Goal: Task Accomplishment & Management: Use online tool/utility

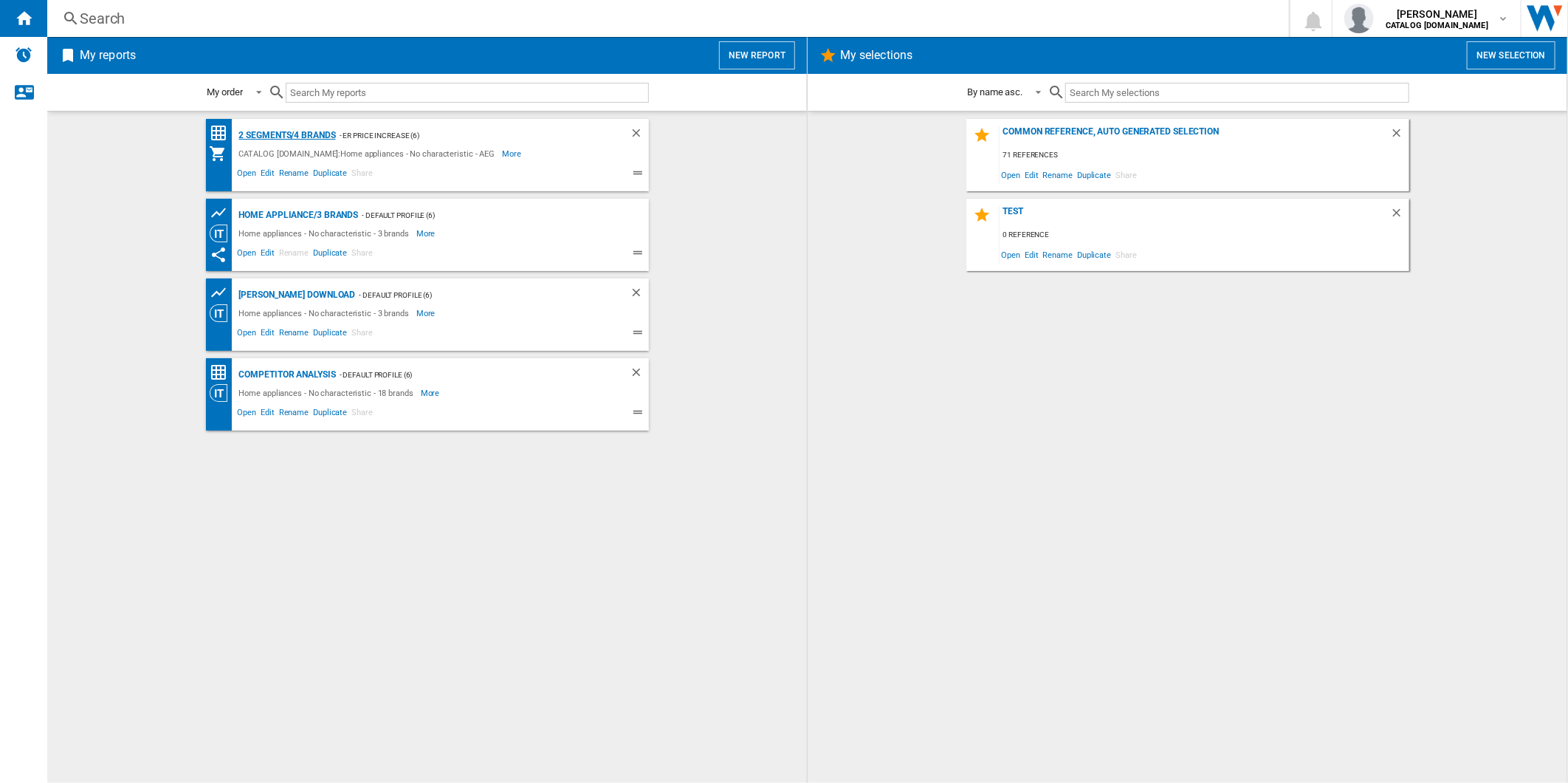
click at [299, 134] on div "2 segments/4 brands" at bounding box center [286, 136] width 100 height 19
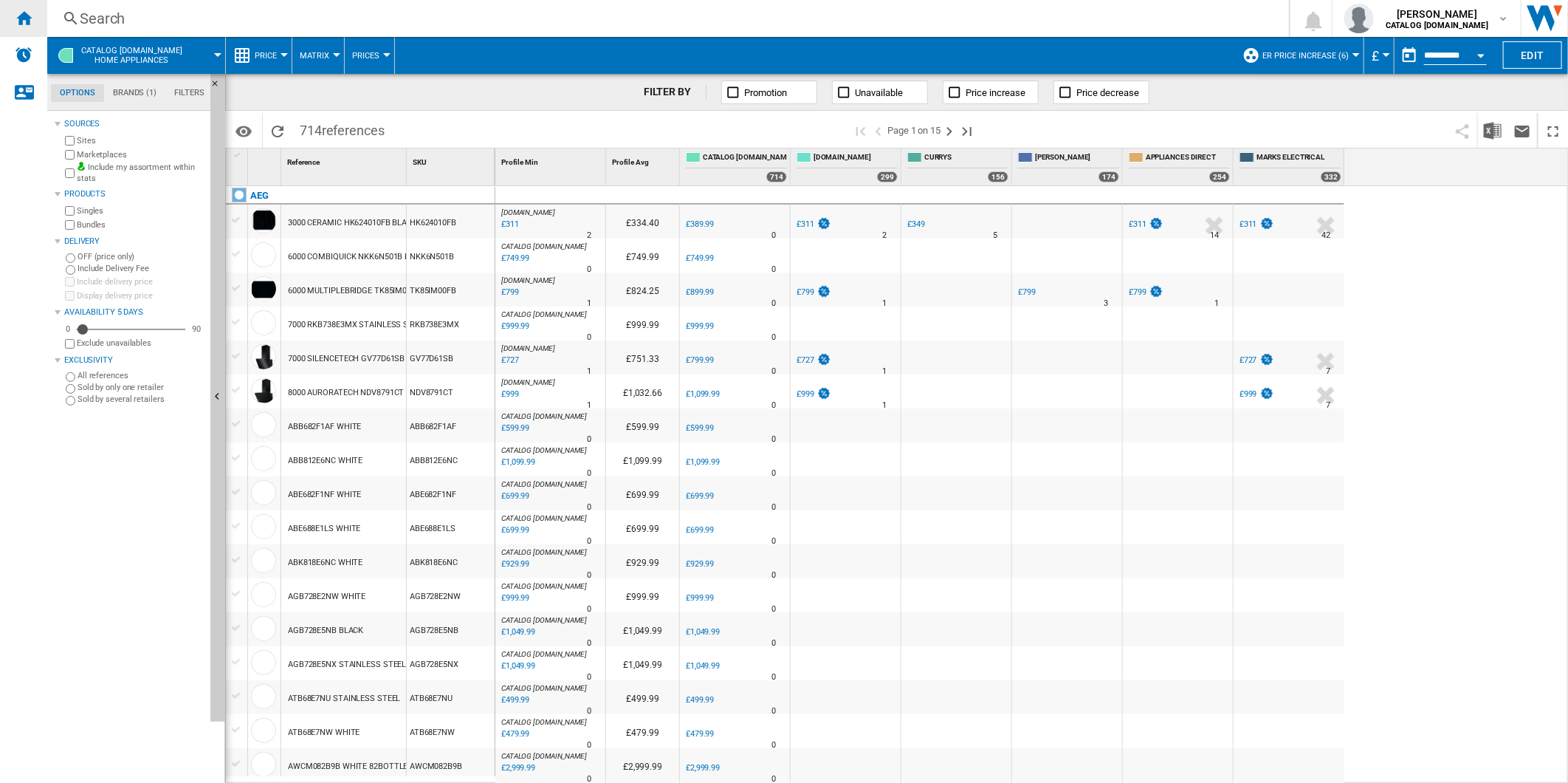
click at [31, 24] on ng-md-icon "Home" at bounding box center [23, 17] width 18 height 18
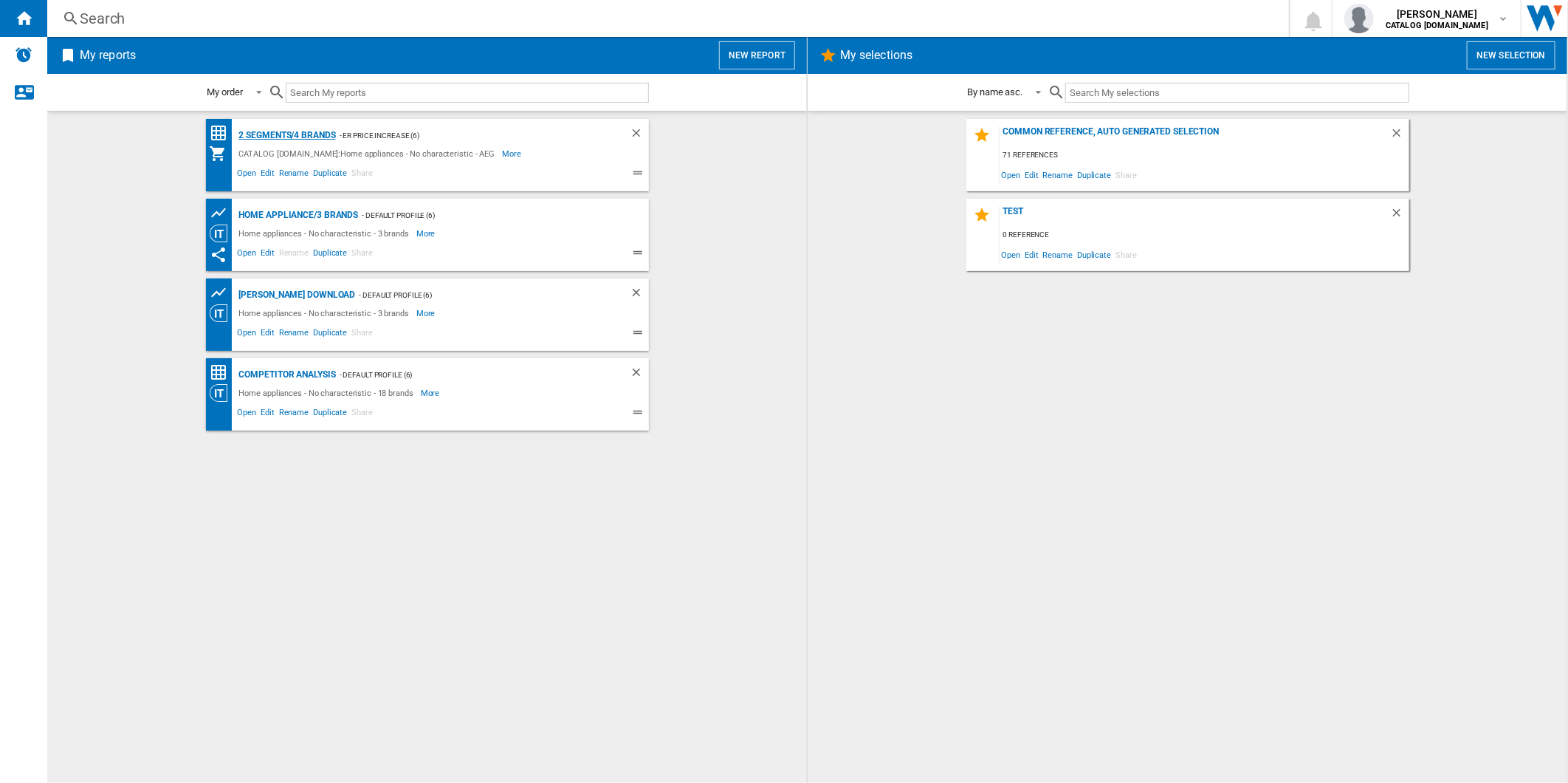
click at [285, 134] on div "2 segments/4 brands" at bounding box center [286, 136] width 100 height 19
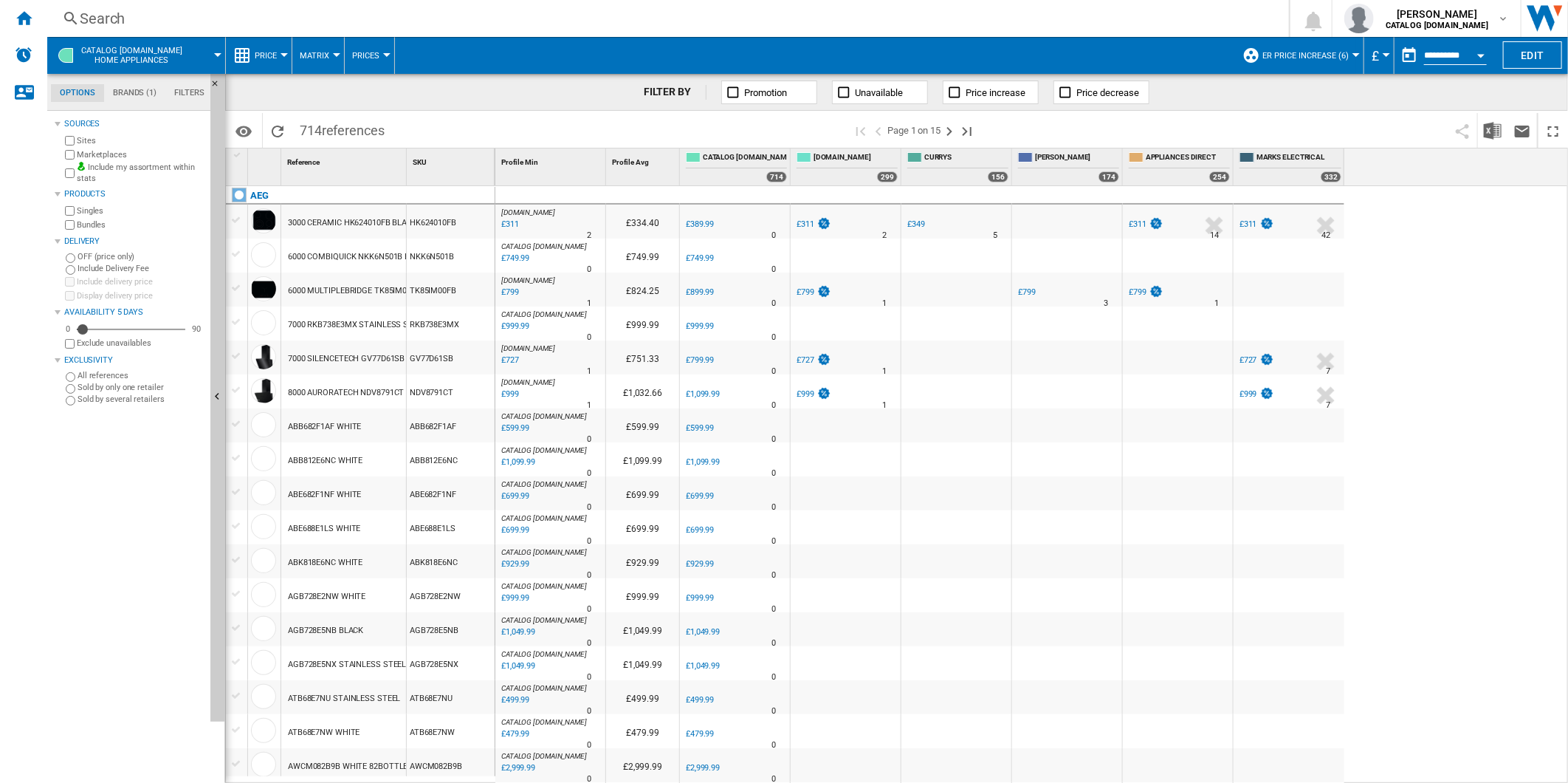
click at [1403, 59] on button "button" at bounding box center [1409, 55] width 30 height 30
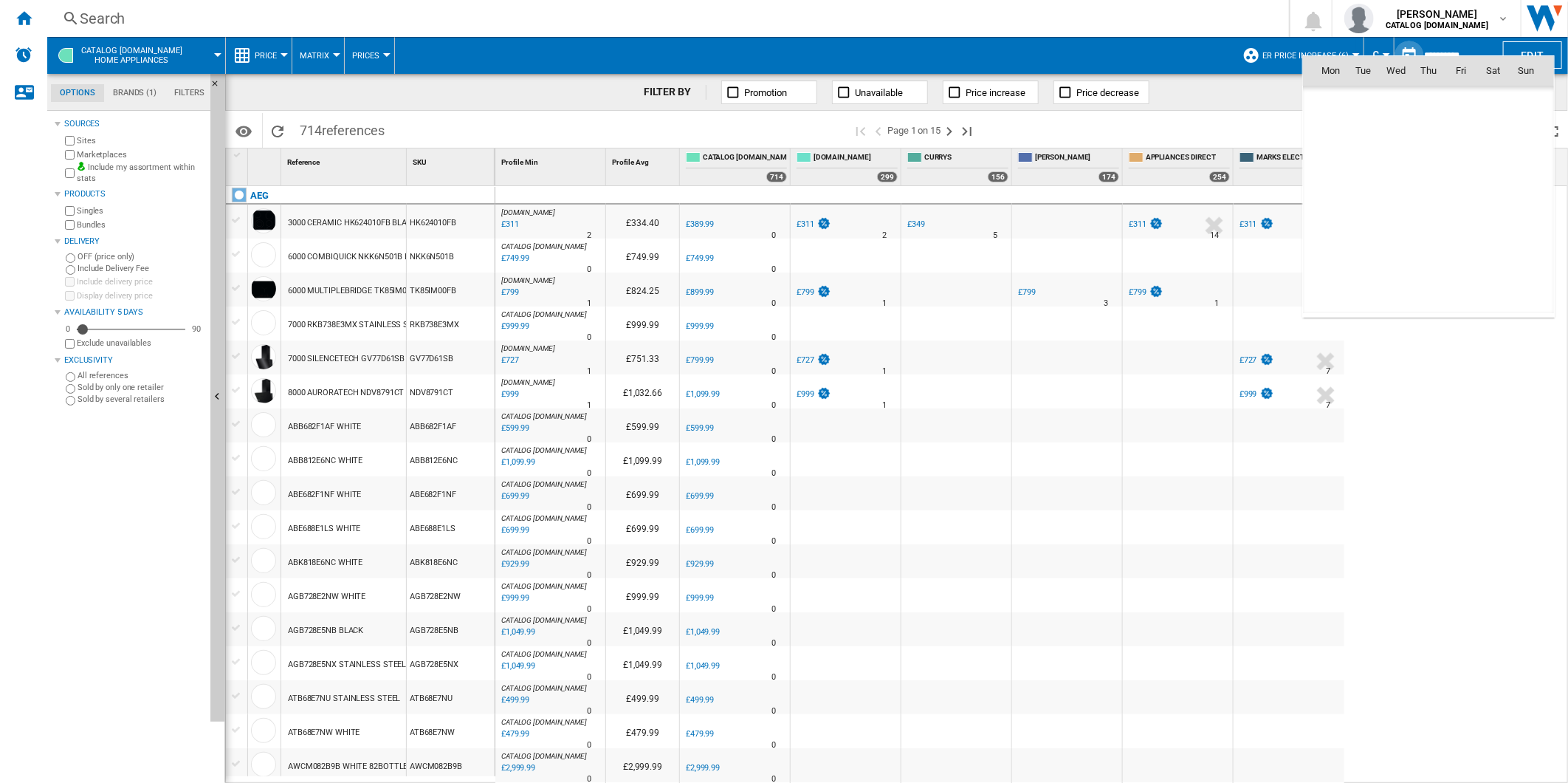
scroll to position [7044, 0]
click at [1331, 197] on span "18" at bounding box center [1331, 199] width 30 height 30
type input "**********"
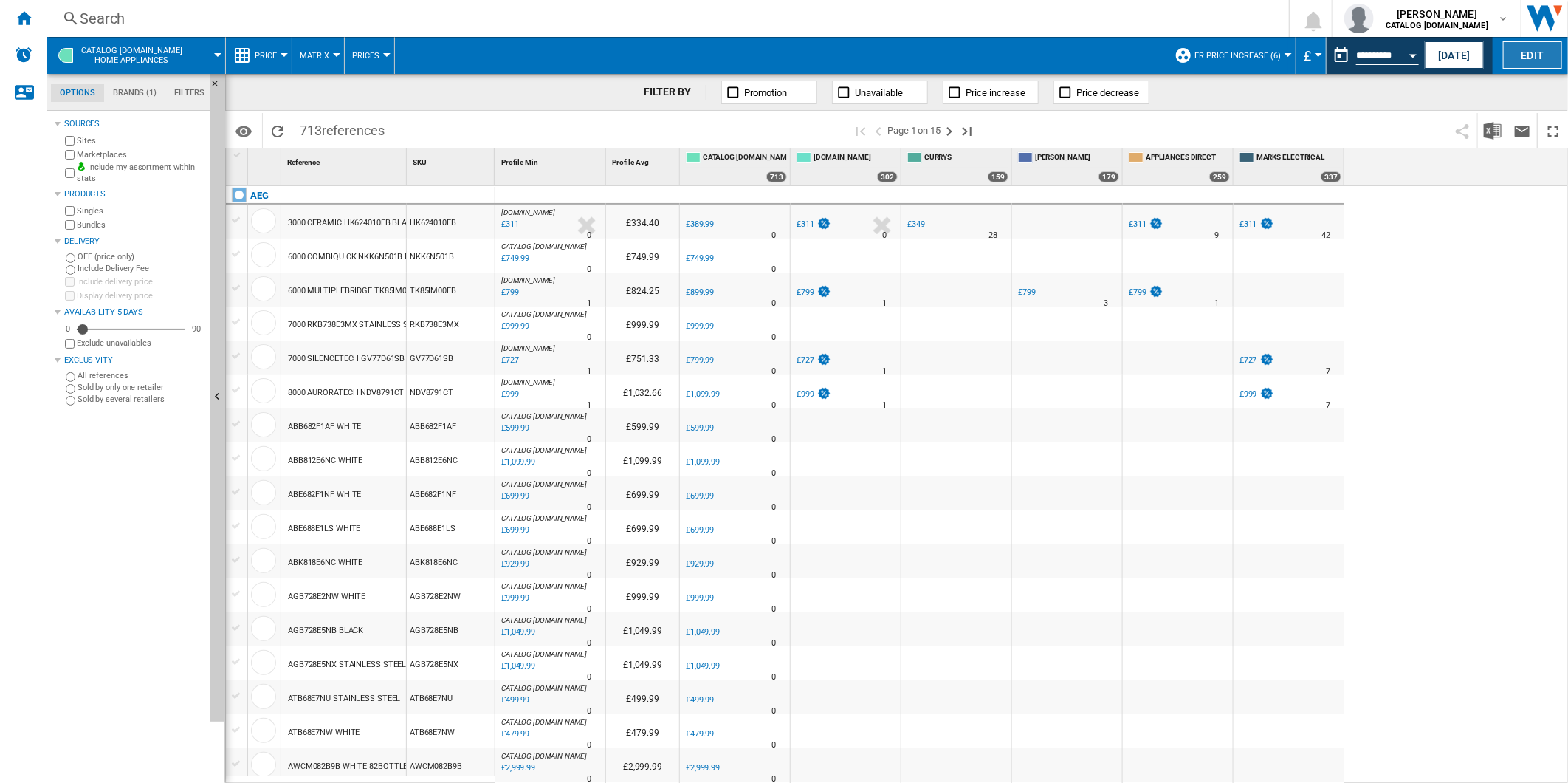
click at [1525, 62] on button "Edit" at bounding box center [1532, 55] width 59 height 27
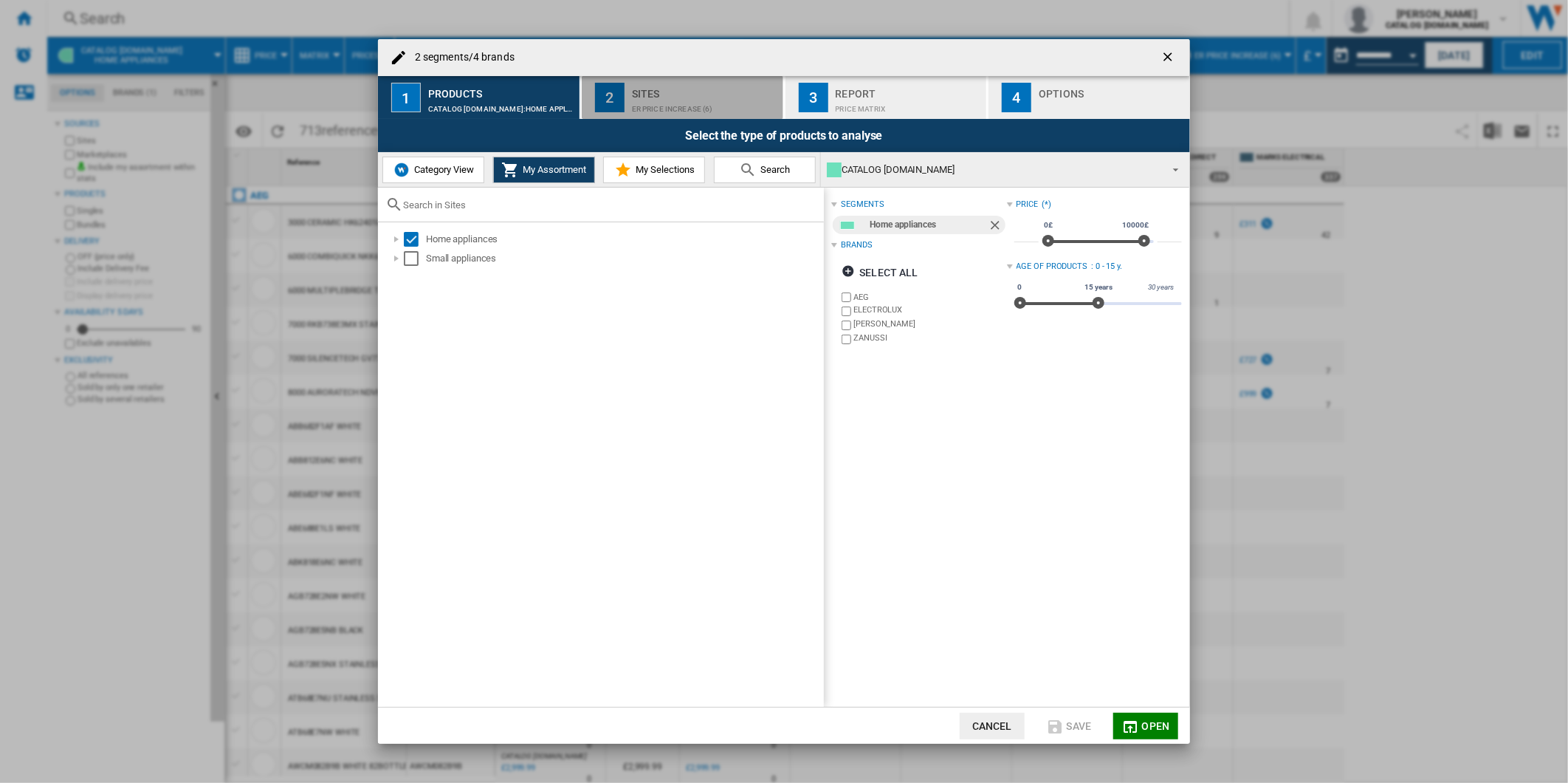
click at [657, 107] on div "ER Price Increase (6)" at bounding box center [704, 105] width 145 height 15
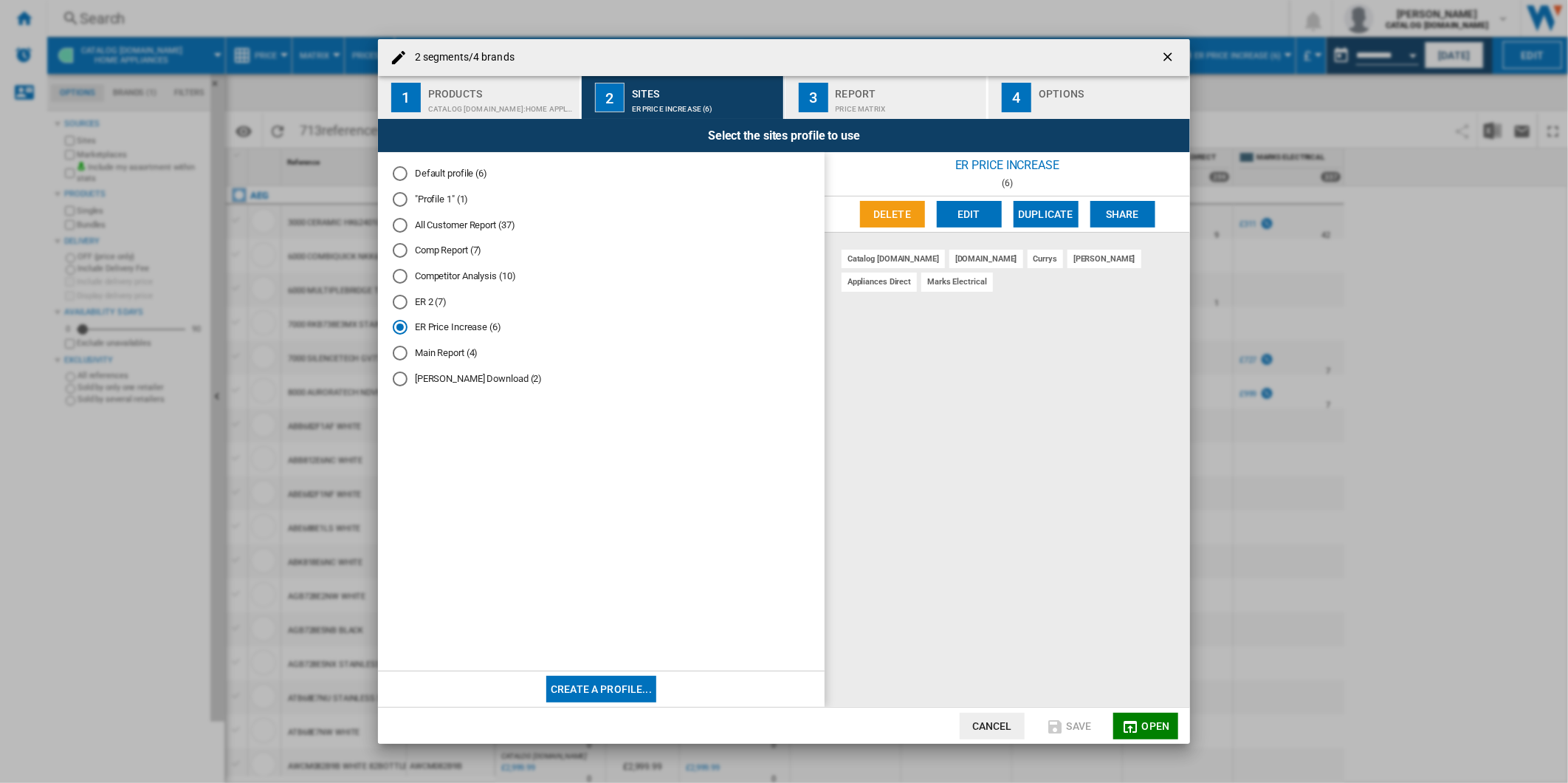
click at [1171, 49] on ng-md-icon "getI18NText('BUTTONS.CLOSE_DIALOG')" at bounding box center [1169, 58] width 18 height 18
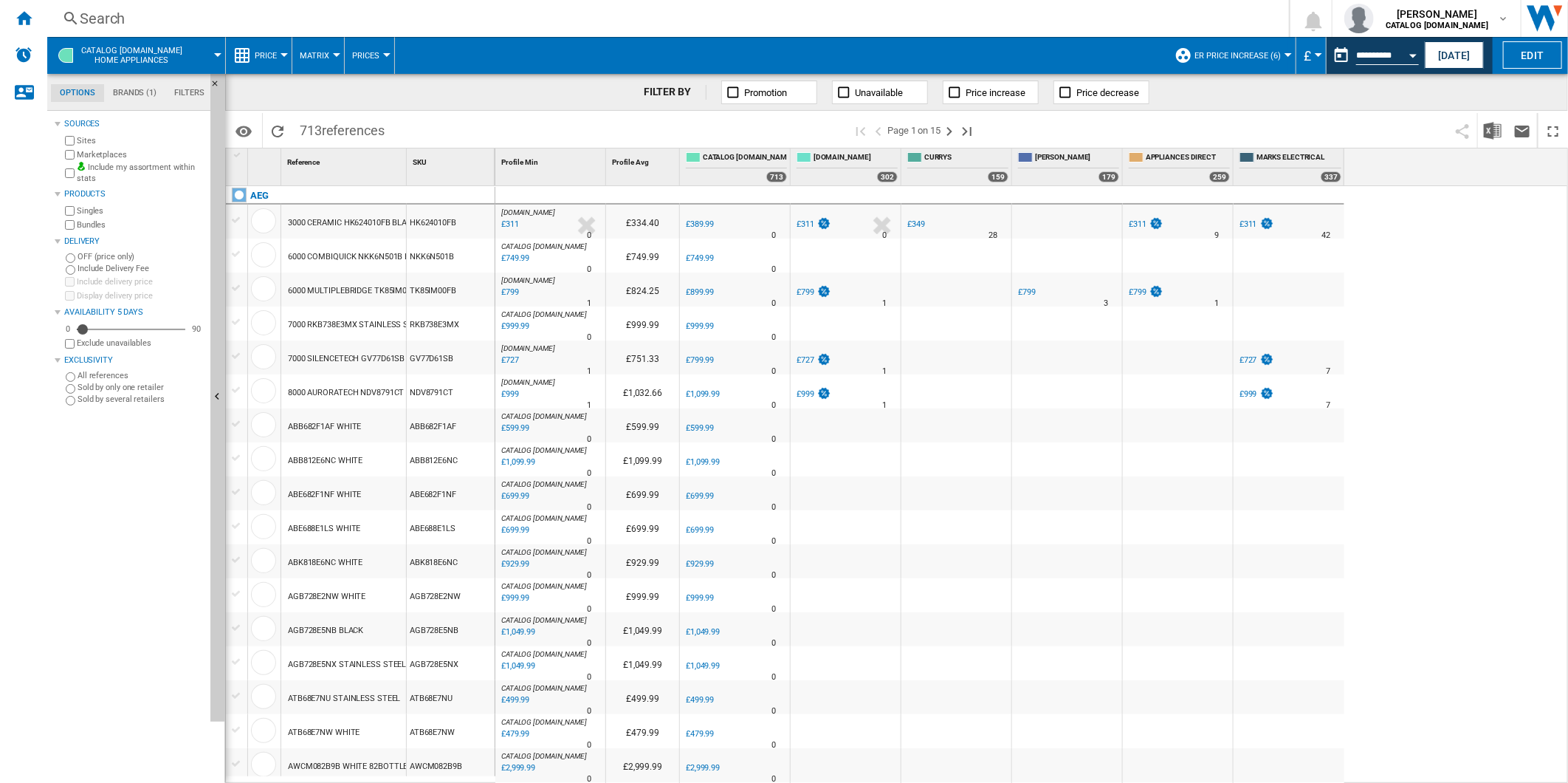
click at [1268, 52] on span "ER Price Increase (6)" at bounding box center [1237, 55] width 86 height 9
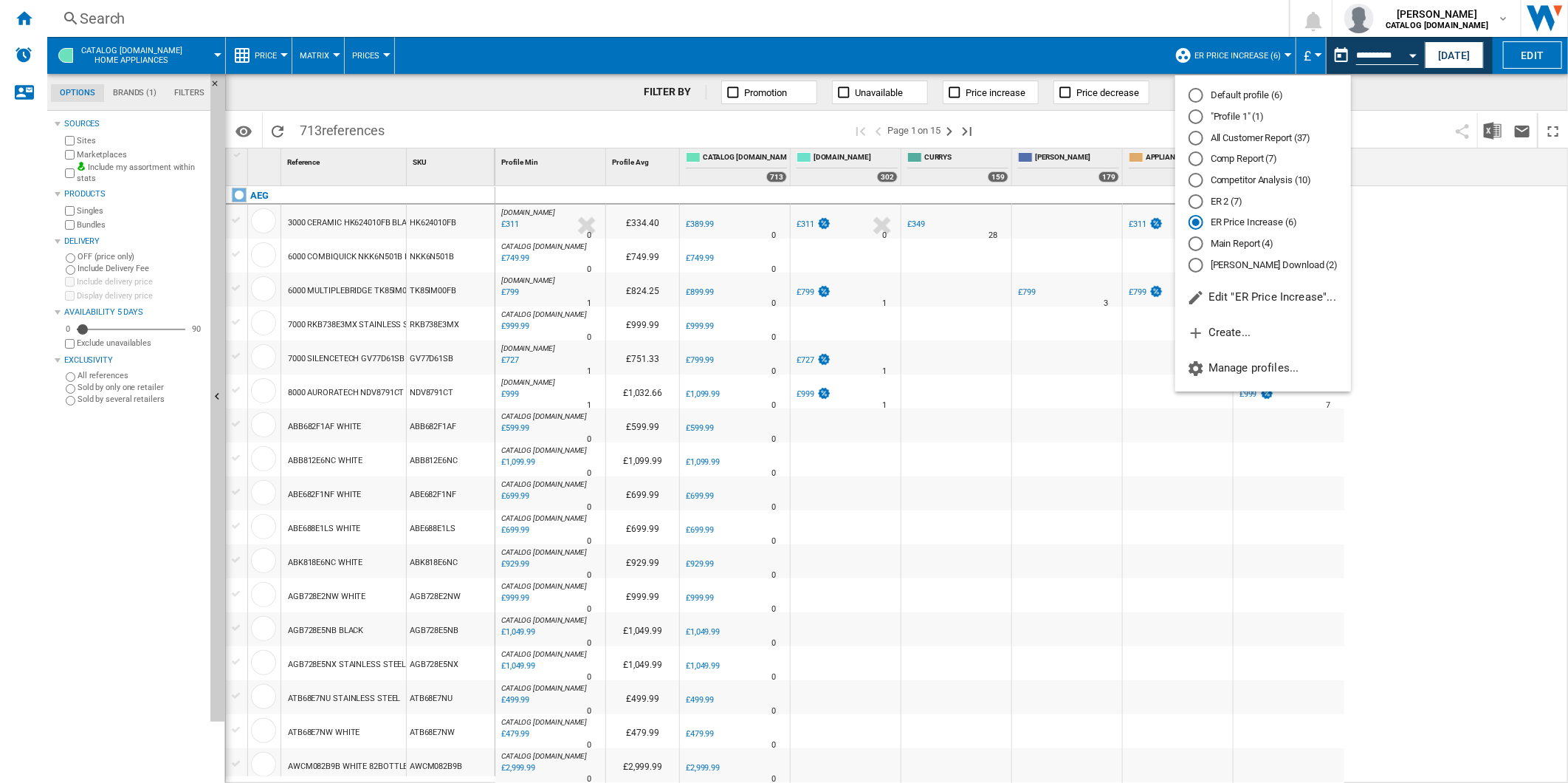
click at [1246, 90] on md-radio-button "Default profile (6)" at bounding box center [1263, 95] width 149 height 14
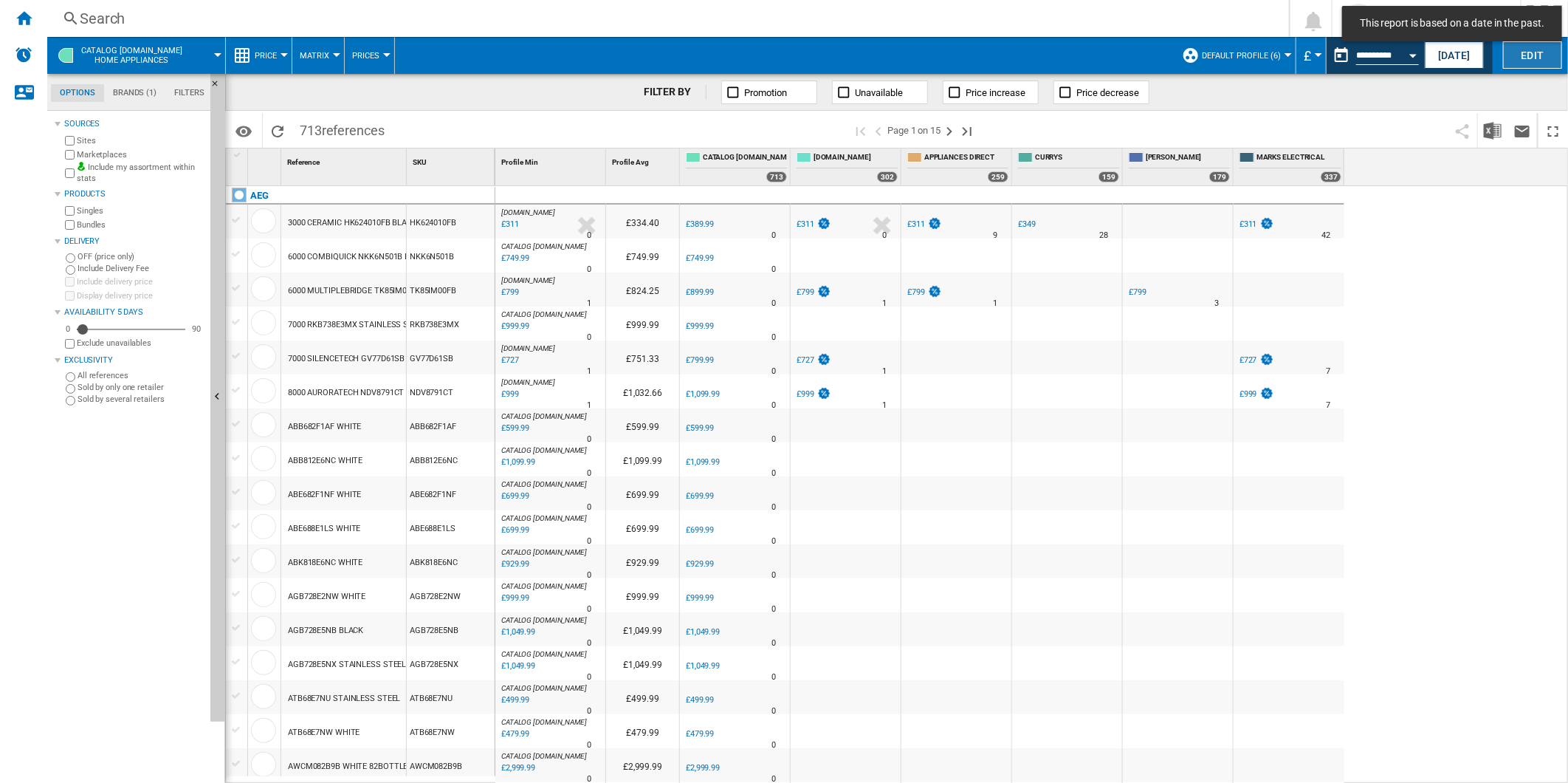
click at [1518, 61] on button "Edit" at bounding box center [1532, 55] width 59 height 27
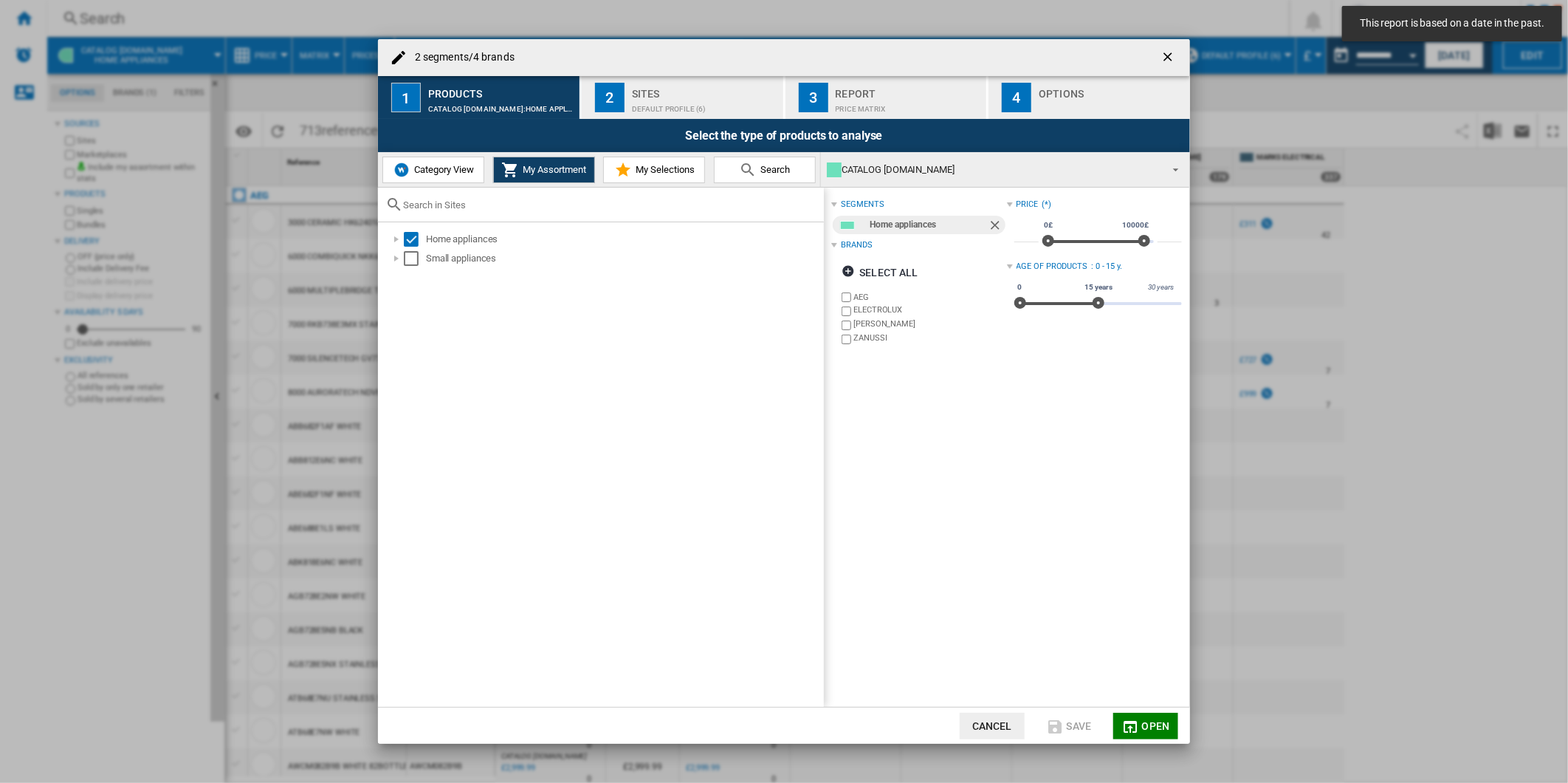
click at [704, 107] on div "Default profile (6)" at bounding box center [704, 105] width 145 height 15
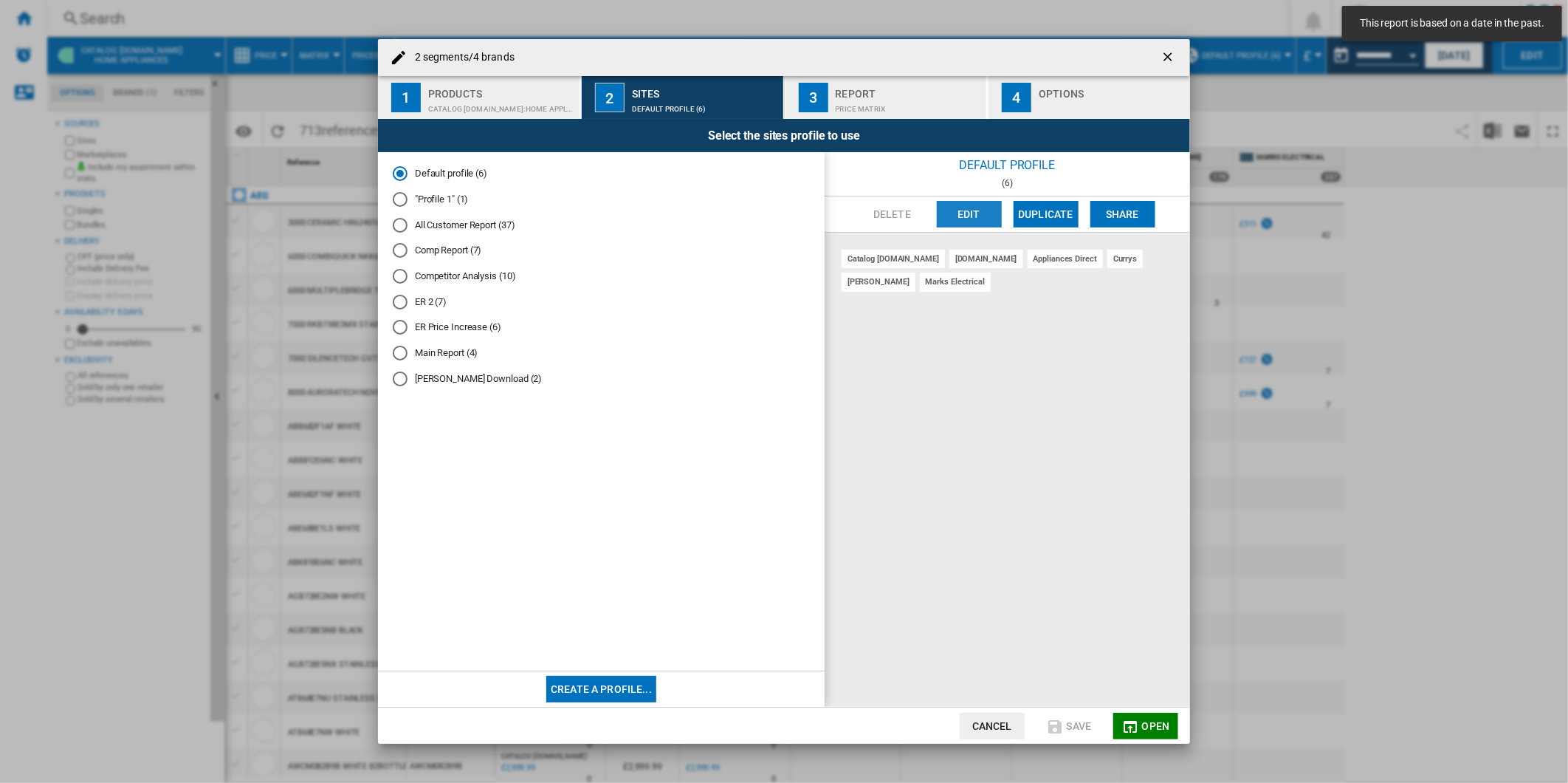
click at [971, 210] on button "Edit" at bounding box center [969, 214] width 65 height 26
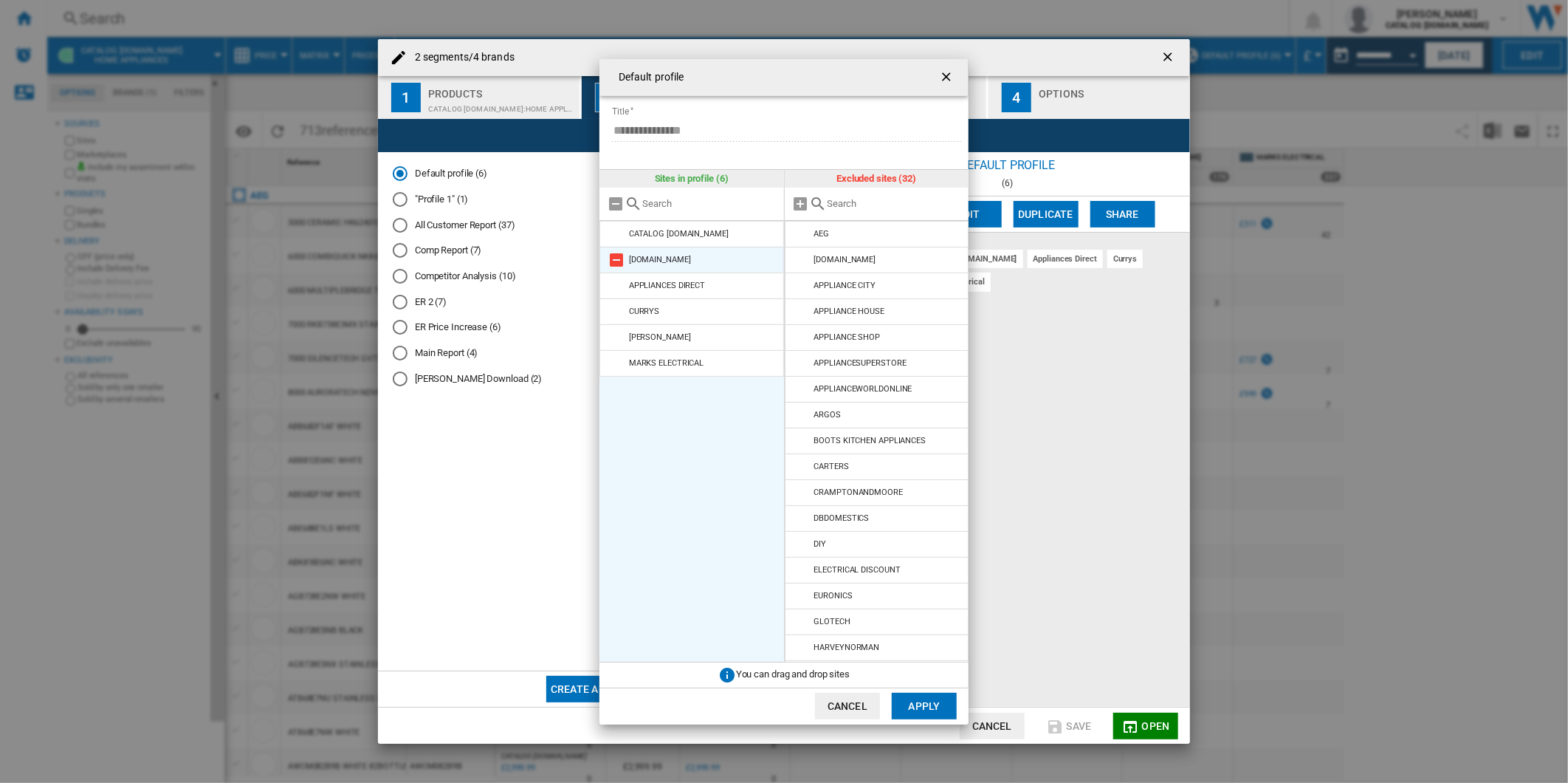
click at [621, 259] on md-icon at bounding box center [616, 260] width 18 height 18
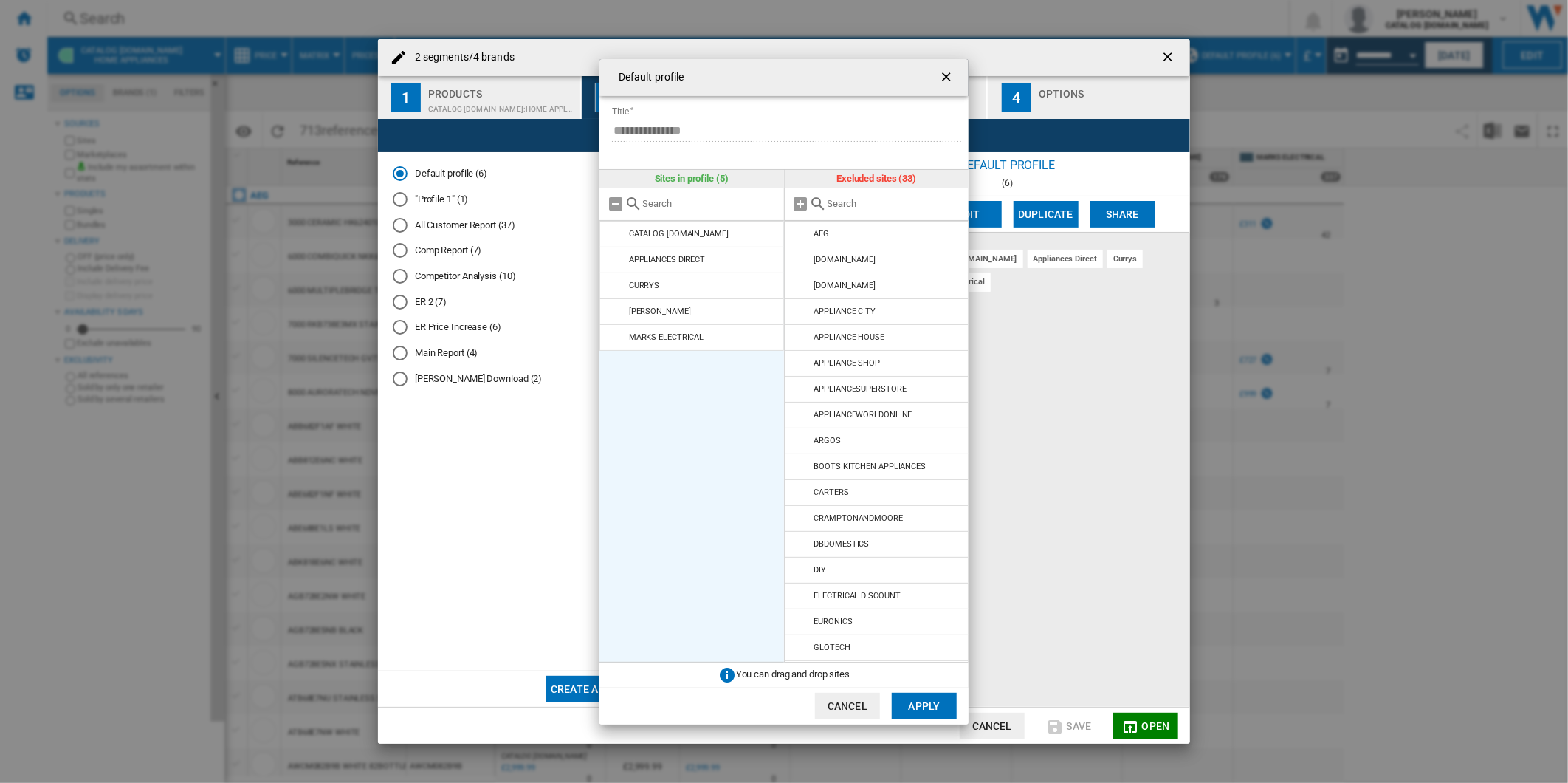
click at [621, 259] on md-icon at bounding box center [616, 260] width 18 height 18
click at [621, 277] on md-icon at bounding box center [616, 285] width 18 height 18
click at [621, 259] on md-icon at bounding box center [616, 260] width 18 height 18
click at [621, 277] on md-icon at bounding box center [616, 285] width 18 height 18
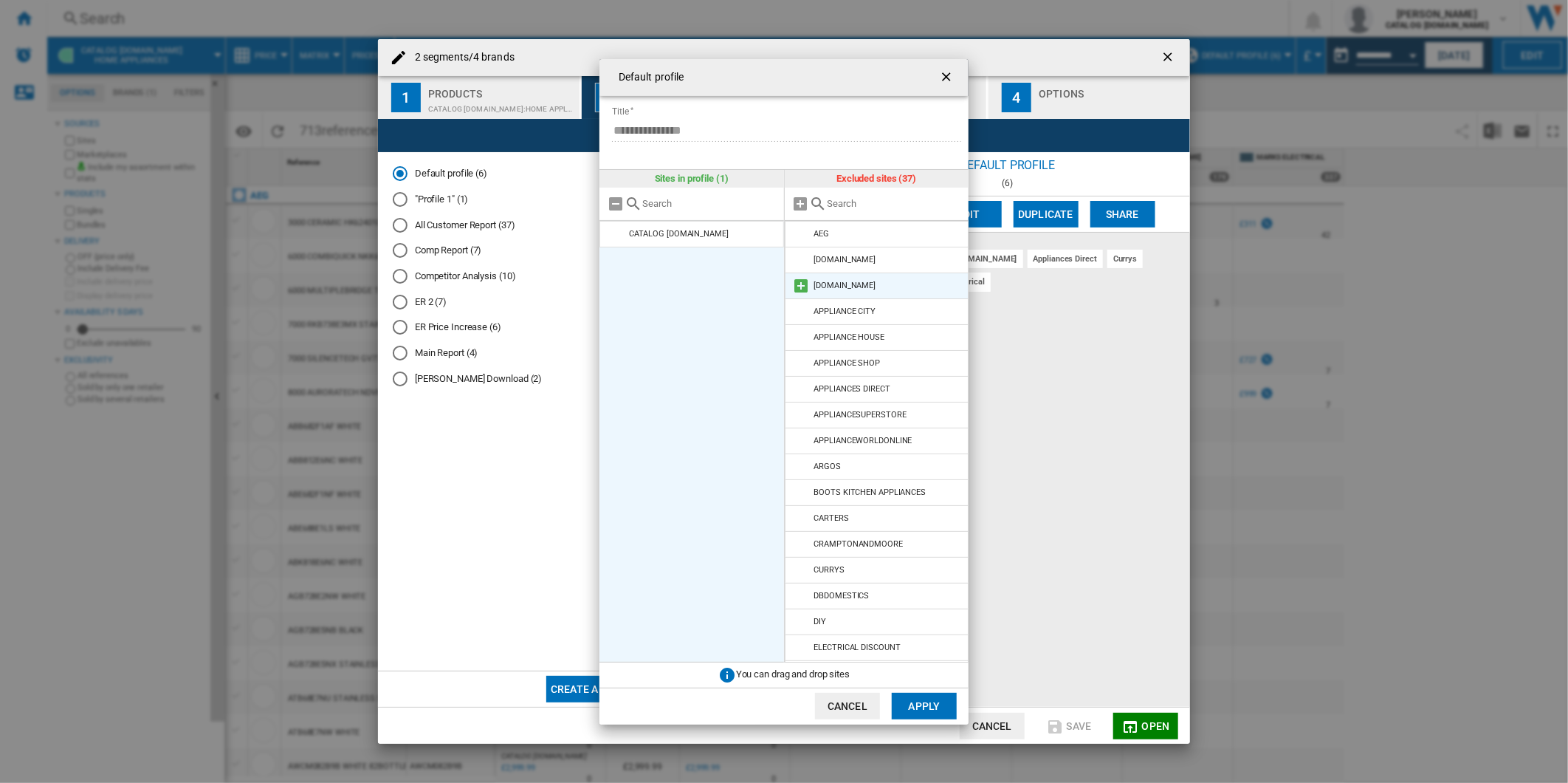
click at [798, 282] on md-icon at bounding box center [801, 285] width 18 height 18
click at [799, 289] on md-icon at bounding box center [801, 285] width 18 height 18
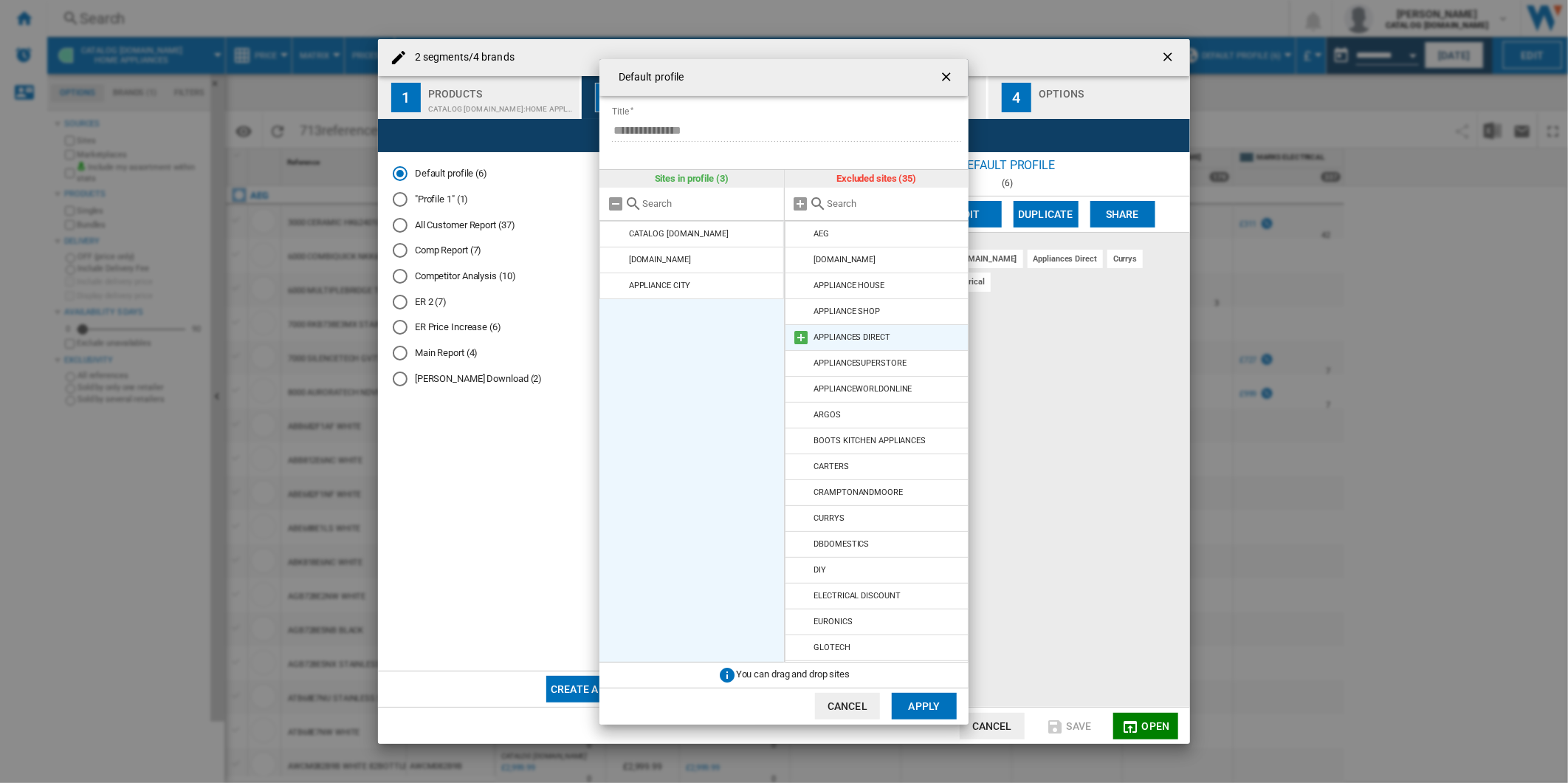
click at [805, 333] on md-icon at bounding box center [801, 337] width 18 height 18
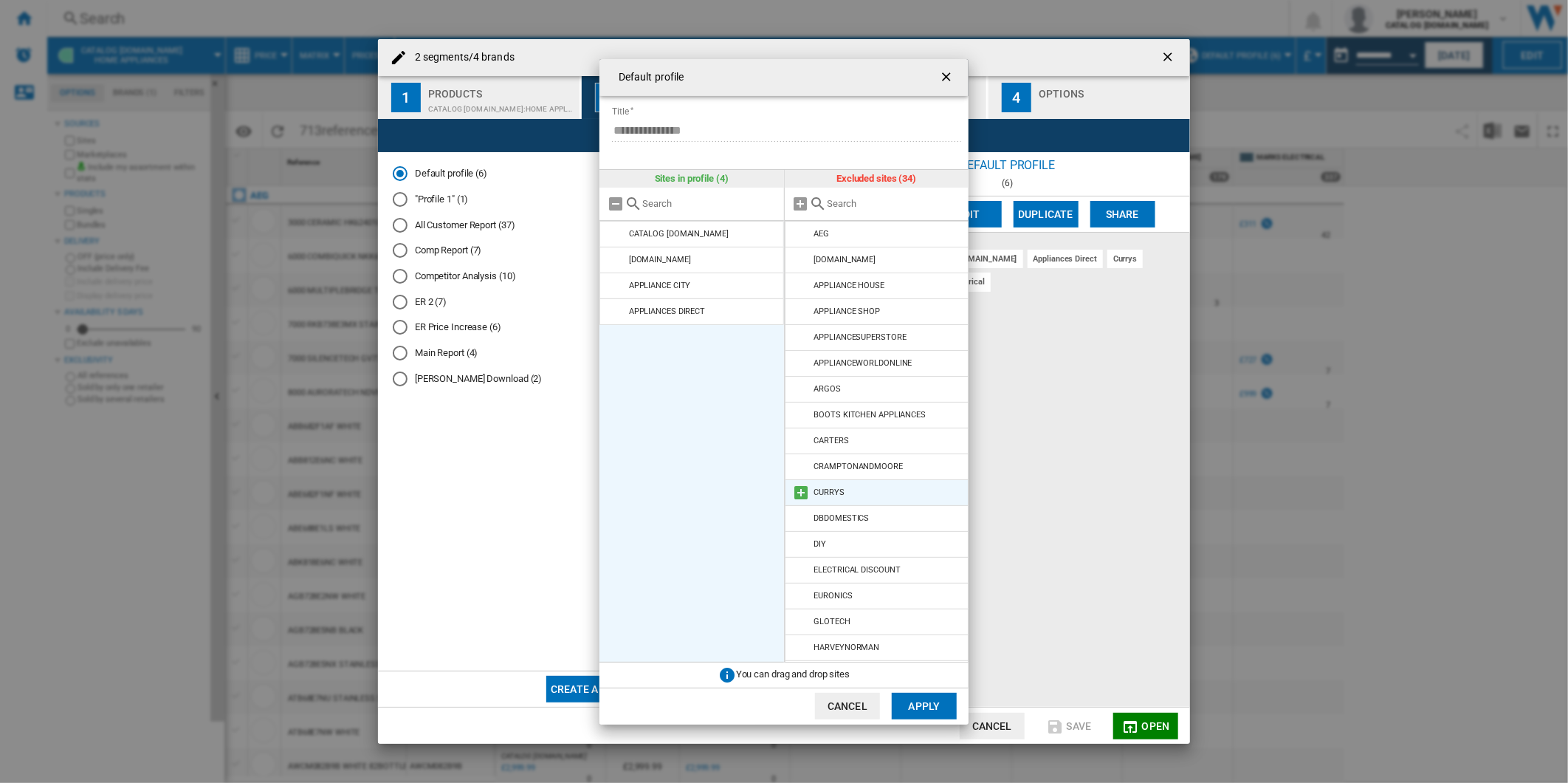
click at [803, 495] on md-icon at bounding box center [801, 492] width 18 height 18
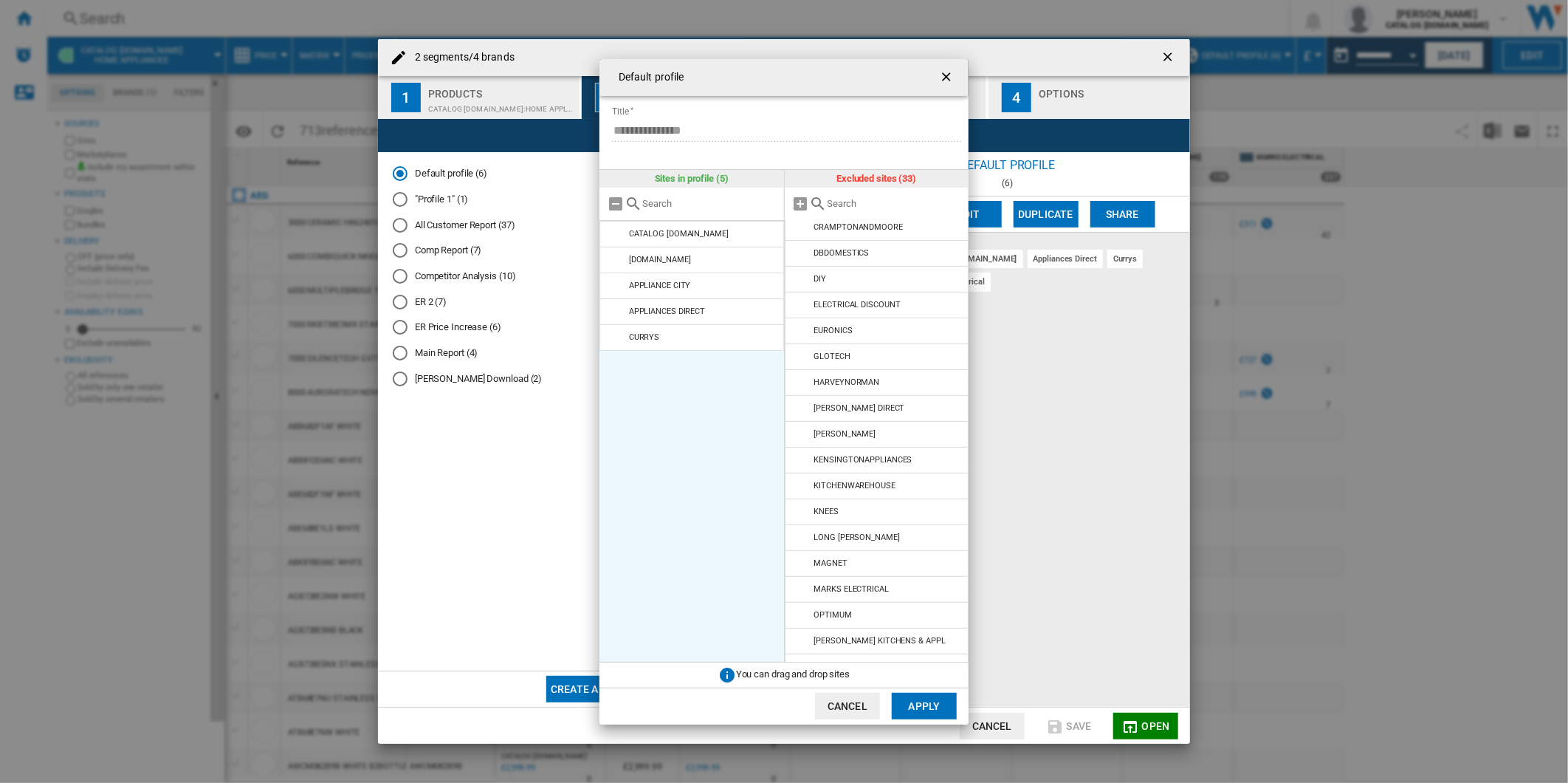
scroll to position [253, 0]
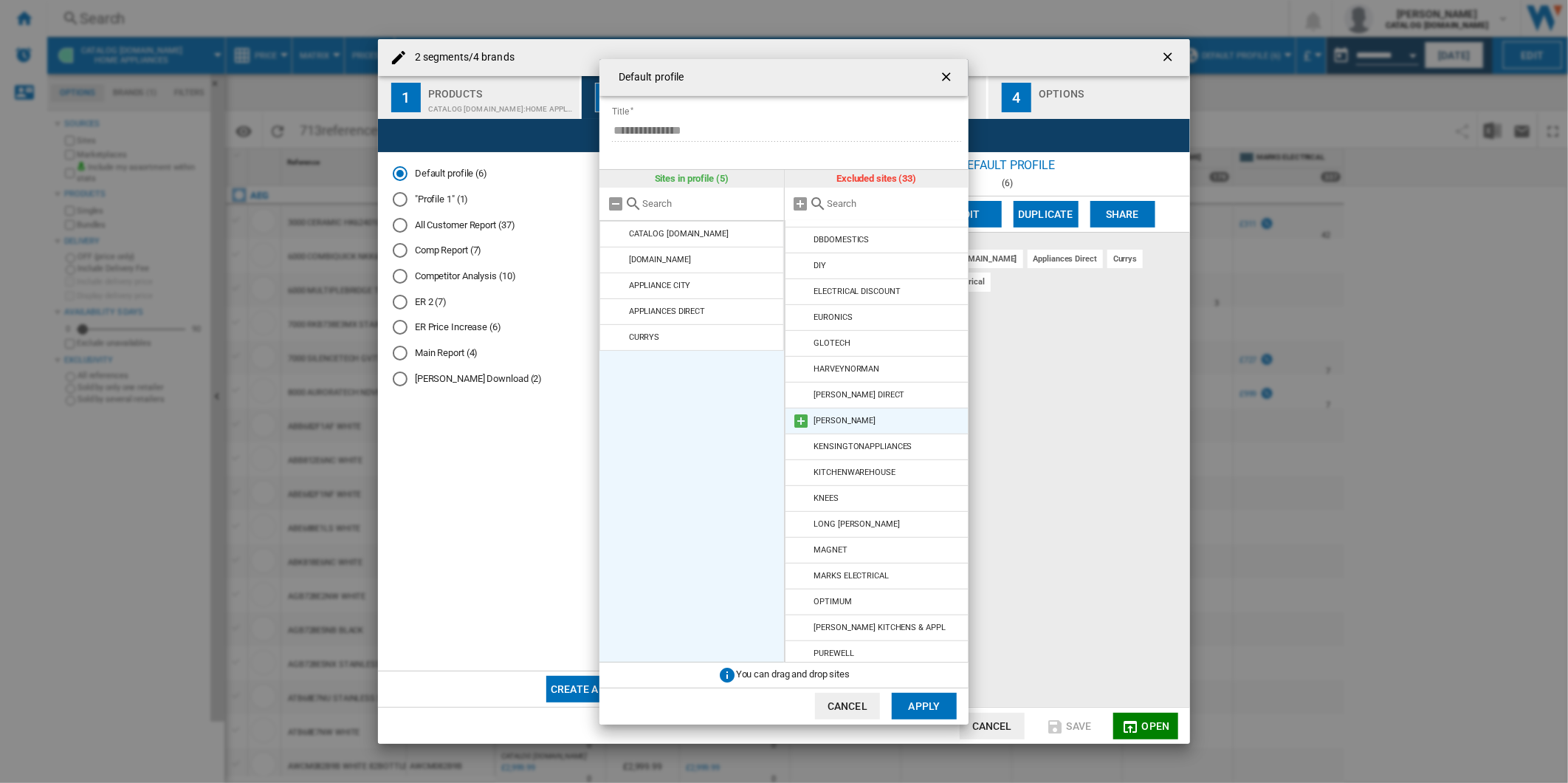
click at [802, 422] on md-icon at bounding box center [801, 421] width 18 height 18
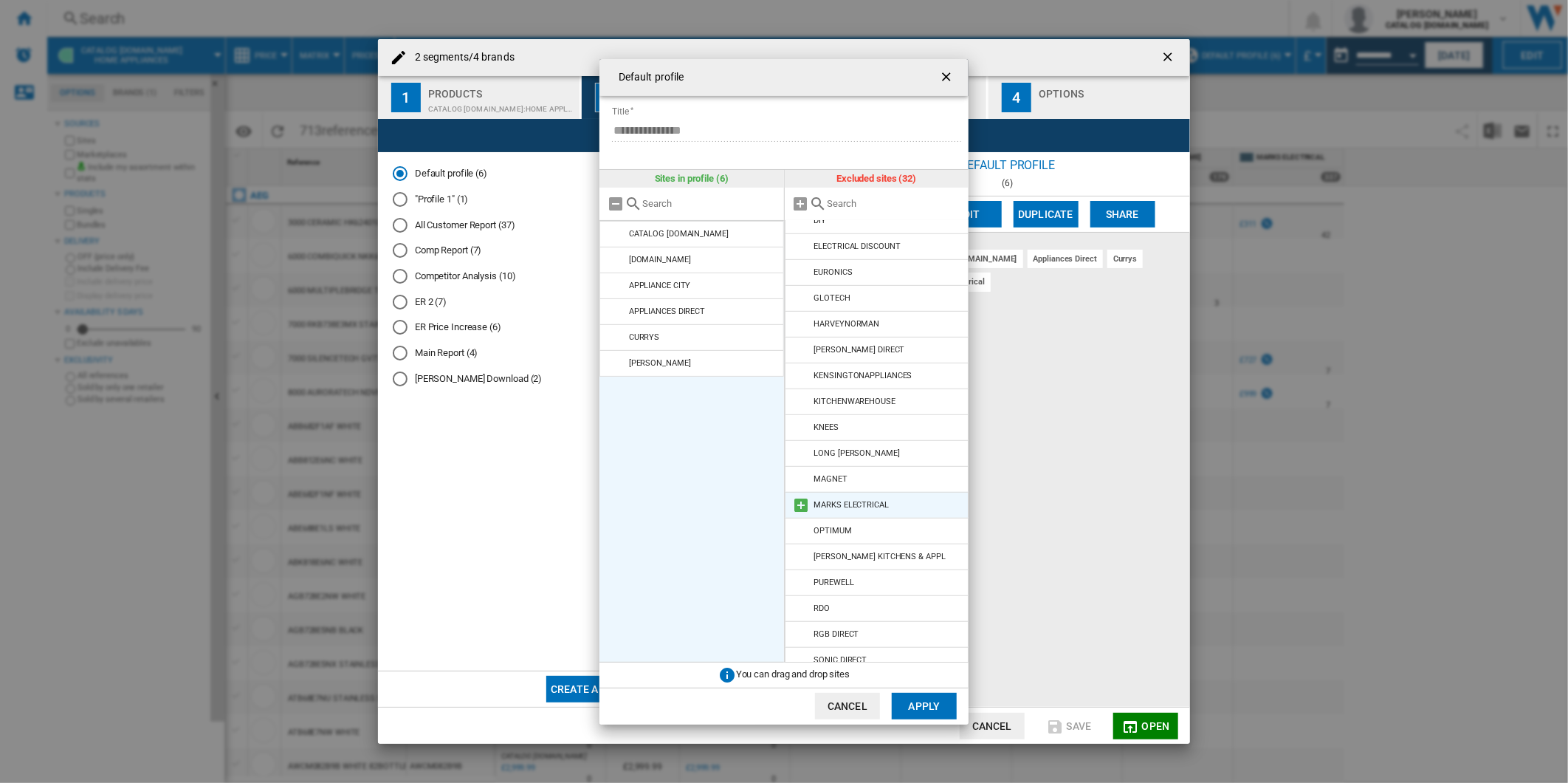
click at [799, 505] on md-icon at bounding box center [801, 505] width 18 height 18
click at [921, 699] on button "Apply" at bounding box center [924, 705] width 65 height 26
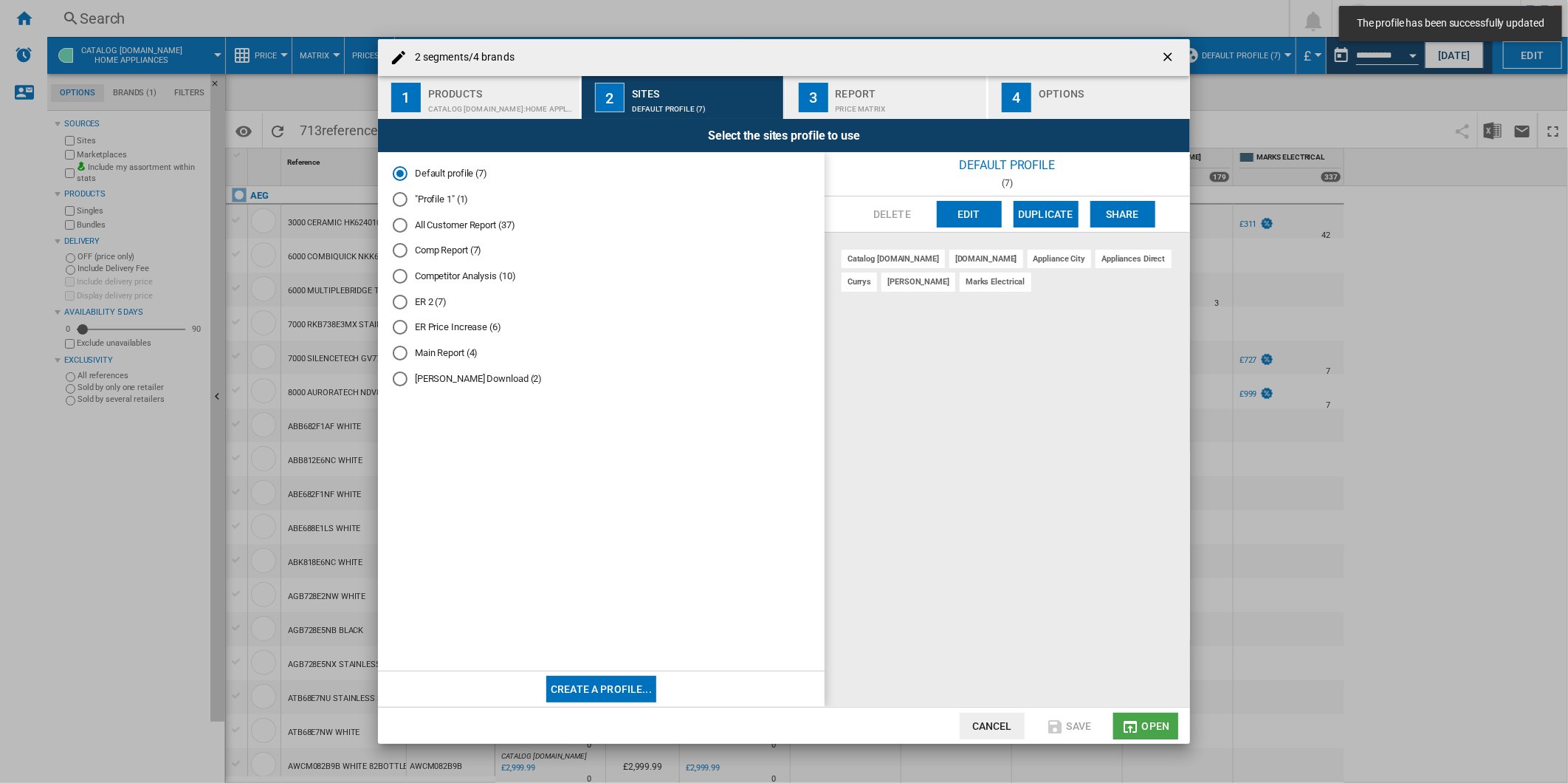
click at [1163, 725] on span "Open" at bounding box center [1156, 726] width 28 height 12
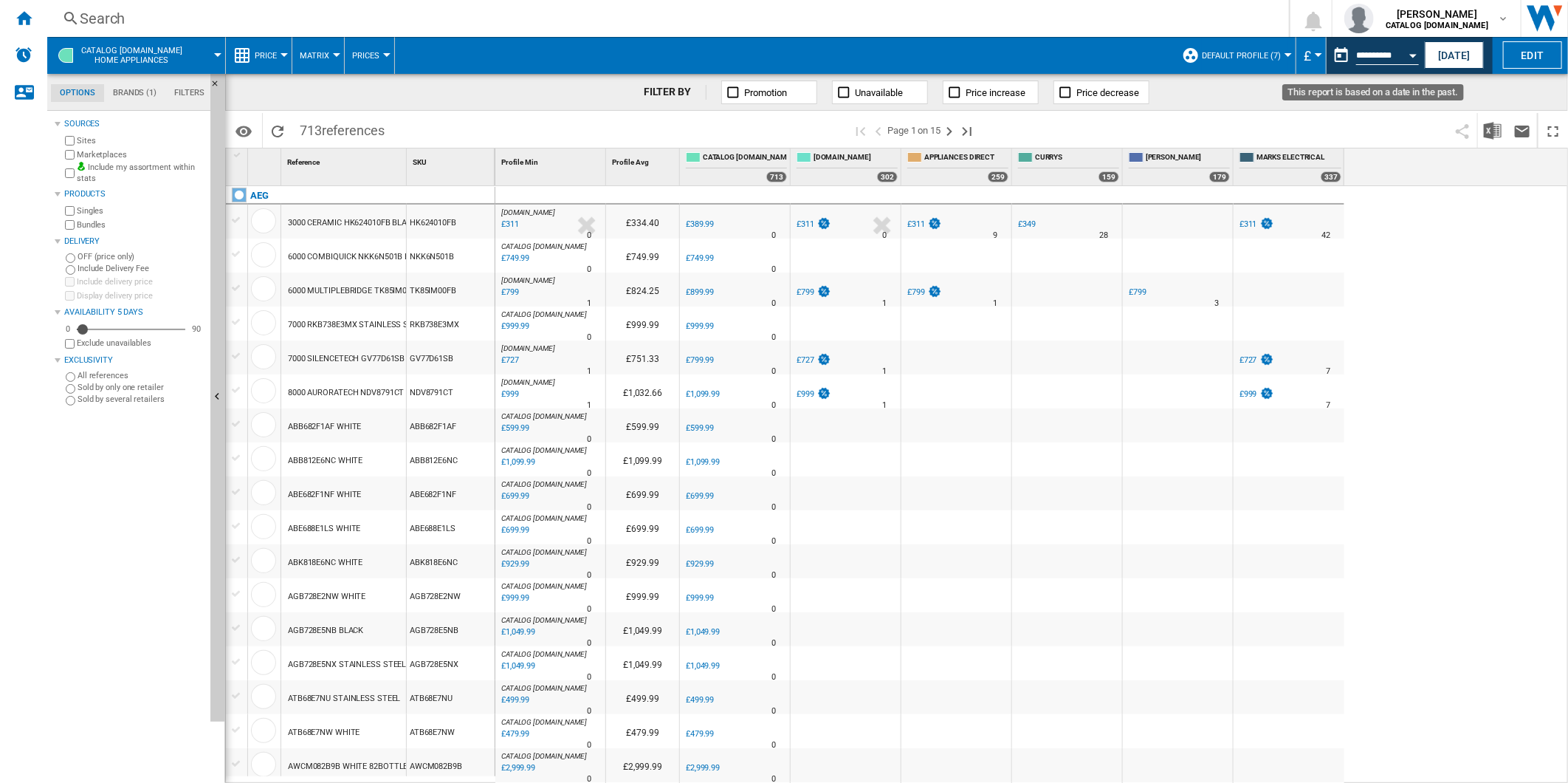
click at [1336, 54] on button "This report is based on a date in the past." at bounding box center [1341, 55] width 30 height 30
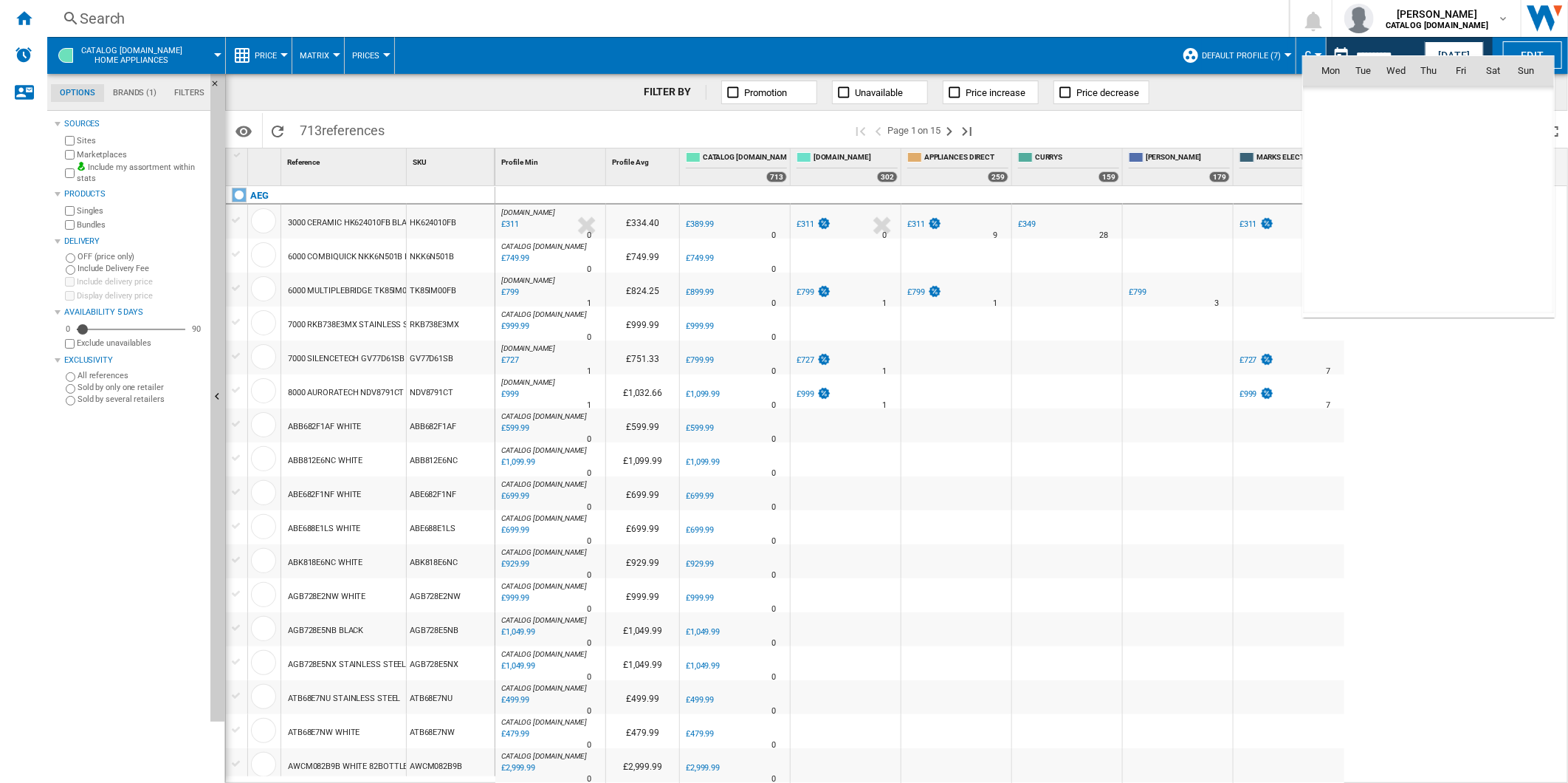
scroll to position [7044, 0]
click at [115, 267] on div at bounding box center [784, 391] width 1568 height 783
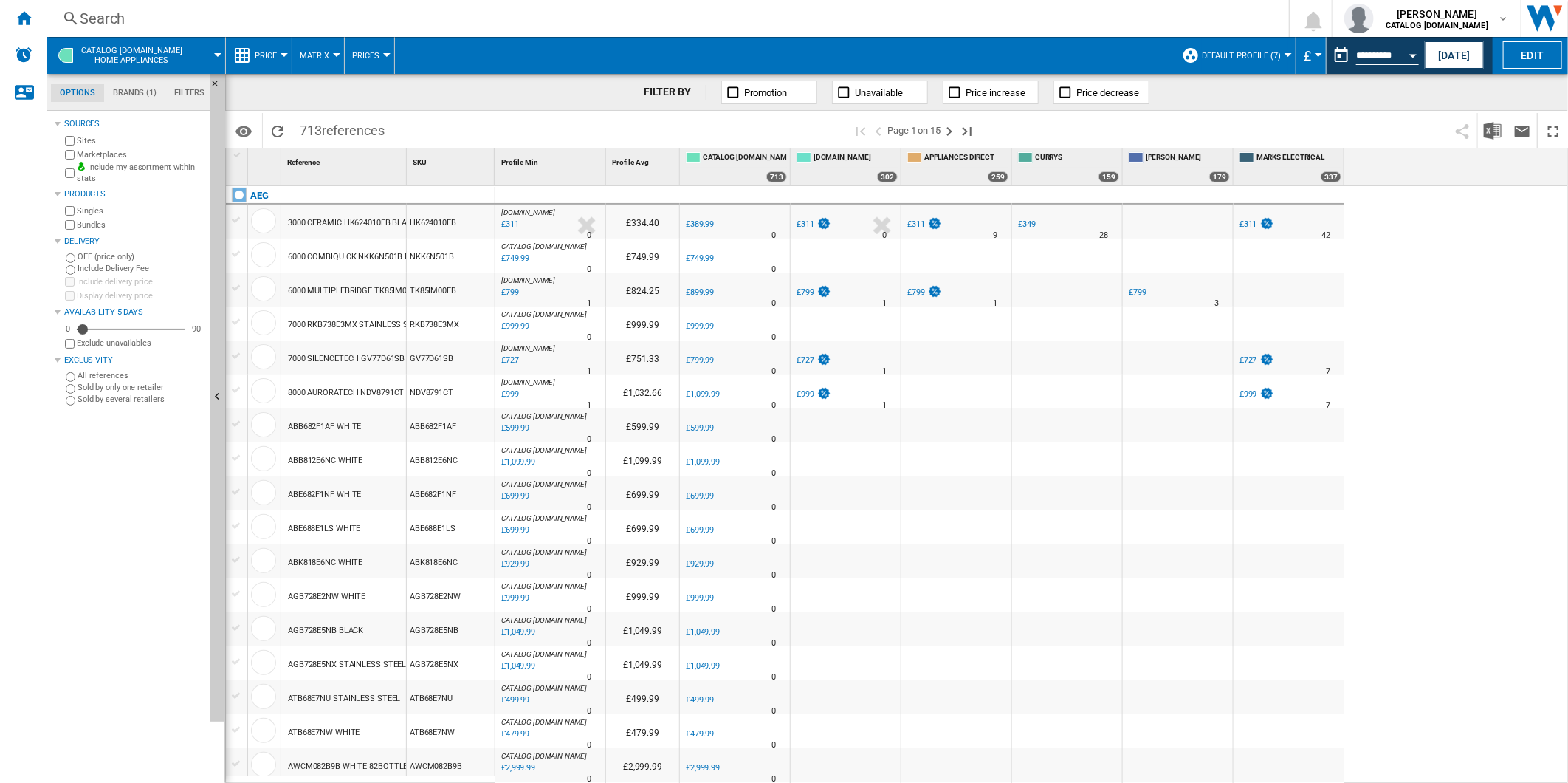
click at [111, 267] on label "Include Delivery Fee" at bounding box center [141, 268] width 127 height 11
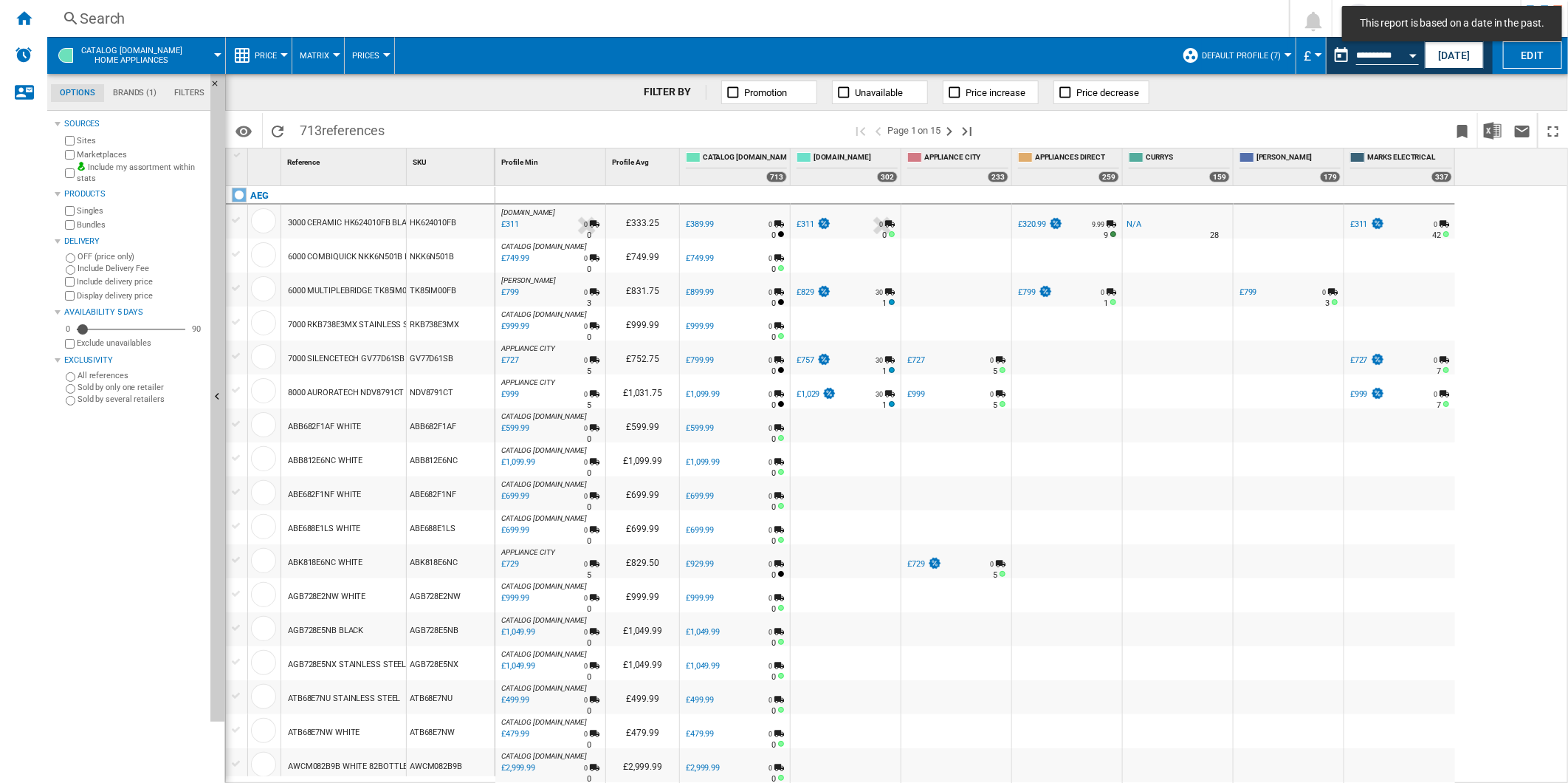
click at [100, 256] on label "OFF (price only)" at bounding box center [141, 256] width 127 height 11
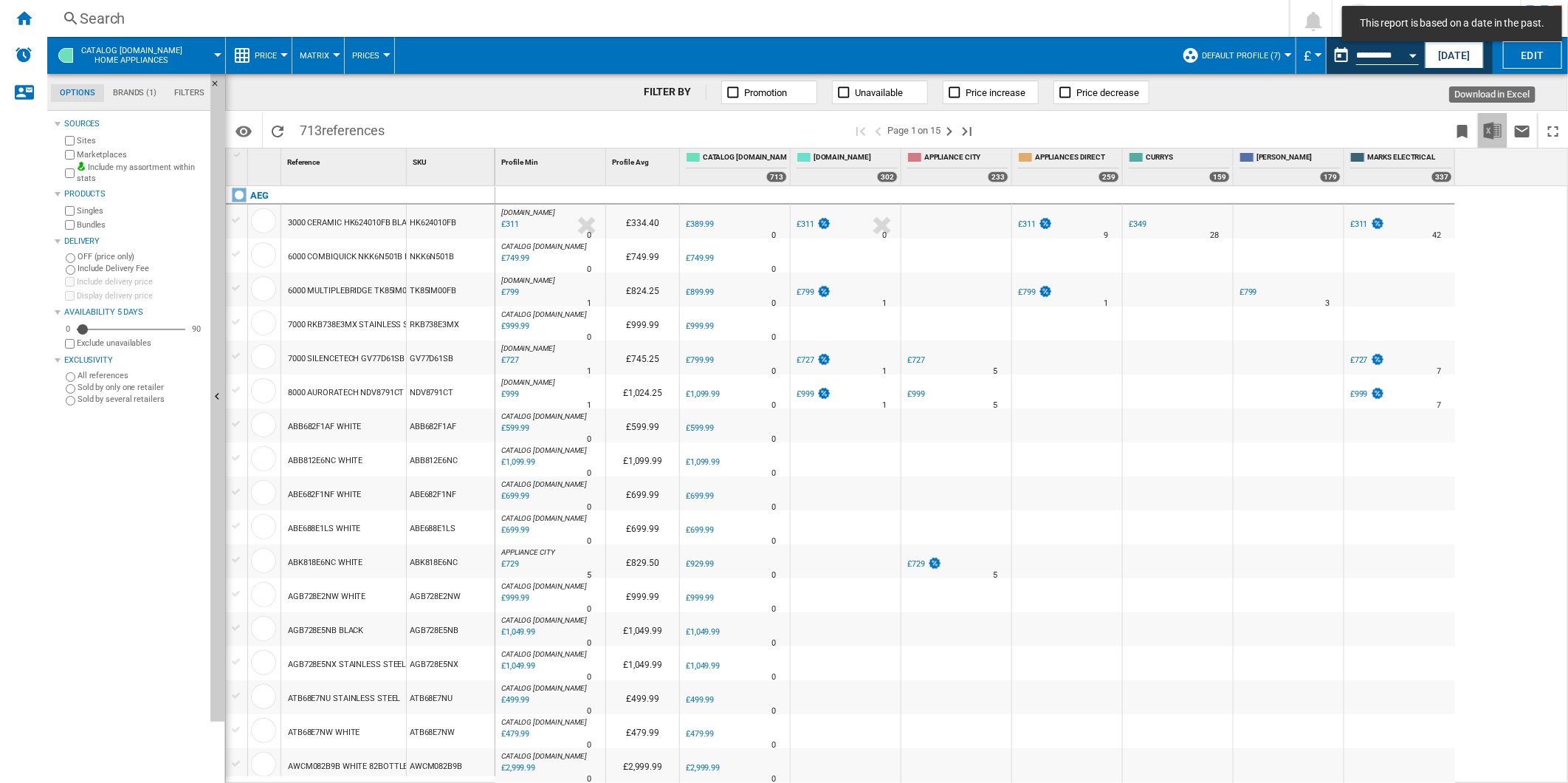
click at [1496, 128] on img "Download in Excel" at bounding box center [1493, 131] width 18 height 18
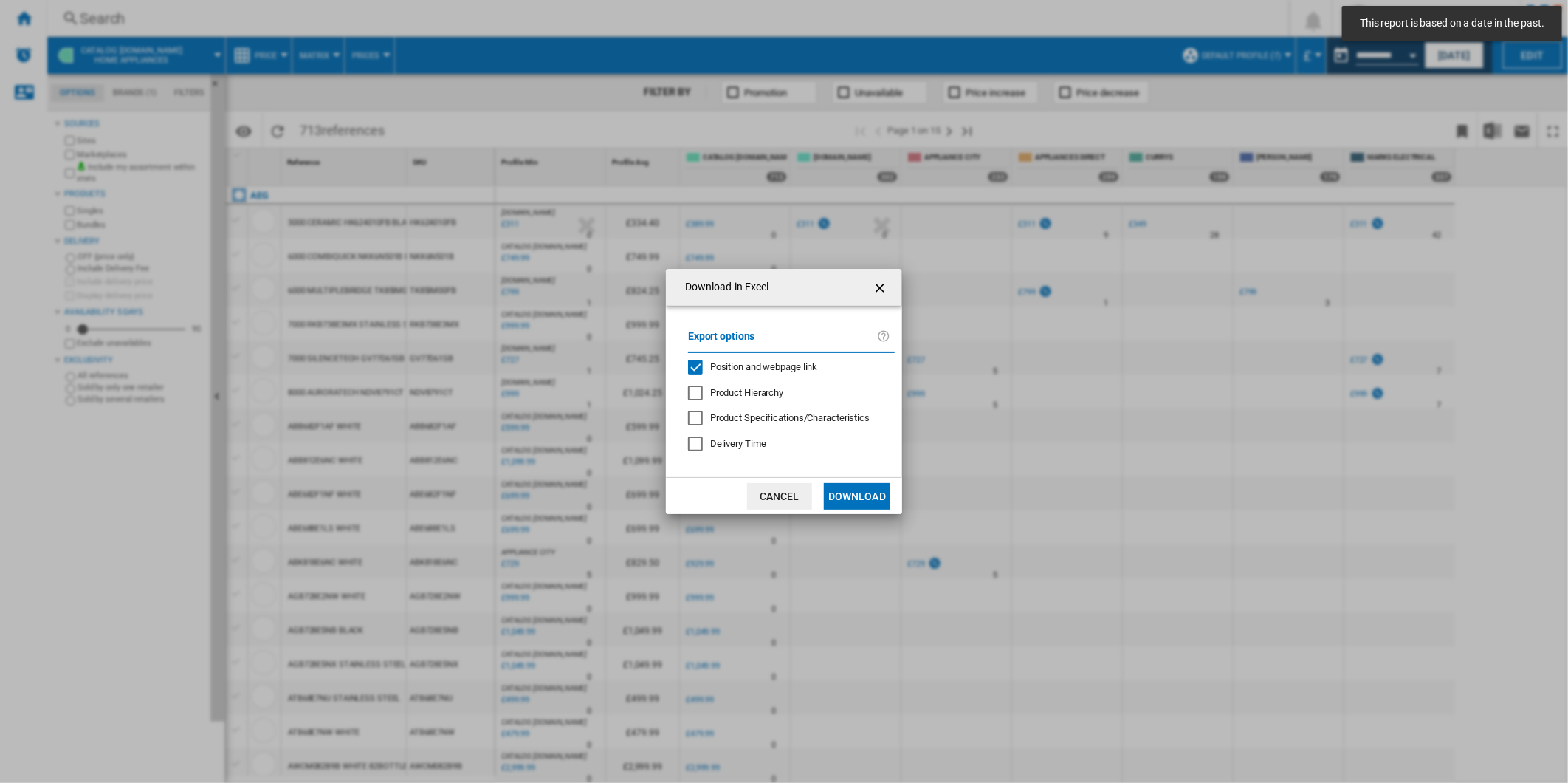
click at [755, 361] on md-checkbox "Position and webpage link" at bounding box center [785, 367] width 195 height 14
click at [851, 489] on button "Download" at bounding box center [857, 495] width 66 height 26
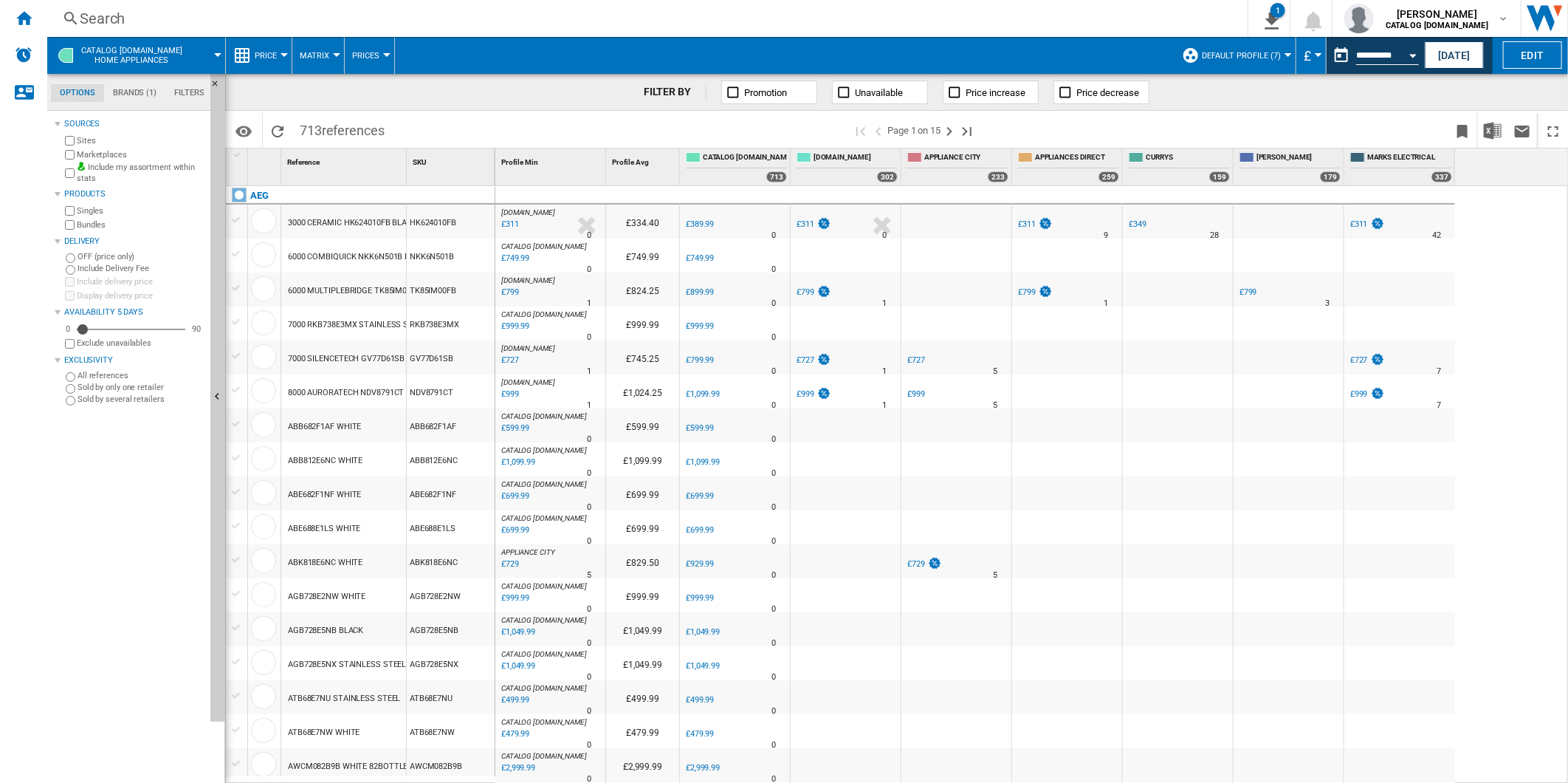
click at [1479, 268] on div "AO.COM : -20.3 % £311 % N/A 0 AO.COM : £334.40 0.0 % £389.99 % N/A" at bounding box center [1032, 484] width 1074 height 597
click at [1349, 48] on button "This report is based on a date in the past." at bounding box center [1341, 55] width 30 height 30
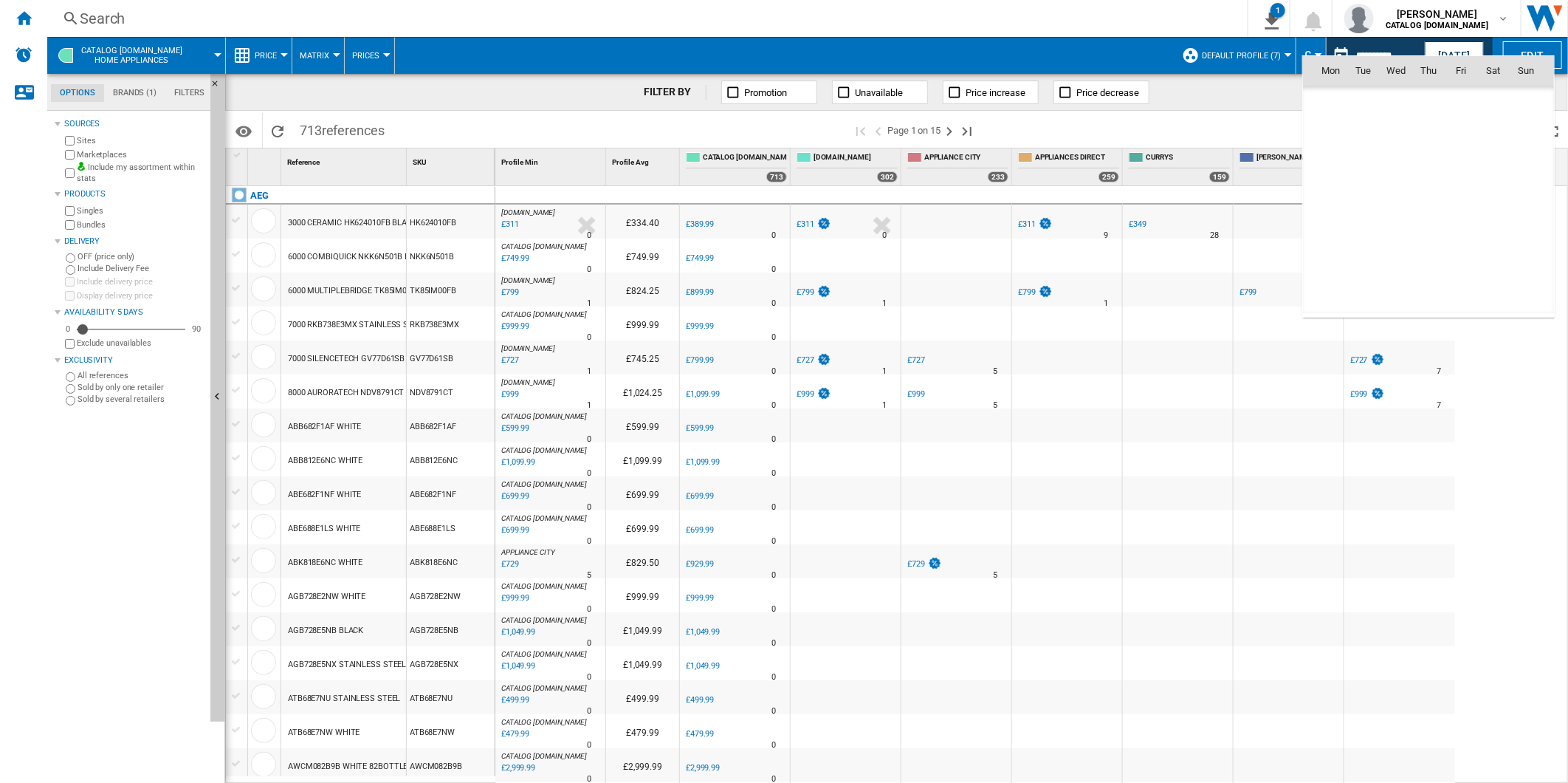
scroll to position [7044, 0]
click at [1364, 193] on span "19" at bounding box center [1363, 199] width 30 height 30
type input "**********"
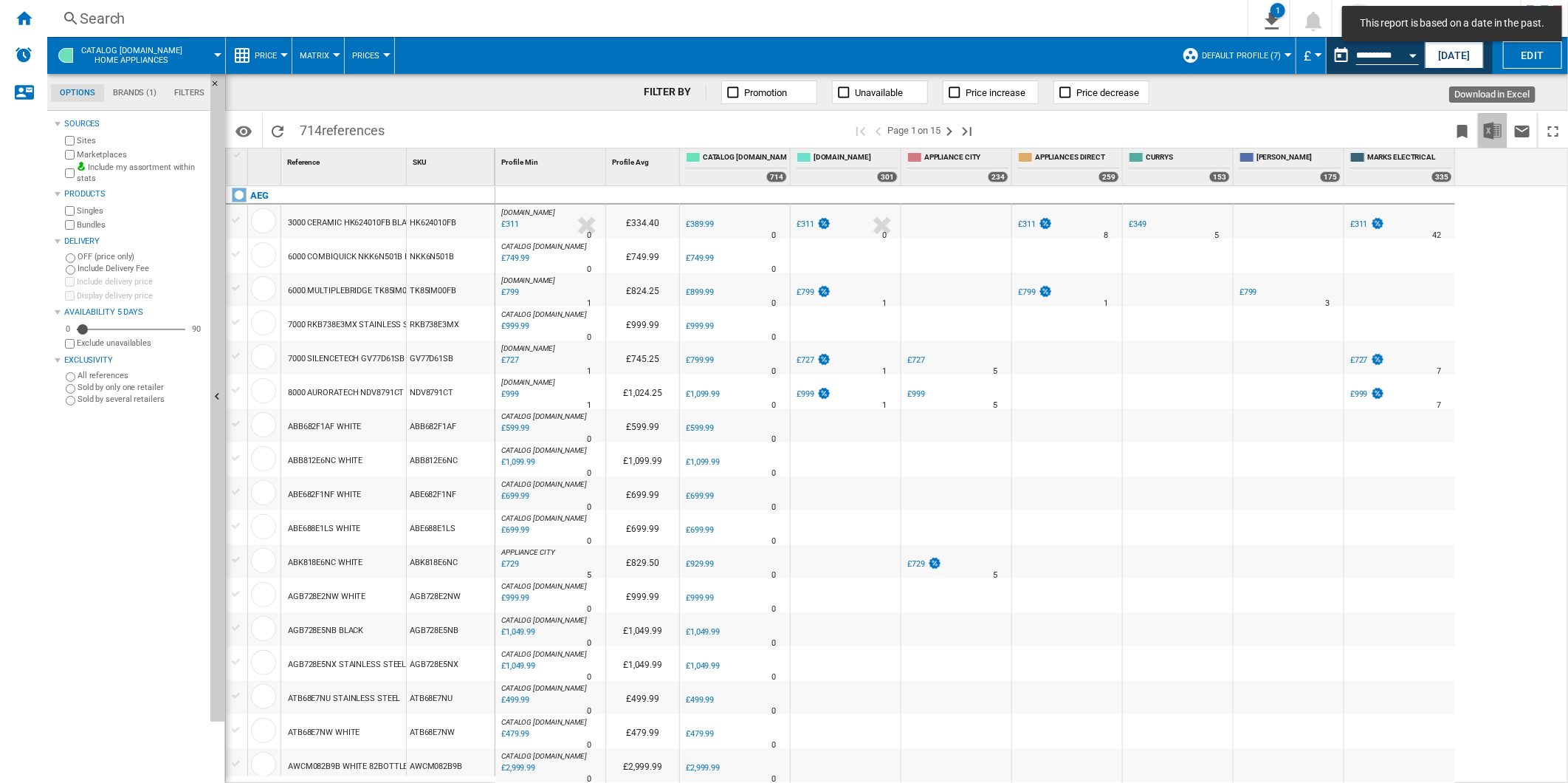
click at [1496, 126] on img "Download in Excel" at bounding box center [1493, 131] width 18 height 18
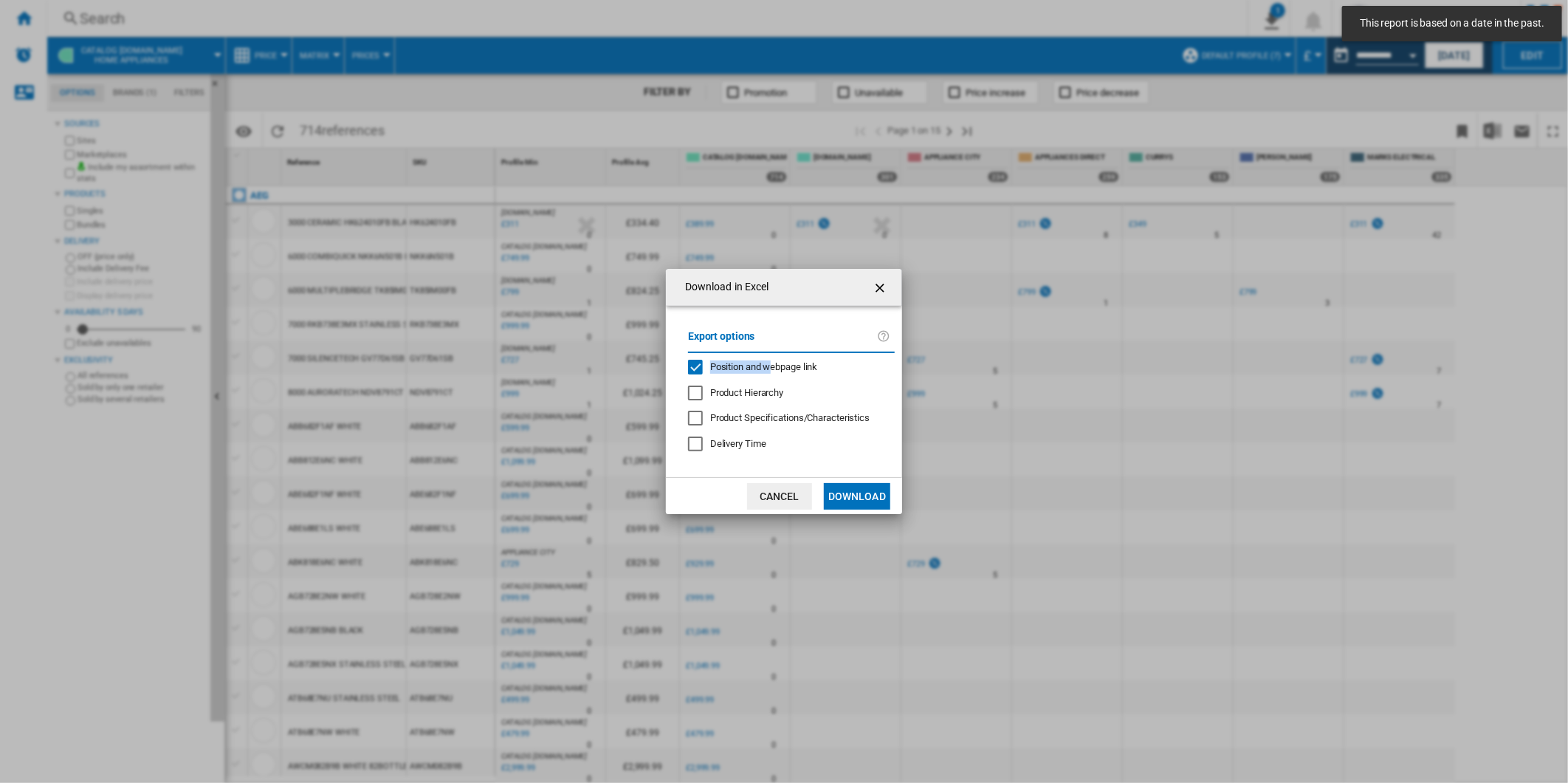
click at [771, 361] on div "Position and webpage link" at bounding box center [763, 367] width 108 height 14
drag, startPoint x: 771, startPoint y: 360, endPoint x: 873, endPoint y: 485, distance: 161.3
click at [873, 485] on button "Download" at bounding box center [857, 495] width 66 height 26
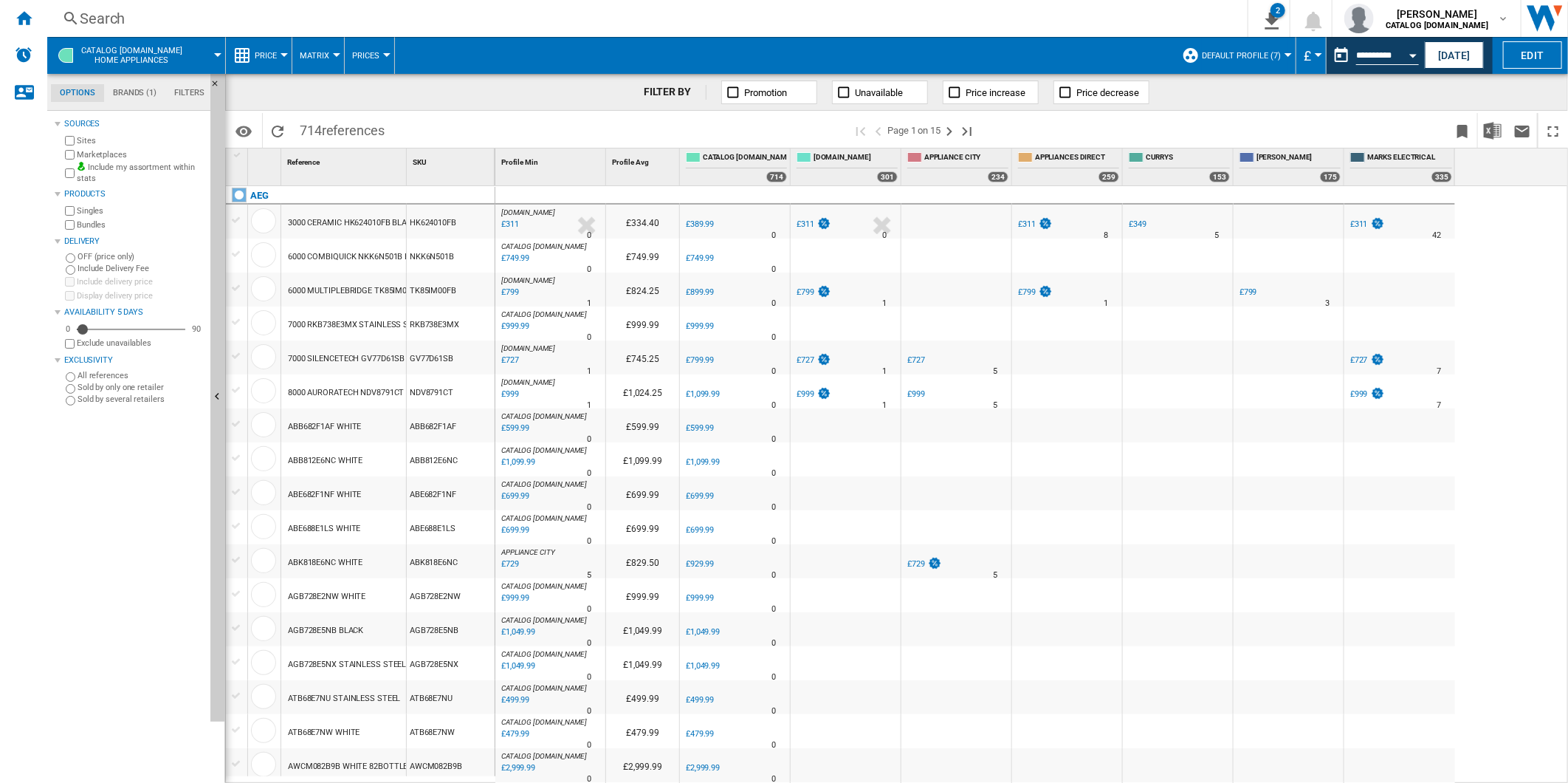
drag, startPoint x: 1532, startPoint y: 231, endPoint x: 1534, endPoint y: 221, distance: 10.2
click at [1532, 231] on div "AO.COM : -20.3 % £311 % N/A 0 AO.COM : £334.40 0.0 % £389.99 % N/A" at bounding box center [1032, 484] width 1074 height 597
click at [1340, 52] on button "This report is based on a date in the past." at bounding box center [1341, 55] width 30 height 30
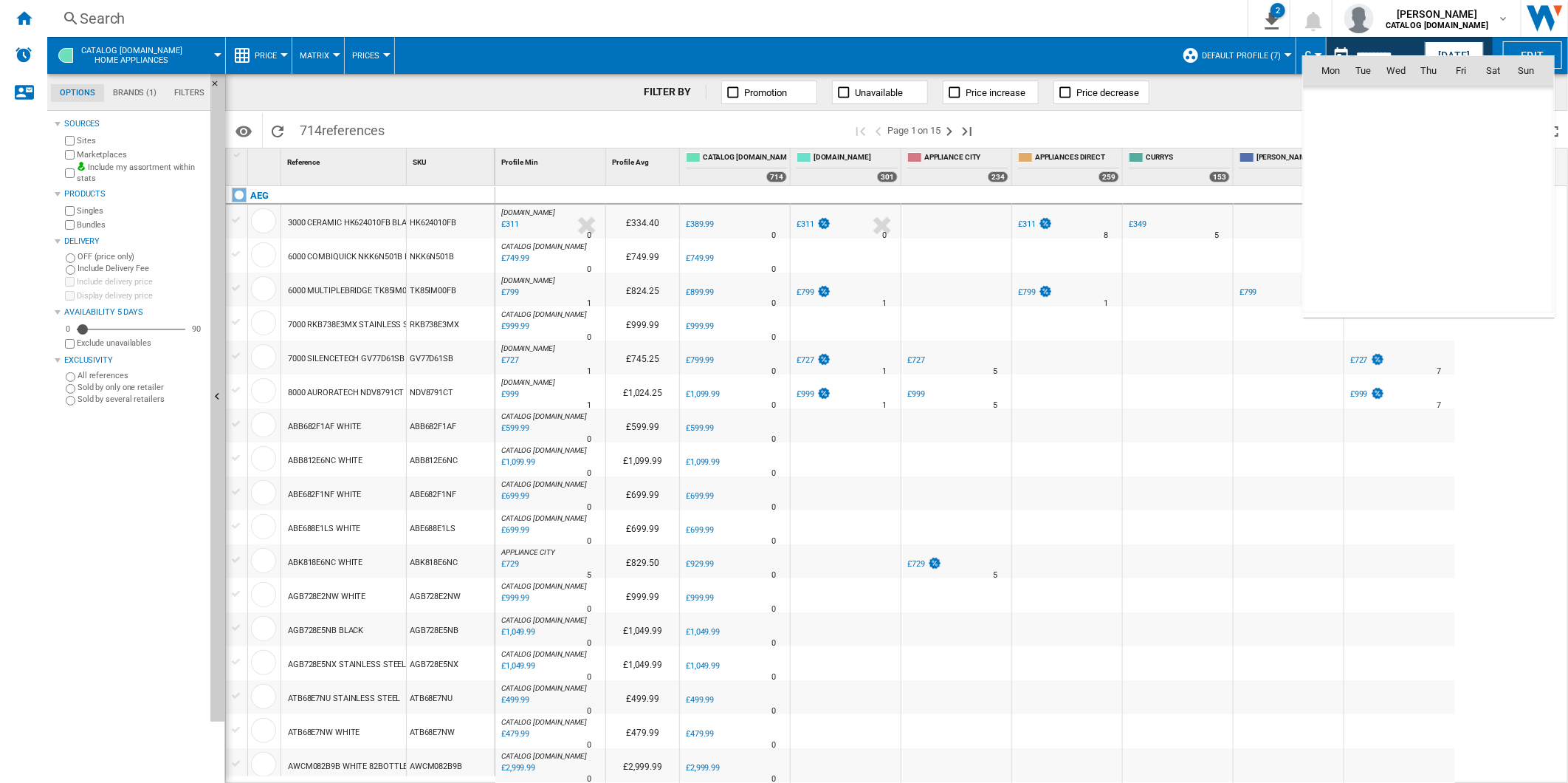
scroll to position [7044, 0]
click at [1400, 195] on span "20" at bounding box center [1396, 199] width 30 height 30
type input "**********"
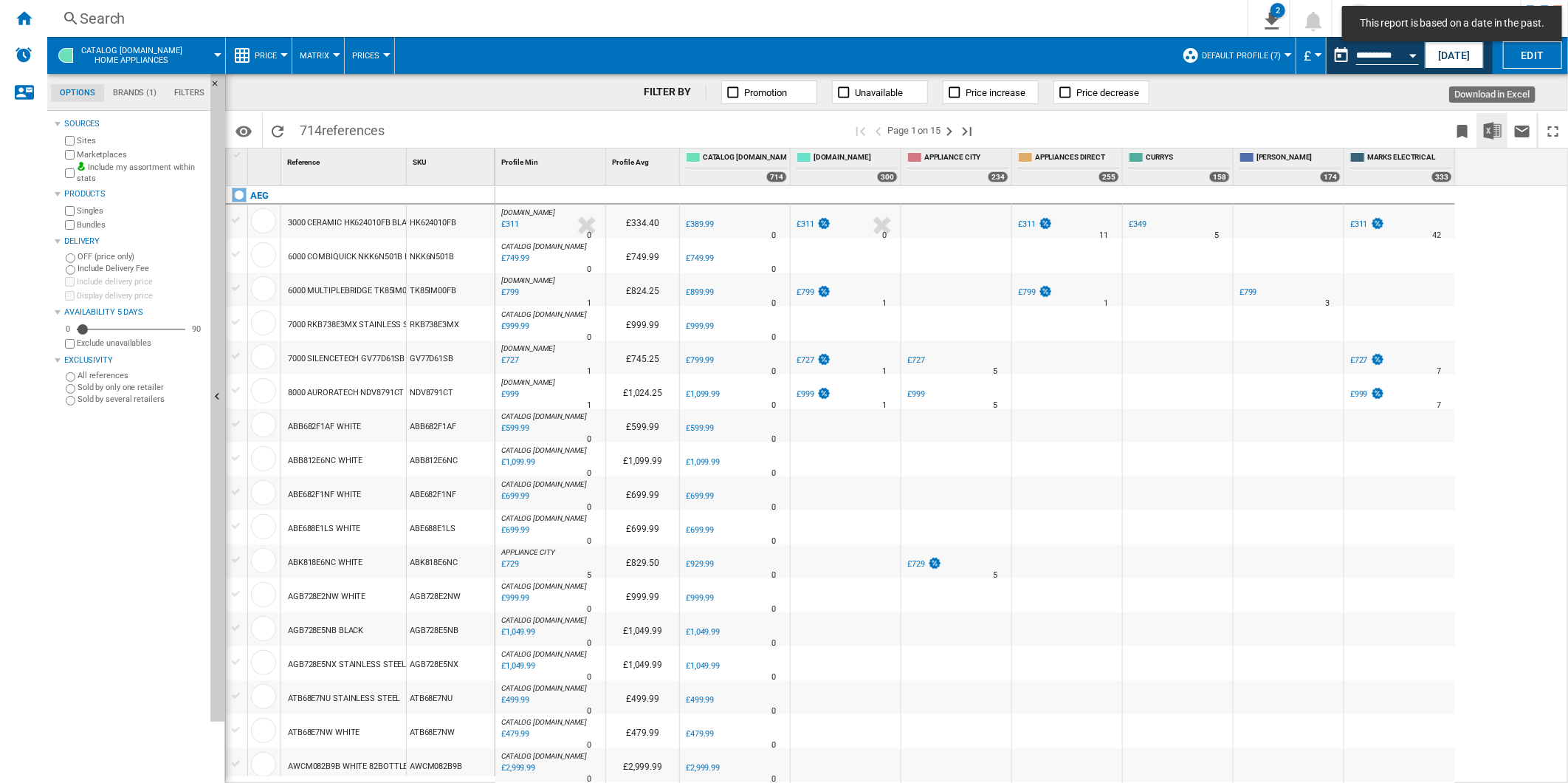
click at [1496, 128] on img "Download in Excel" at bounding box center [1493, 131] width 18 height 18
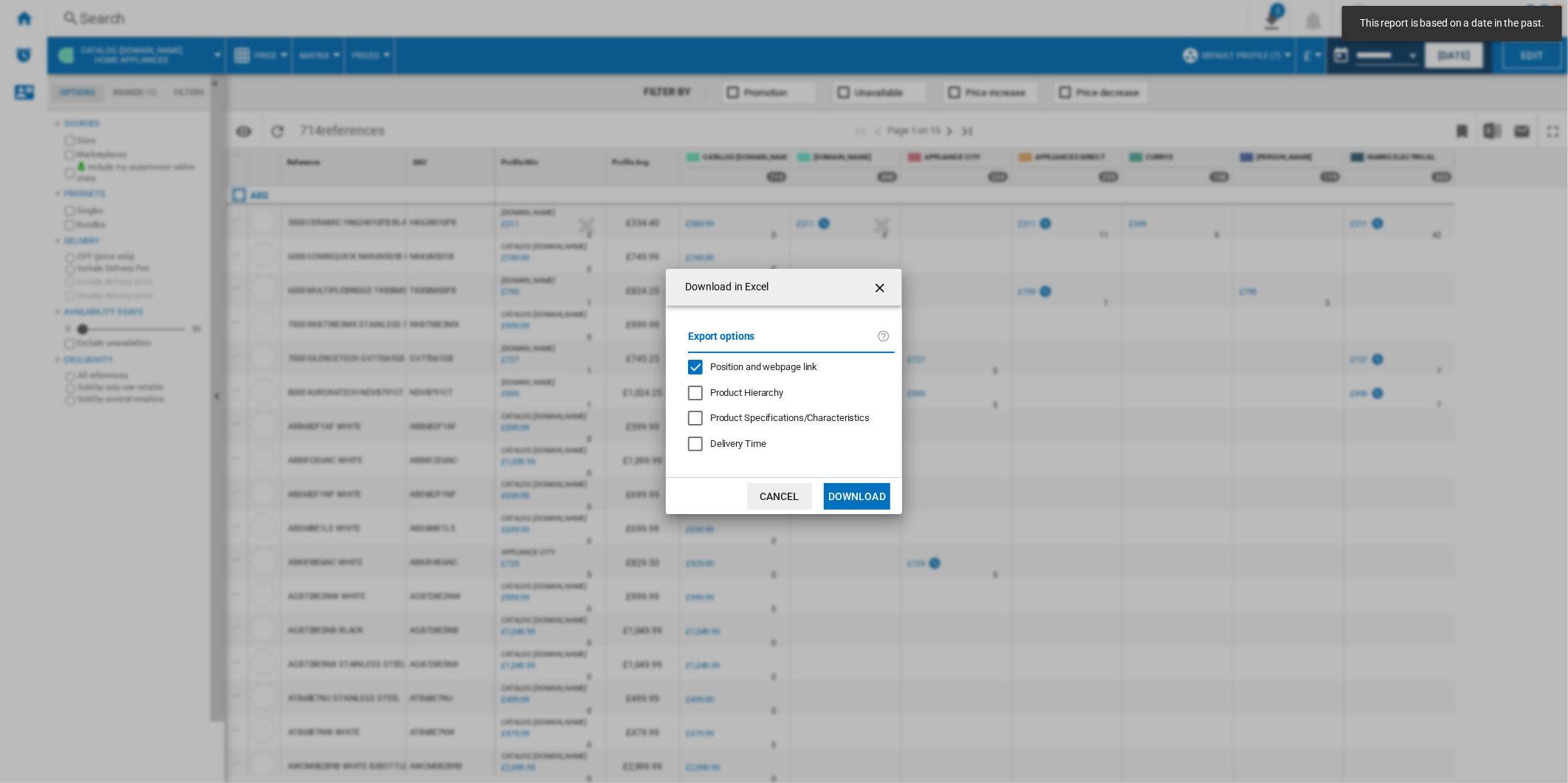
click at [748, 356] on div "Export options Position and webpage link Product Hierarchy Product Specificatio…" at bounding box center [791, 392] width 221 height 143
click at [744, 362] on span "Position and webpage link" at bounding box center [763, 366] width 108 height 11
drag, startPoint x: 857, startPoint y: 484, endPoint x: 851, endPoint y: 495, distance: 12.5
click at [857, 485] on md-dialog-actions "Cancel Download" at bounding box center [784, 495] width 237 height 37
click at [851, 495] on button "Download" at bounding box center [857, 495] width 66 height 26
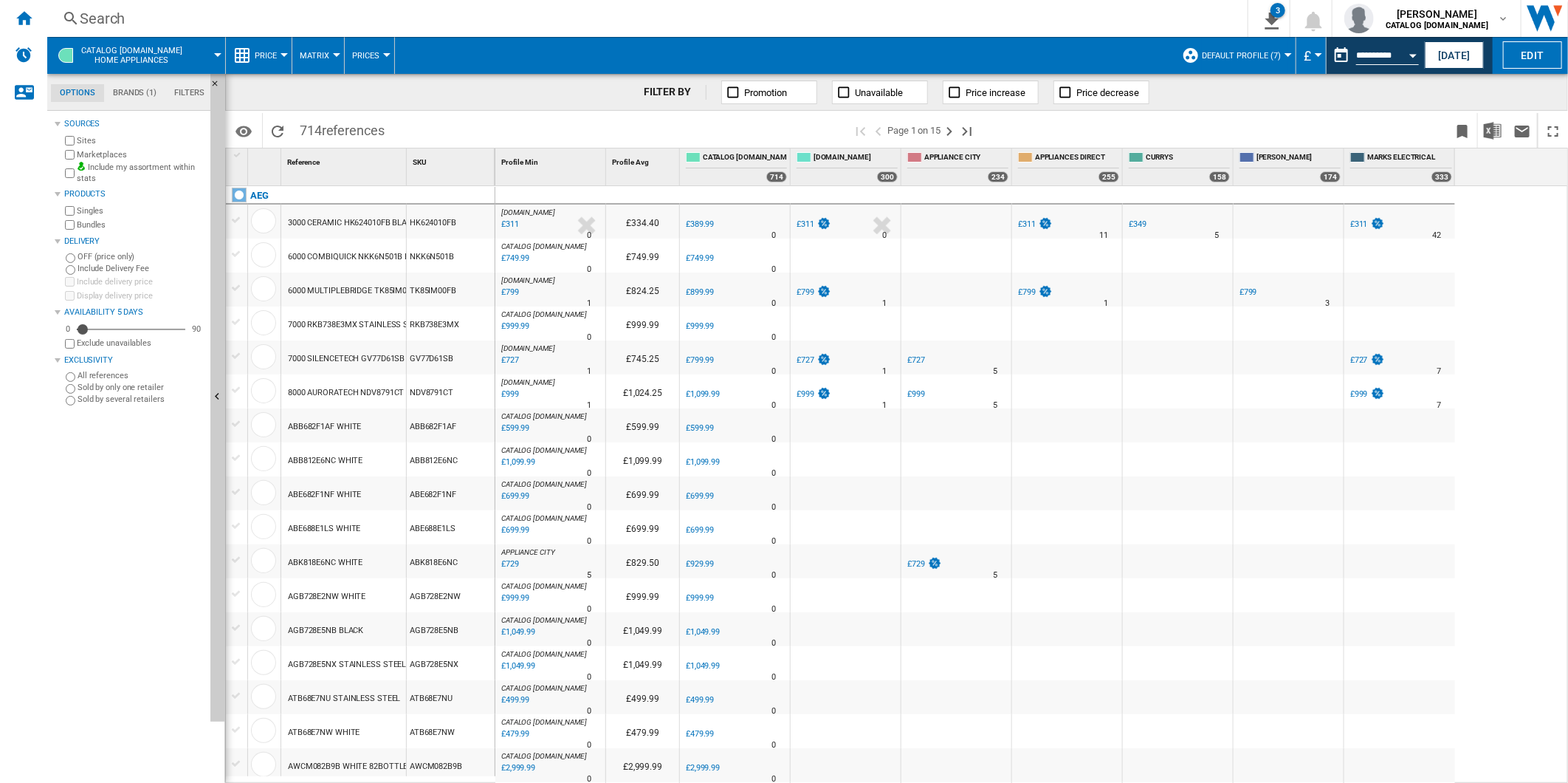
click at [1493, 282] on div "AO.COM : -20.3 % £311 % N/A 0 AO.COM : £334.40 0.0 % £389.99 % N/A" at bounding box center [1032, 484] width 1074 height 597
click at [1335, 46] on button "This report is based on a date in the past." at bounding box center [1341, 55] width 30 height 30
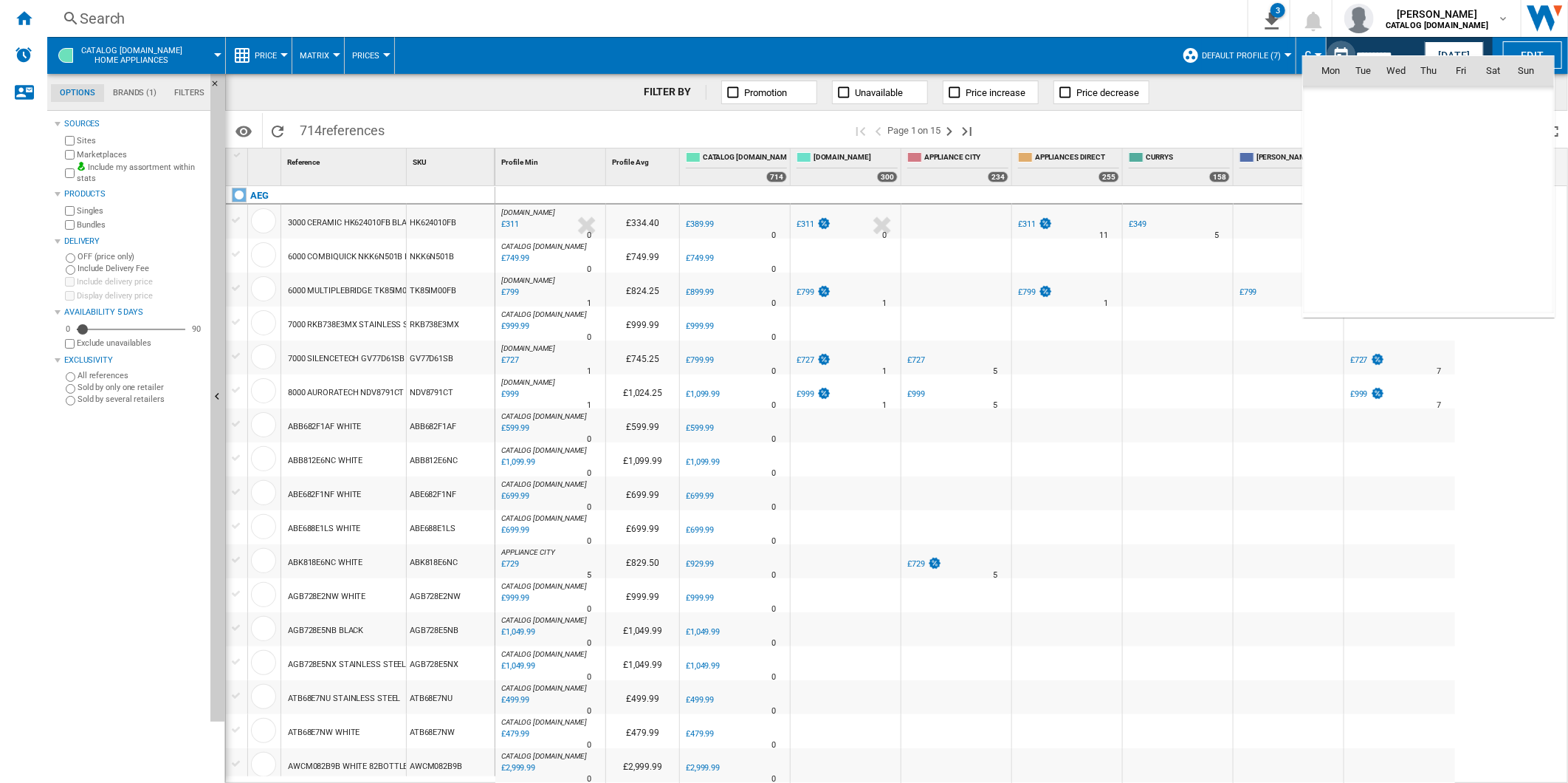
scroll to position [7044, 0]
click at [1427, 203] on span "21" at bounding box center [1428, 199] width 30 height 30
type input "**********"
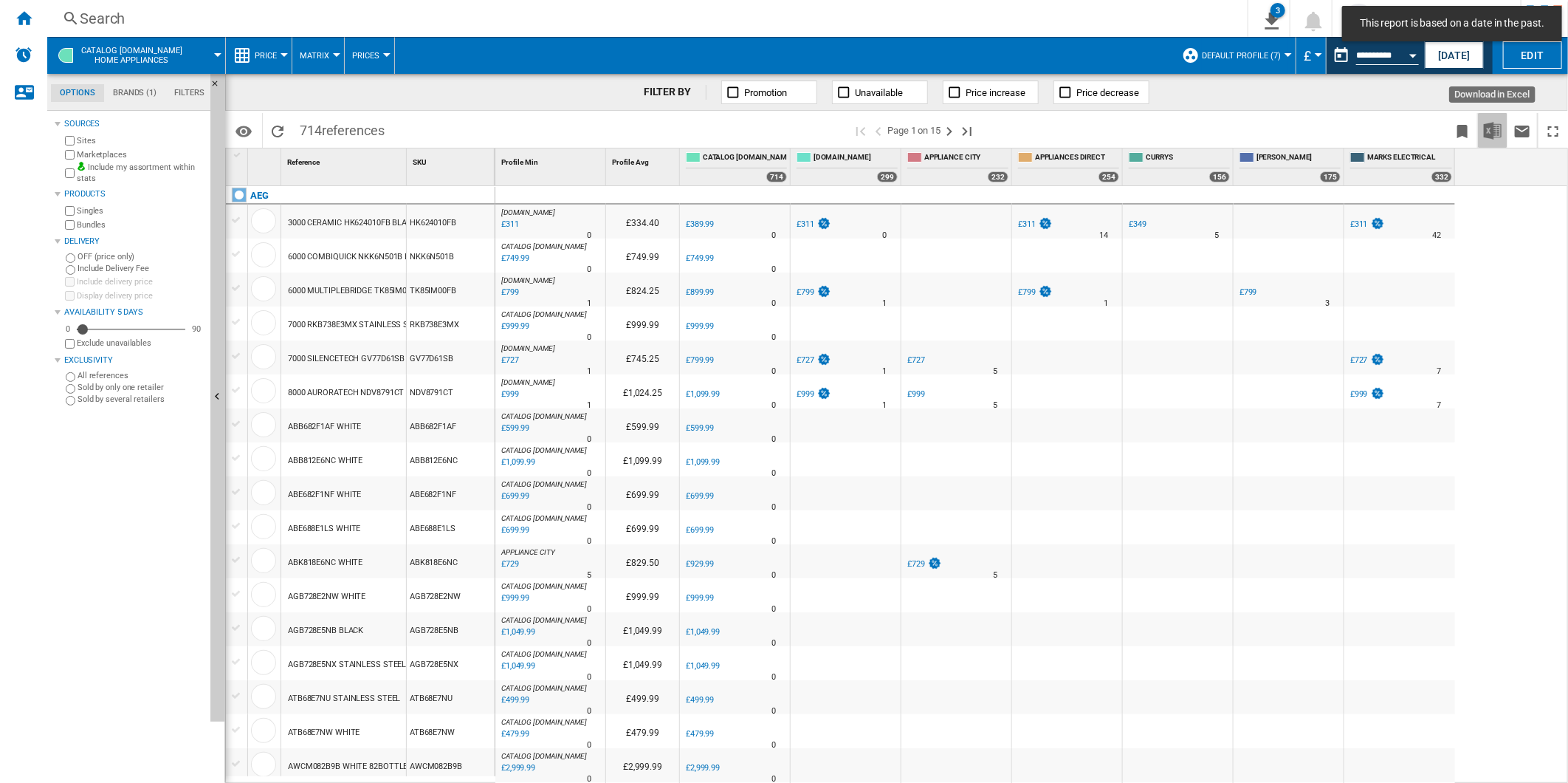
click at [1487, 127] on img "Download in Excel" at bounding box center [1493, 131] width 18 height 18
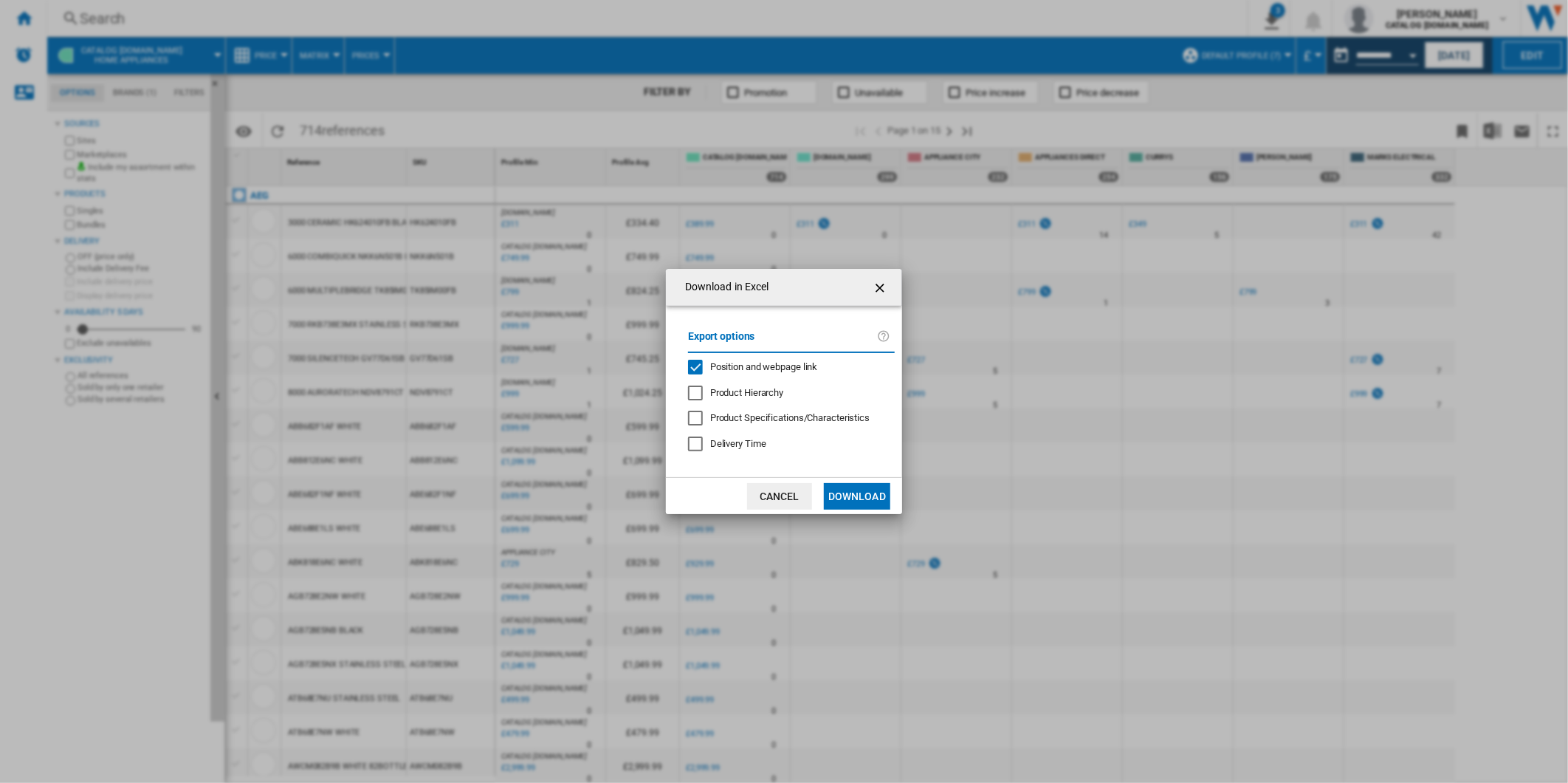
click at [773, 361] on span "Position and webpage link" at bounding box center [763, 366] width 108 height 11
click at [861, 505] on button "Download" at bounding box center [857, 495] width 66 height 26
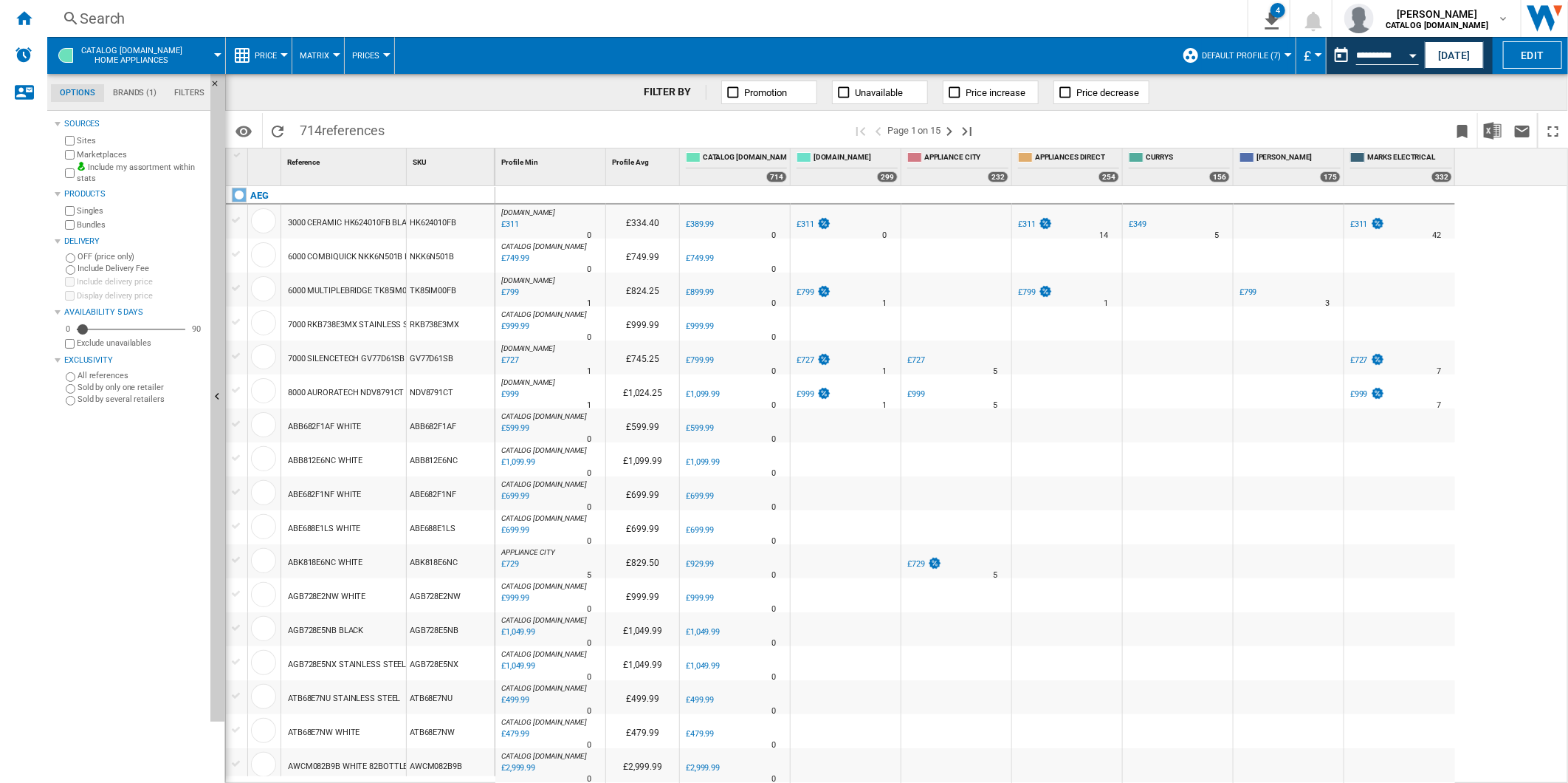
click at [703, 14] on div "Search" at bounding box center [644, 19] width 1130 height 20
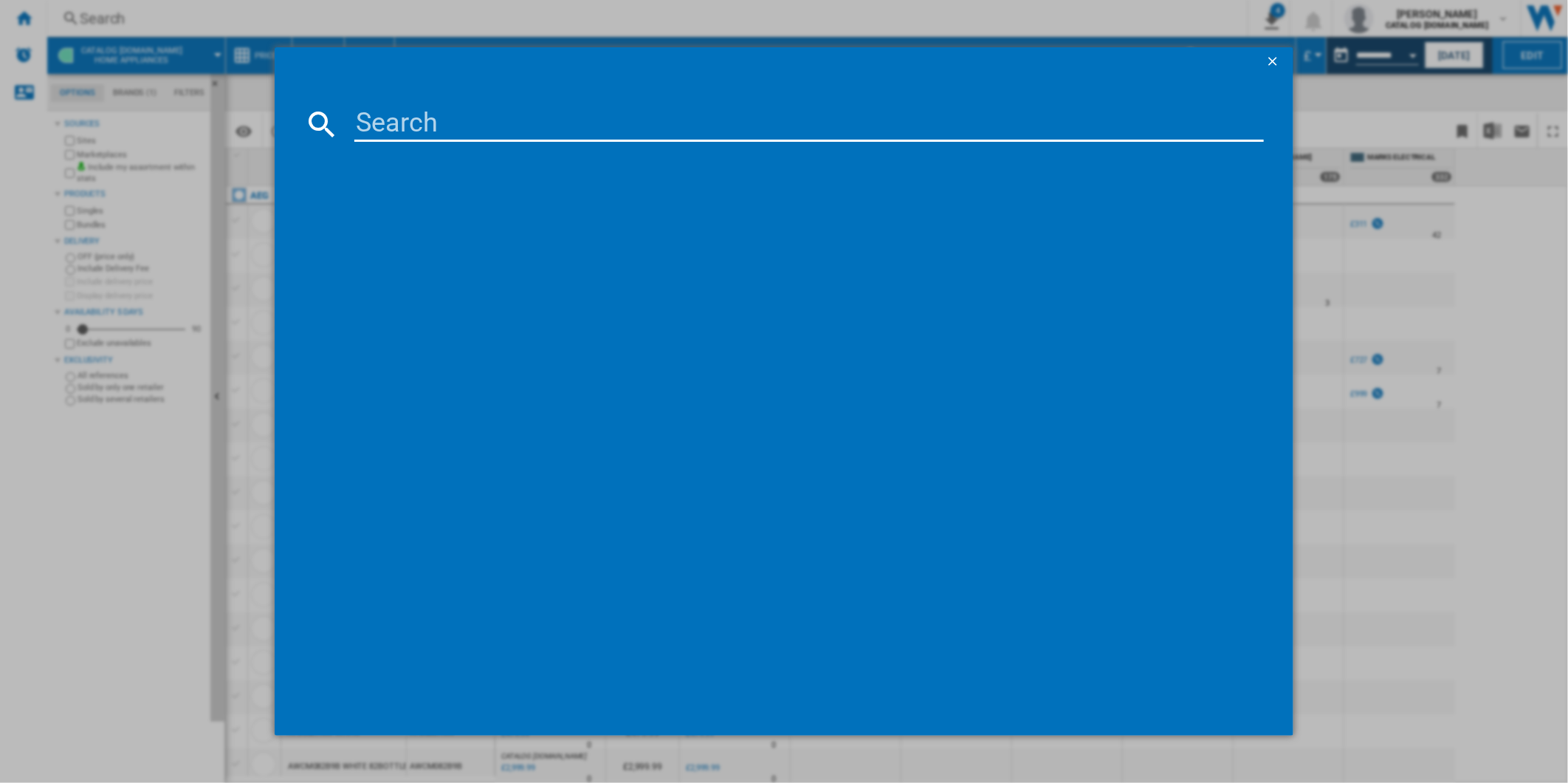
click at [572, 137] on input at bounding box center [809, 124] width 910 height 36
paste input "SO64IA0SCB"
type input "SO64IA0SCB"
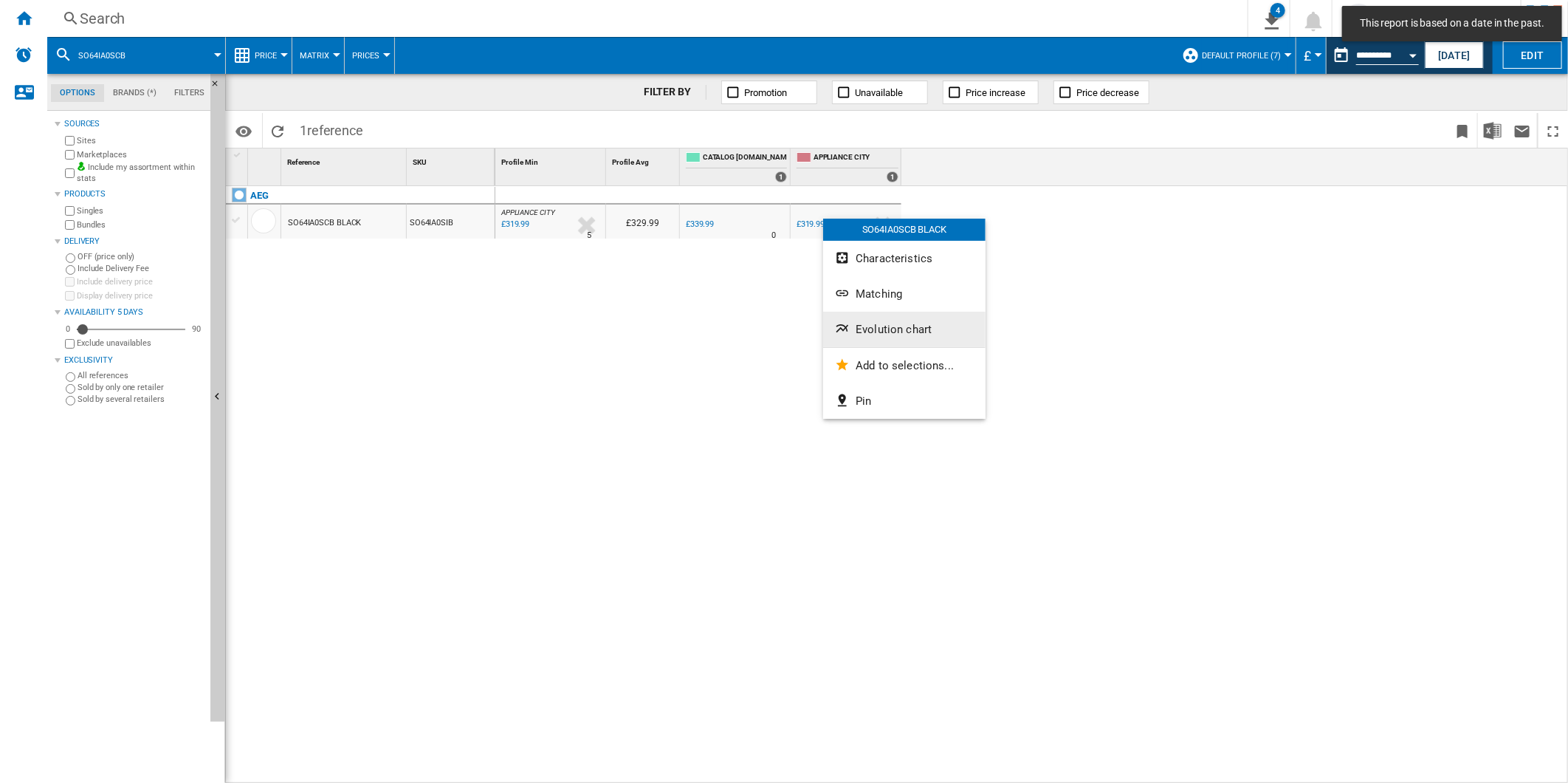
click at [906, 331] on span "Evolution chart" at bounding box center [894, 329] width 76 height 14
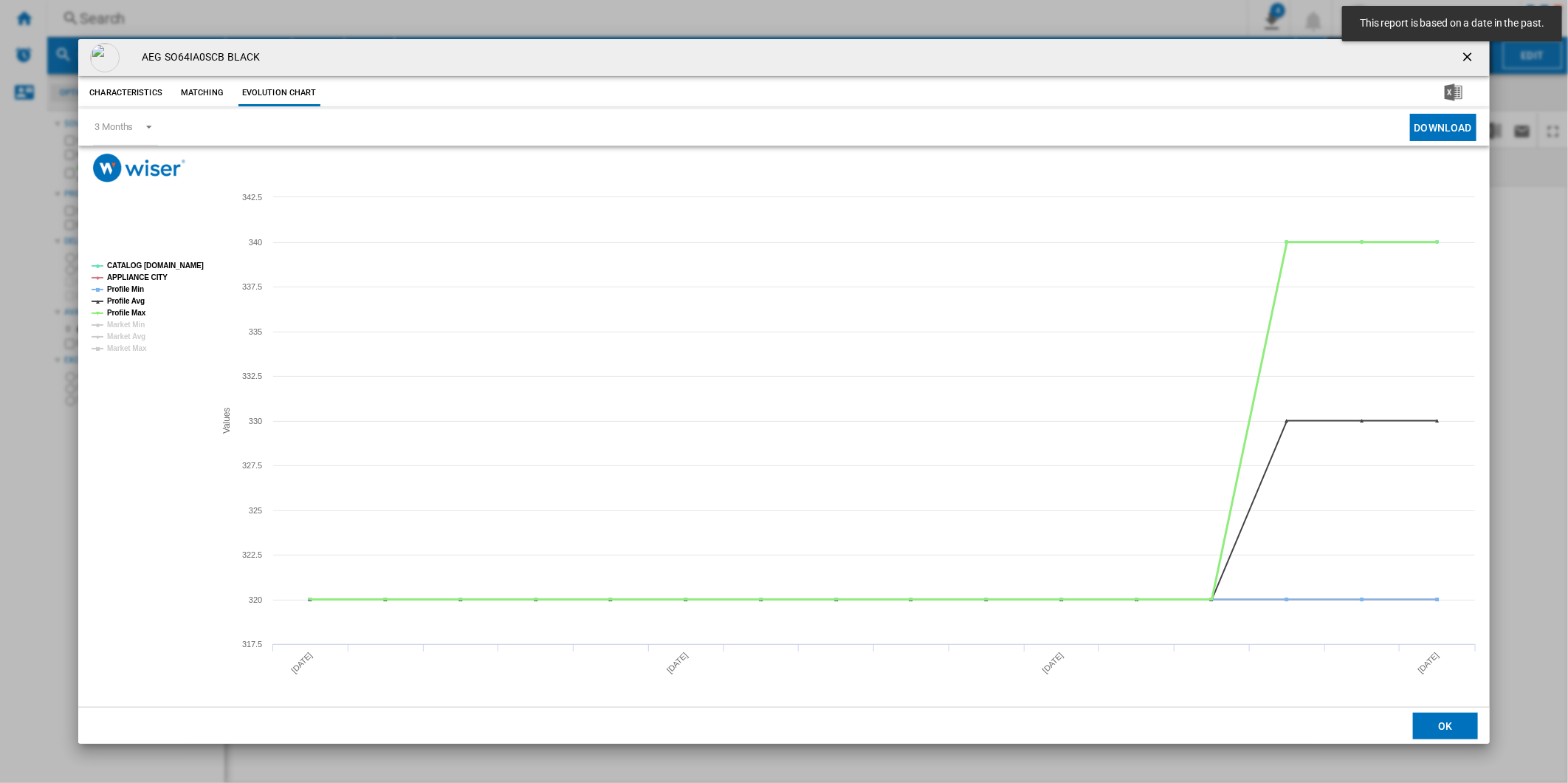
click at [139, 310] on tspan "Profile Max" at bounding box center [126, 313] width 39 height 8
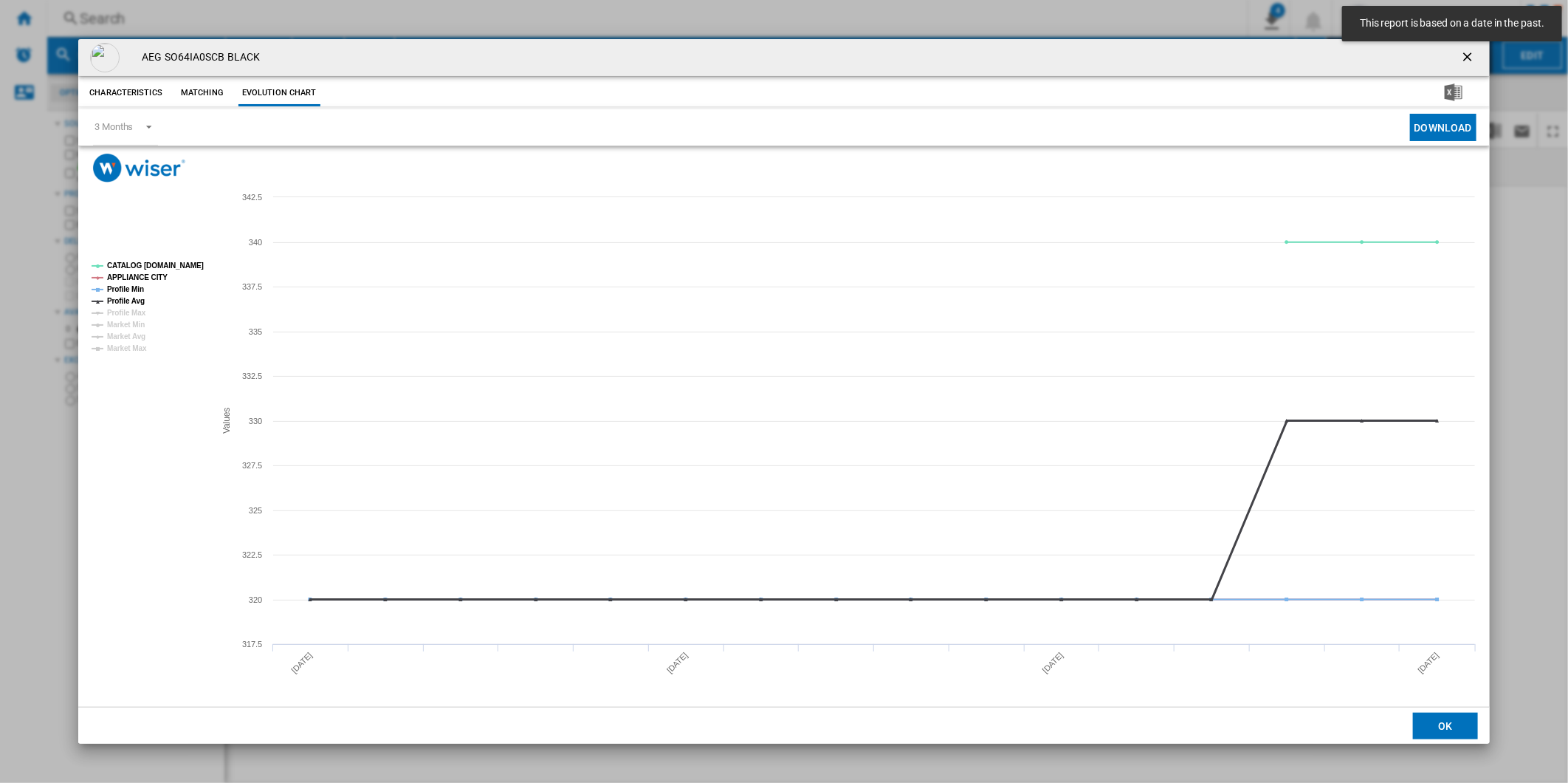
click at [129, 299] on tspan "Profile Avg" at bounding box center [126, 301] width 37 height 8
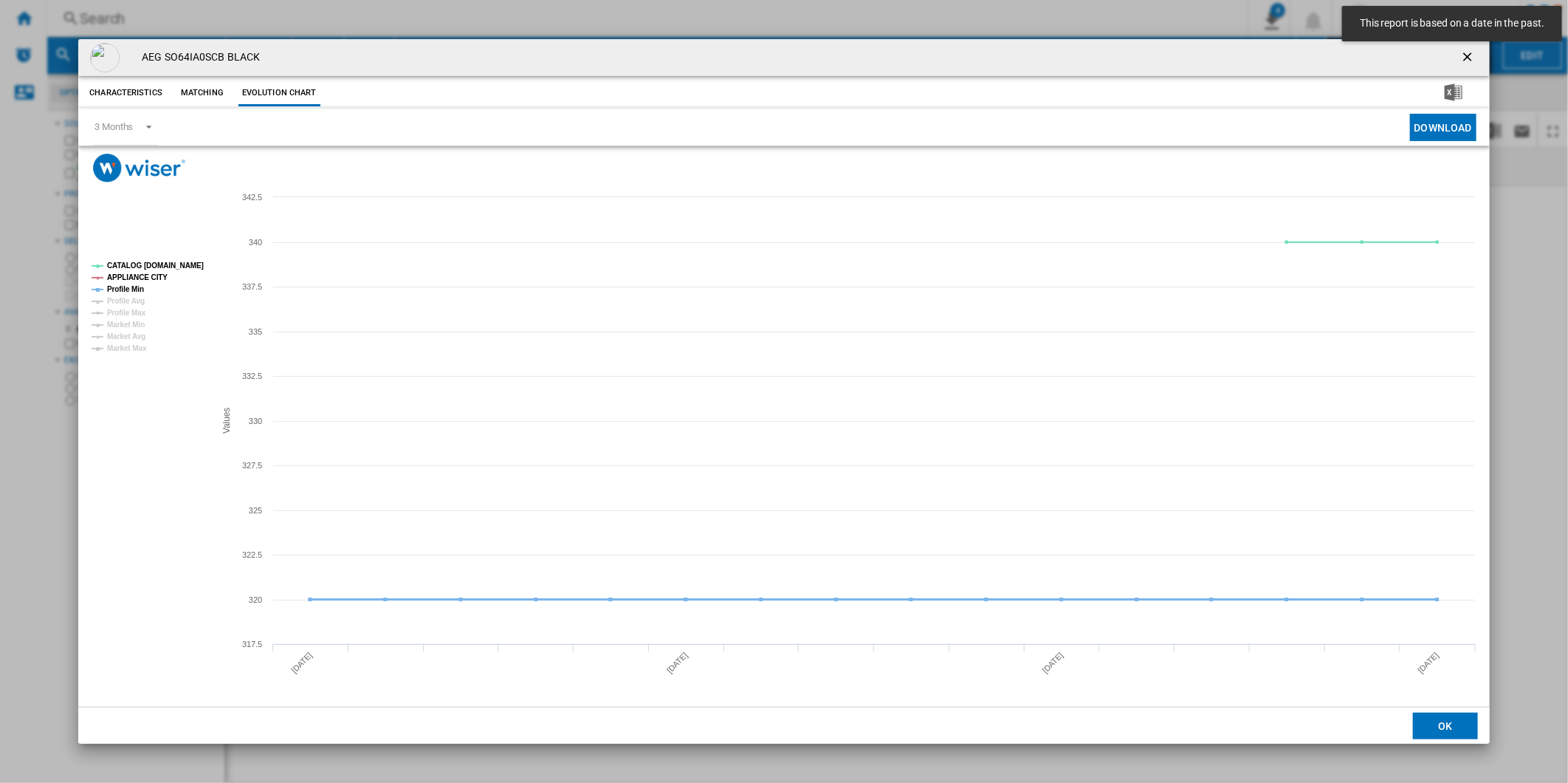
click at [131, 285] on tspan "Profile Min" at bounding box center [126, 289] width 37 height 8
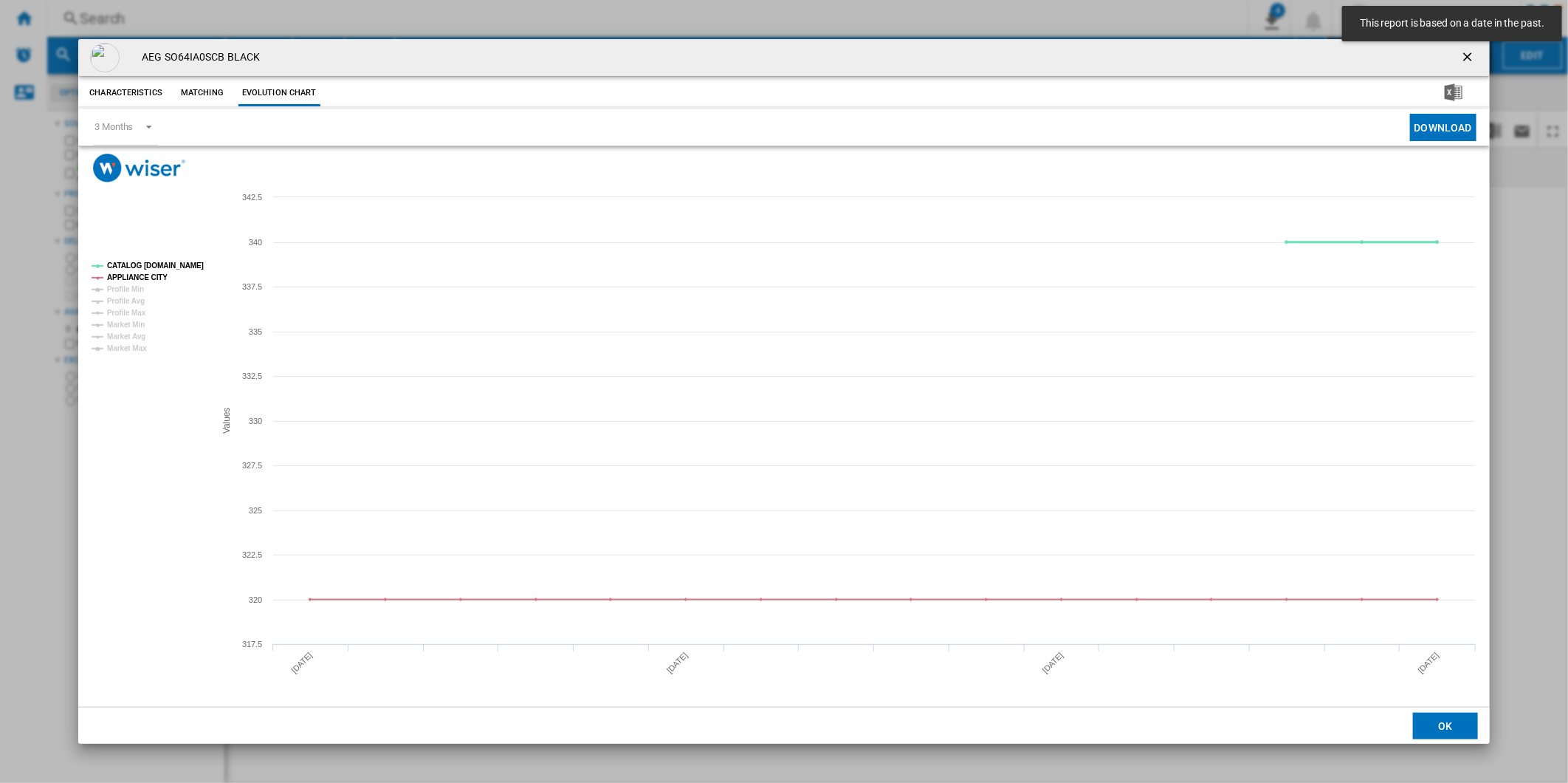
click at [153, 267] on tspan "CATALOG [DOMAIN_NAME]" at bounding box center [155, 266] width 97 height 8
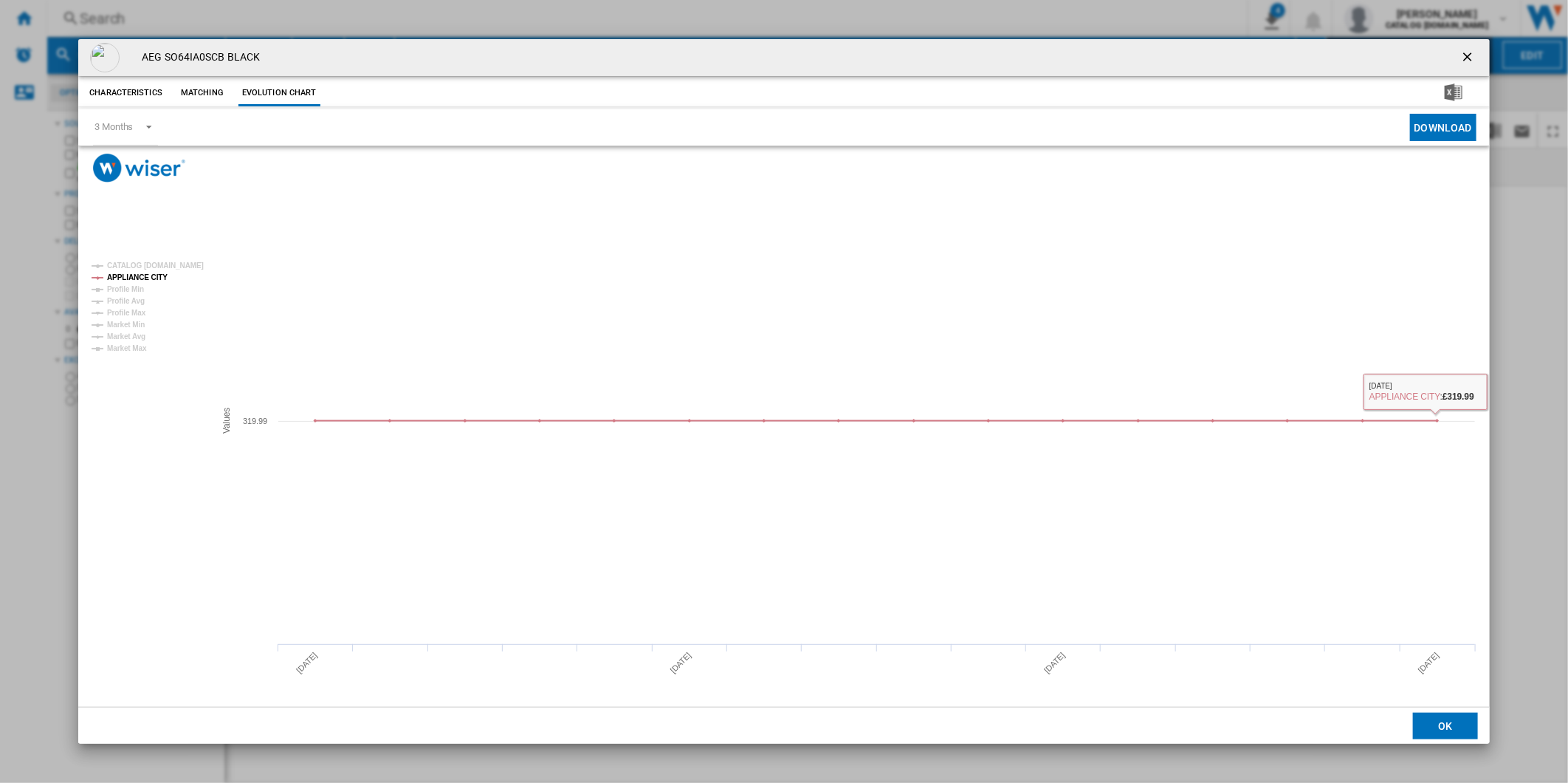
click at [1476, 53] on ng-md-icon "getI18NText('BUTTONS.CLOSE_DIALOG')" at bounding box center [1469, 58] width 18 height 18
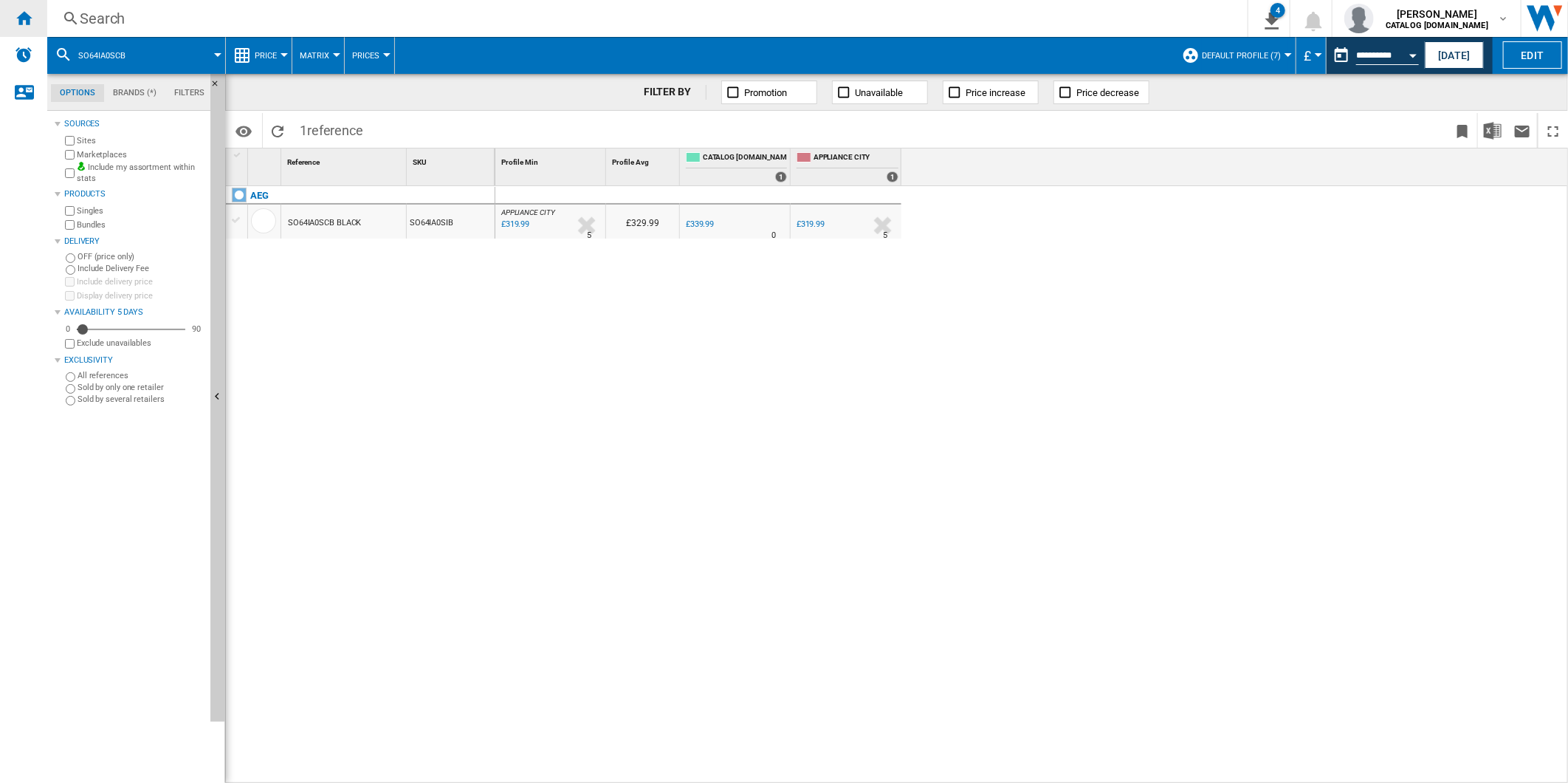
click at [16, 16] on ng-md-icon "Home" at bounding box center [23, 17] width 18 height 18
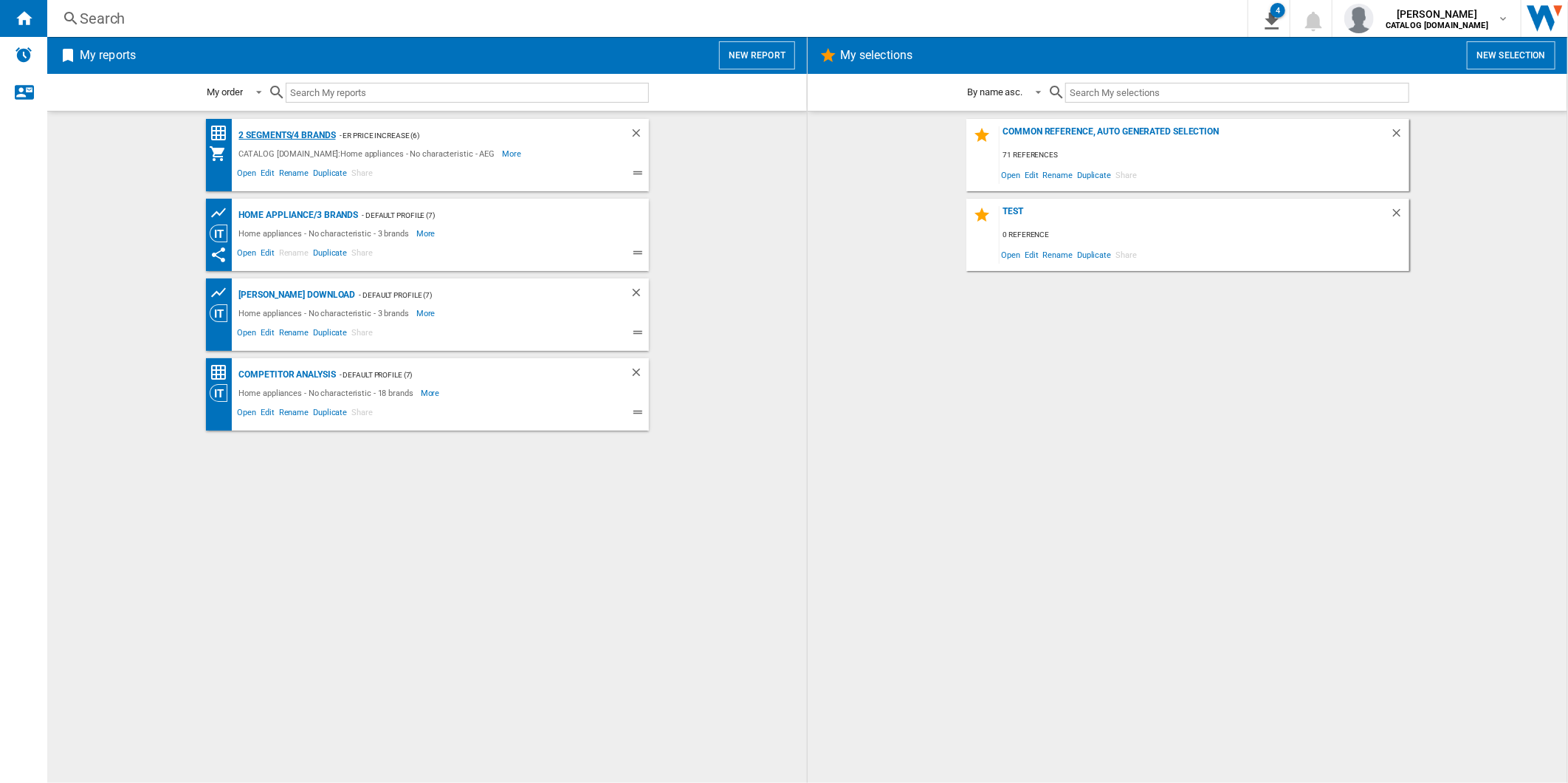
click at [325, 135] on div "2 segments/4 brands" at bounding box center [286, 136] width 100 height 19
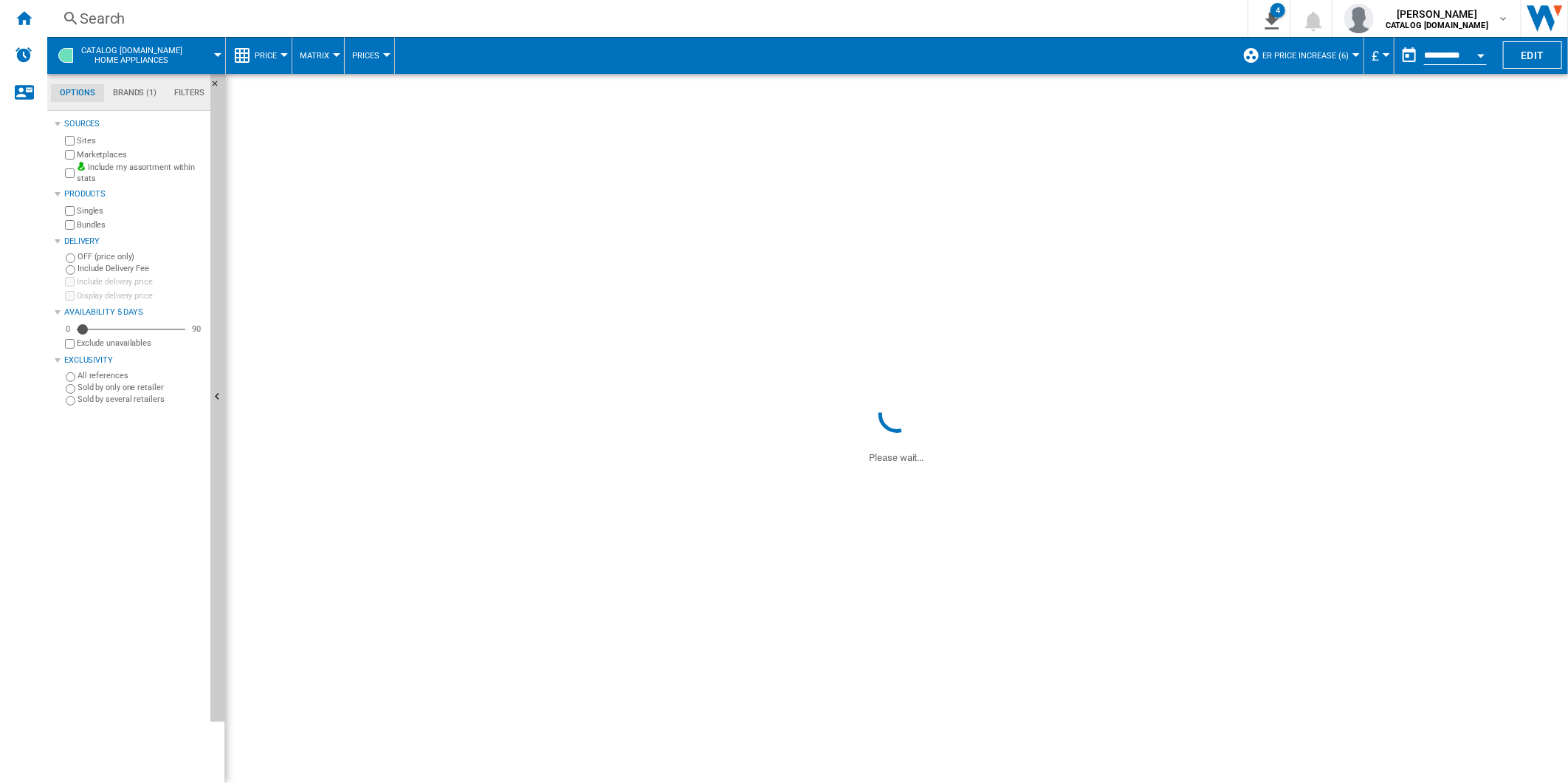
click at [1336, 51] on span "ER Price Increase (6)" at bounding box center [1305, 55] width 86 height 9
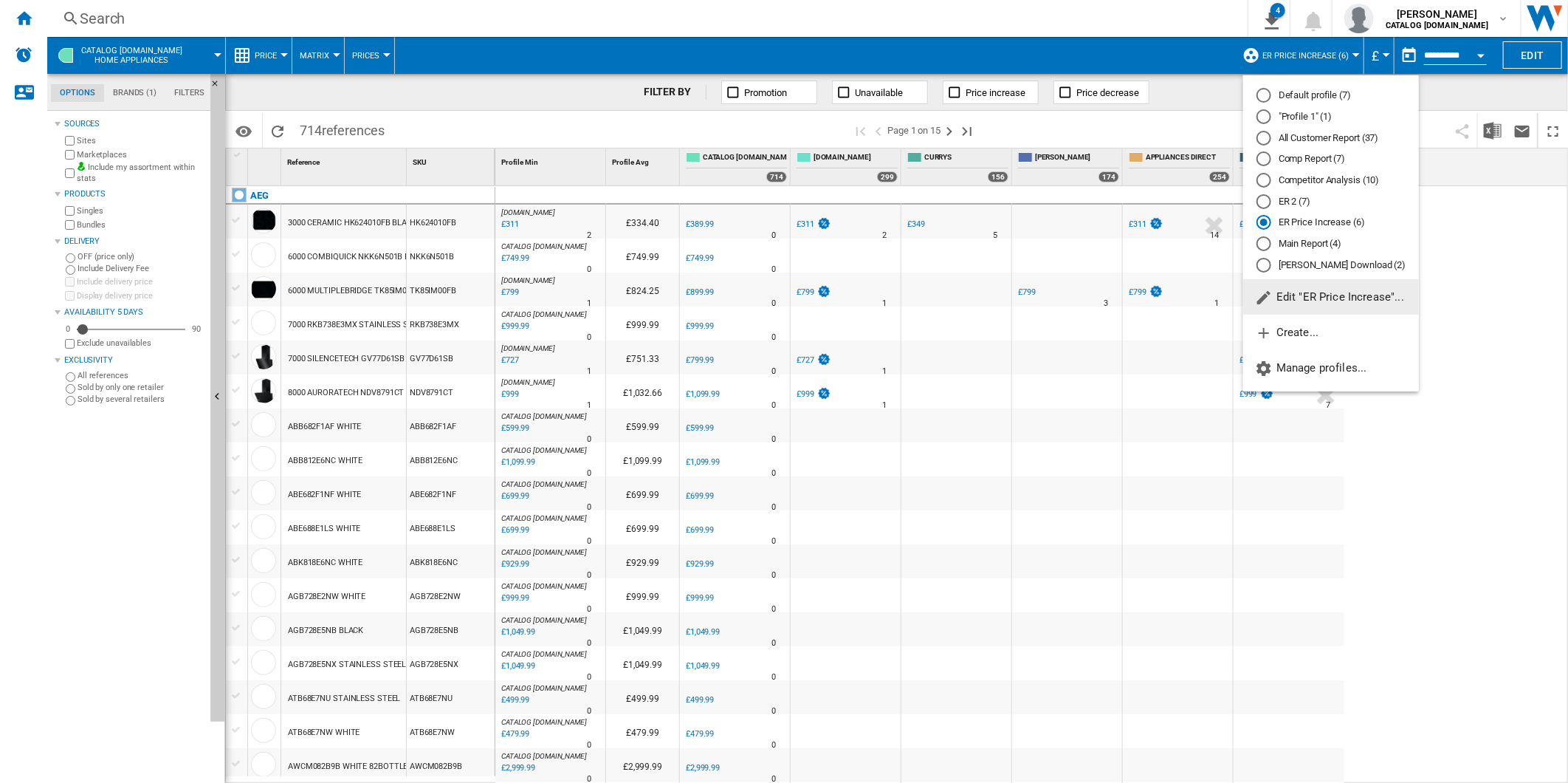
click at [1319, 148] on md-radio-group "Default profile (7) "Profile 1" (1) All Customer Report (37) Comp Report (7) Co…" at bounding box center [1331, 180] width 176 height 183
click at [1320, 143] on md-radio-button "All Customer Report (37)" at bounding box center [1331, 137] width 149 height 14
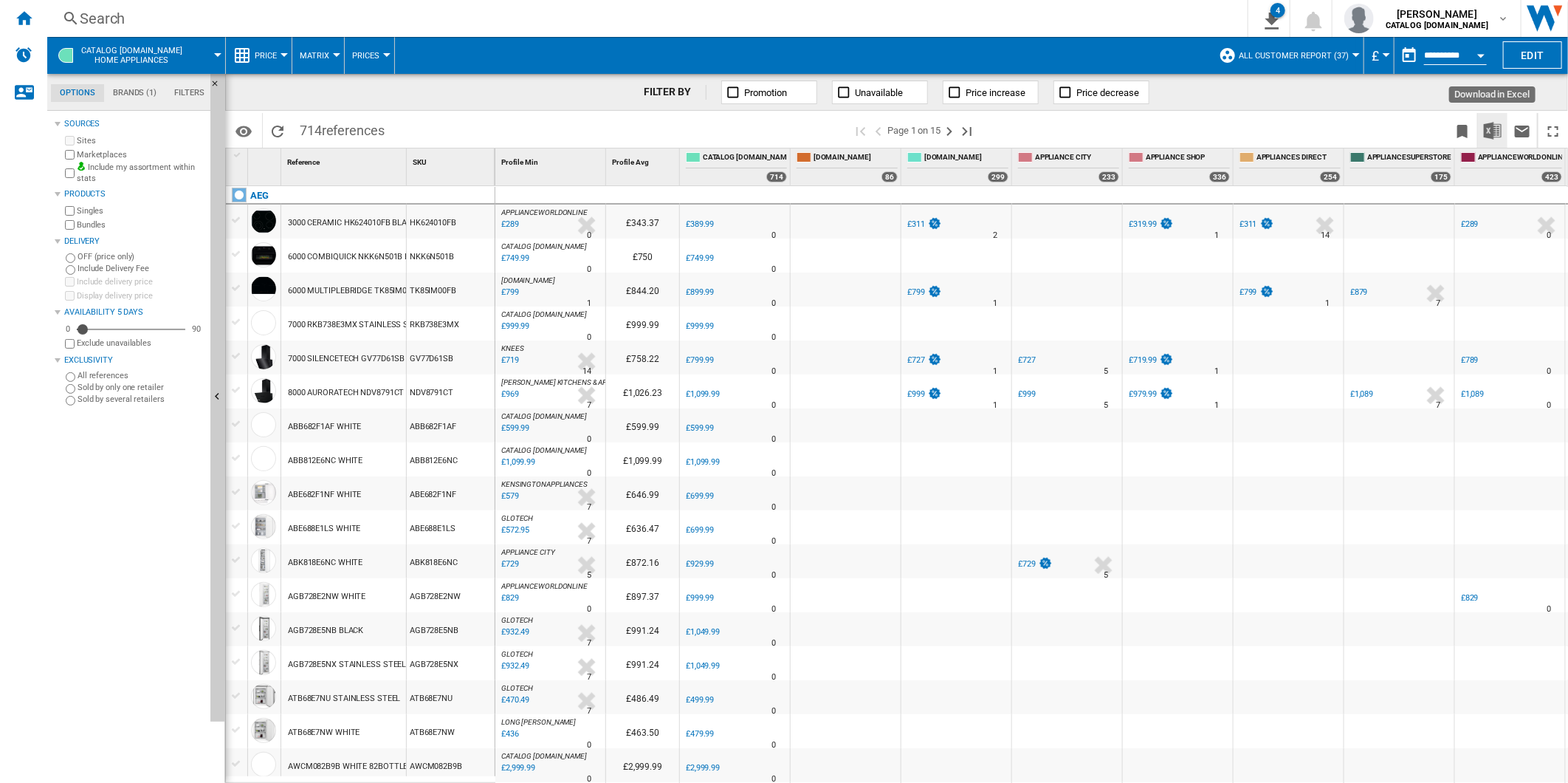
click at [1493, 126] on img "Download in Excel" at bounding box center [1493, 131] width 18 height 18
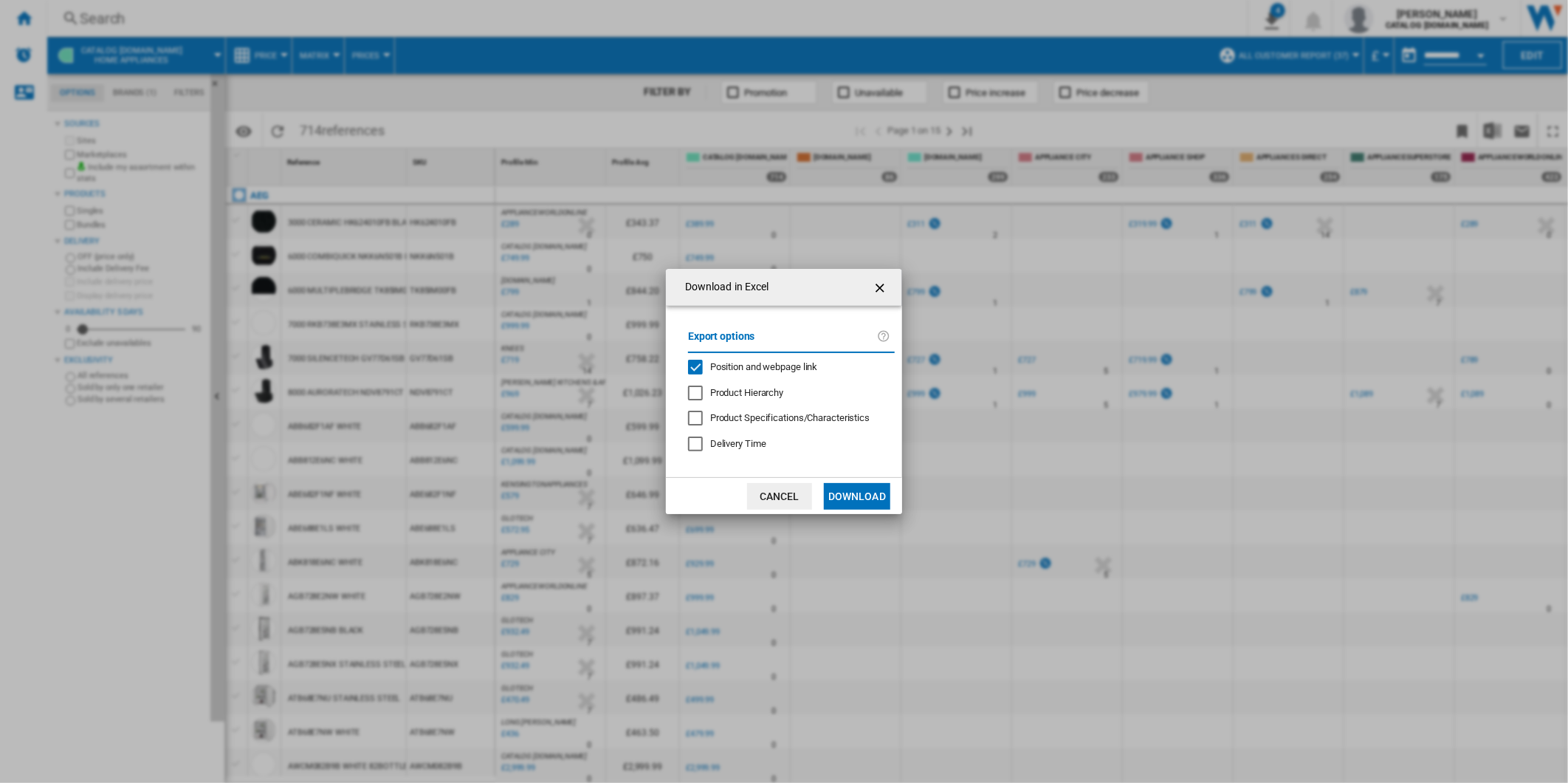
click at [764, 497] on button "Cancel" at bounding box center [779, 495] width 65 height 26
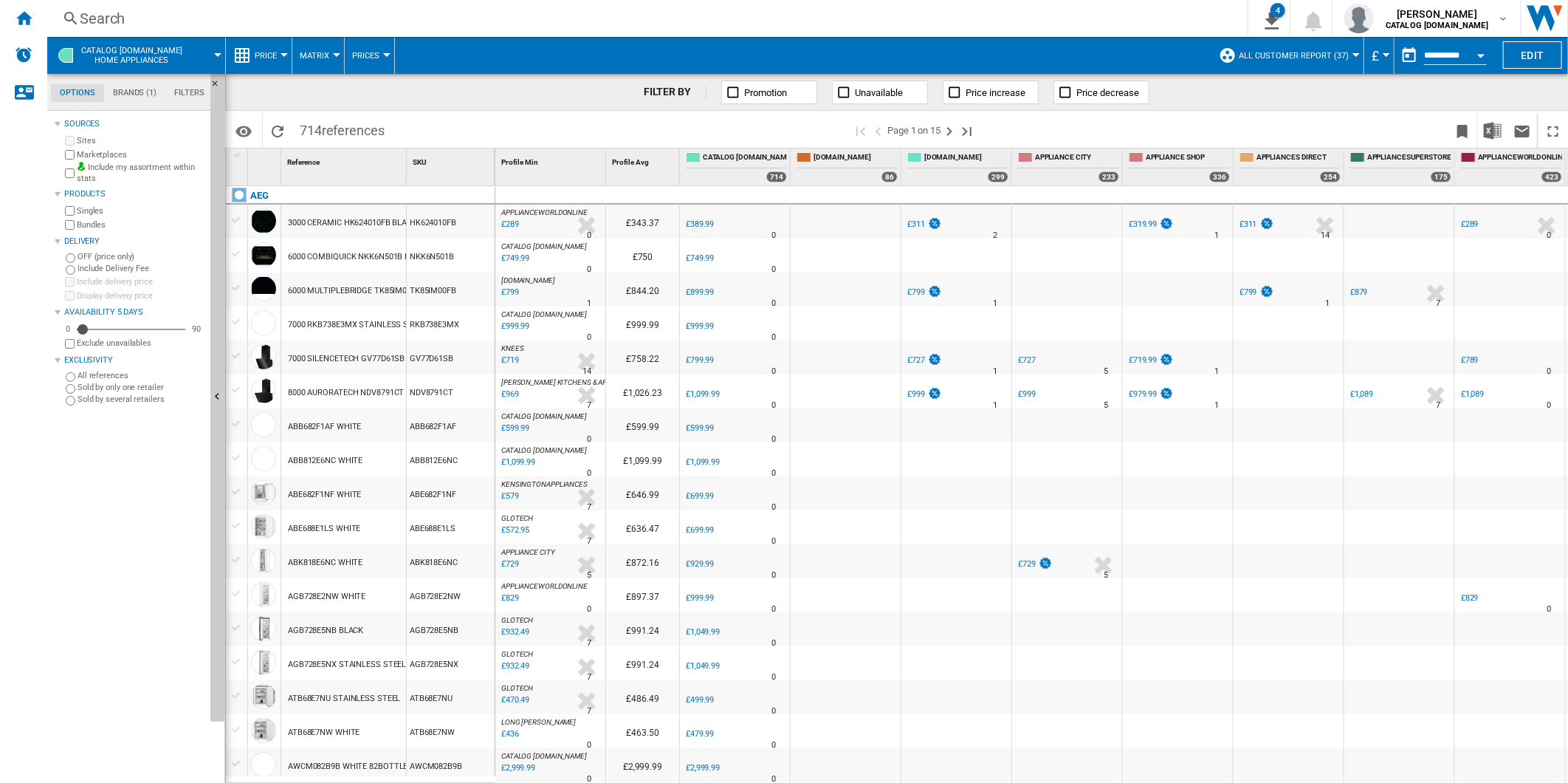
click at [1405, 53] on button "button" at bounding box center [1409, 55] width 30 height 30
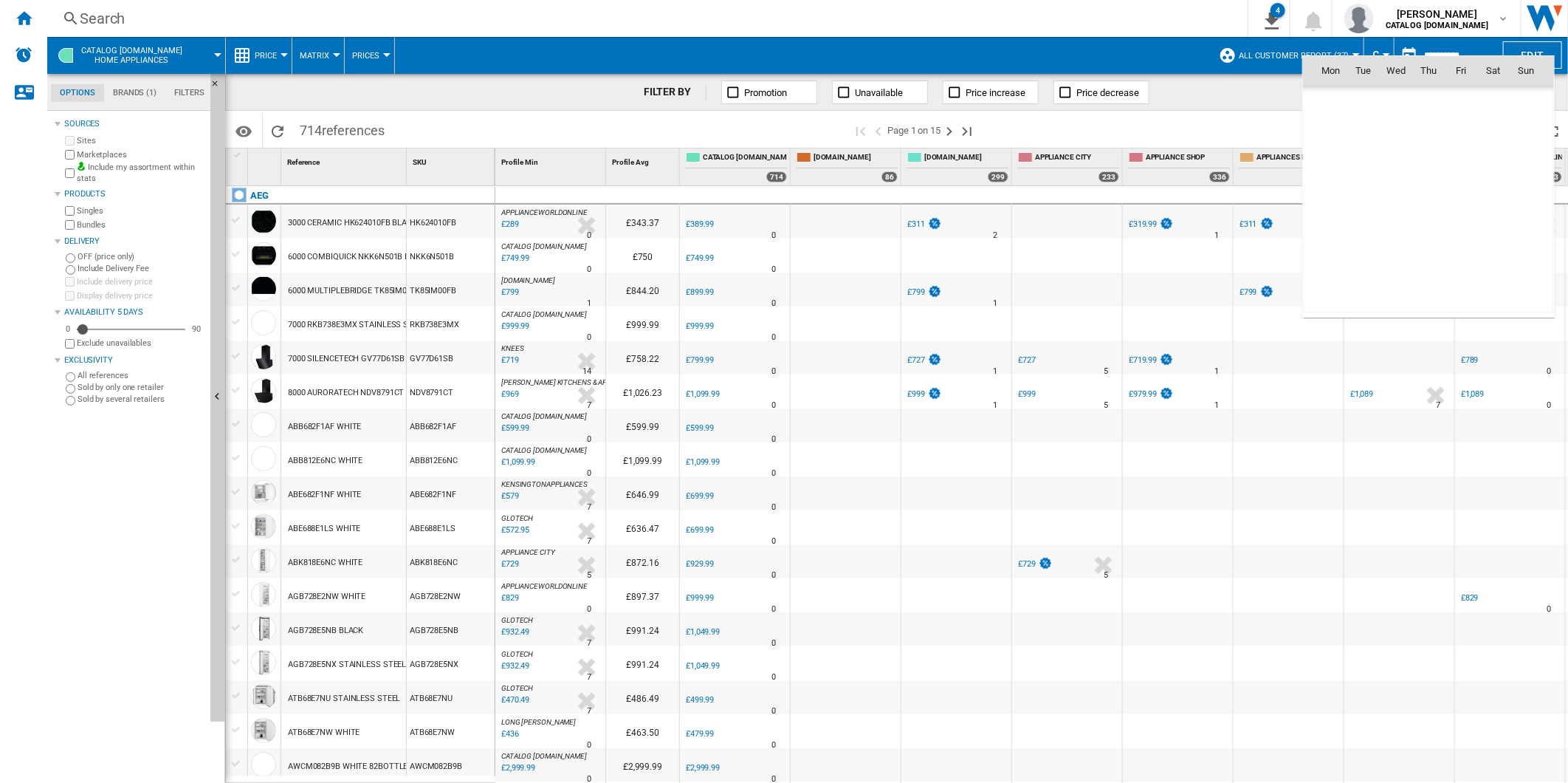
scroll to position [7044, 0]
click at [1325, 199] on span "18" at bounding box center [1331, 199] width 30 height 30
type input "**********"
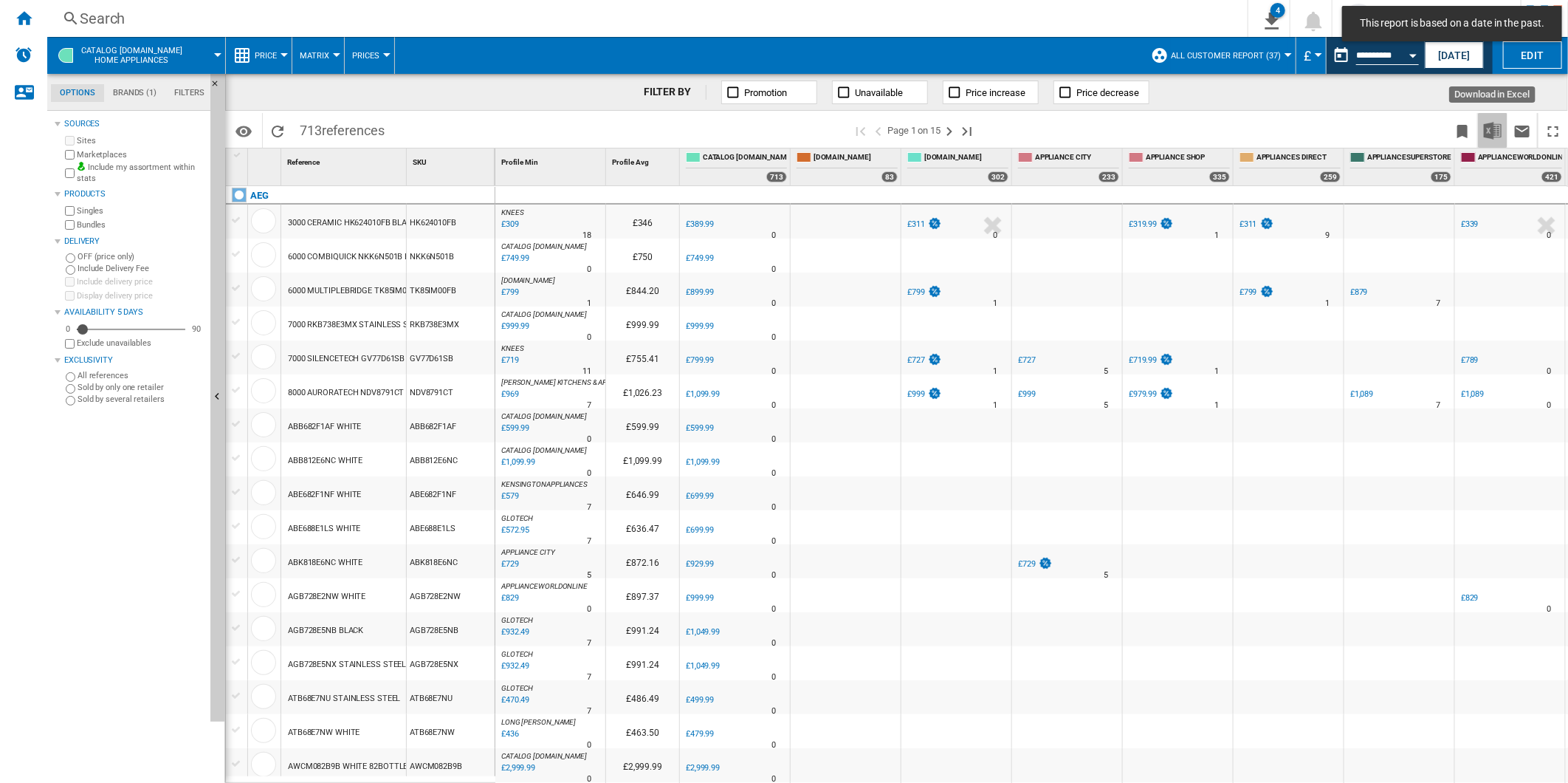
click at [1492, 122] on img "Download in Excel" at bounding box center [1493, 131] width 18 height 18
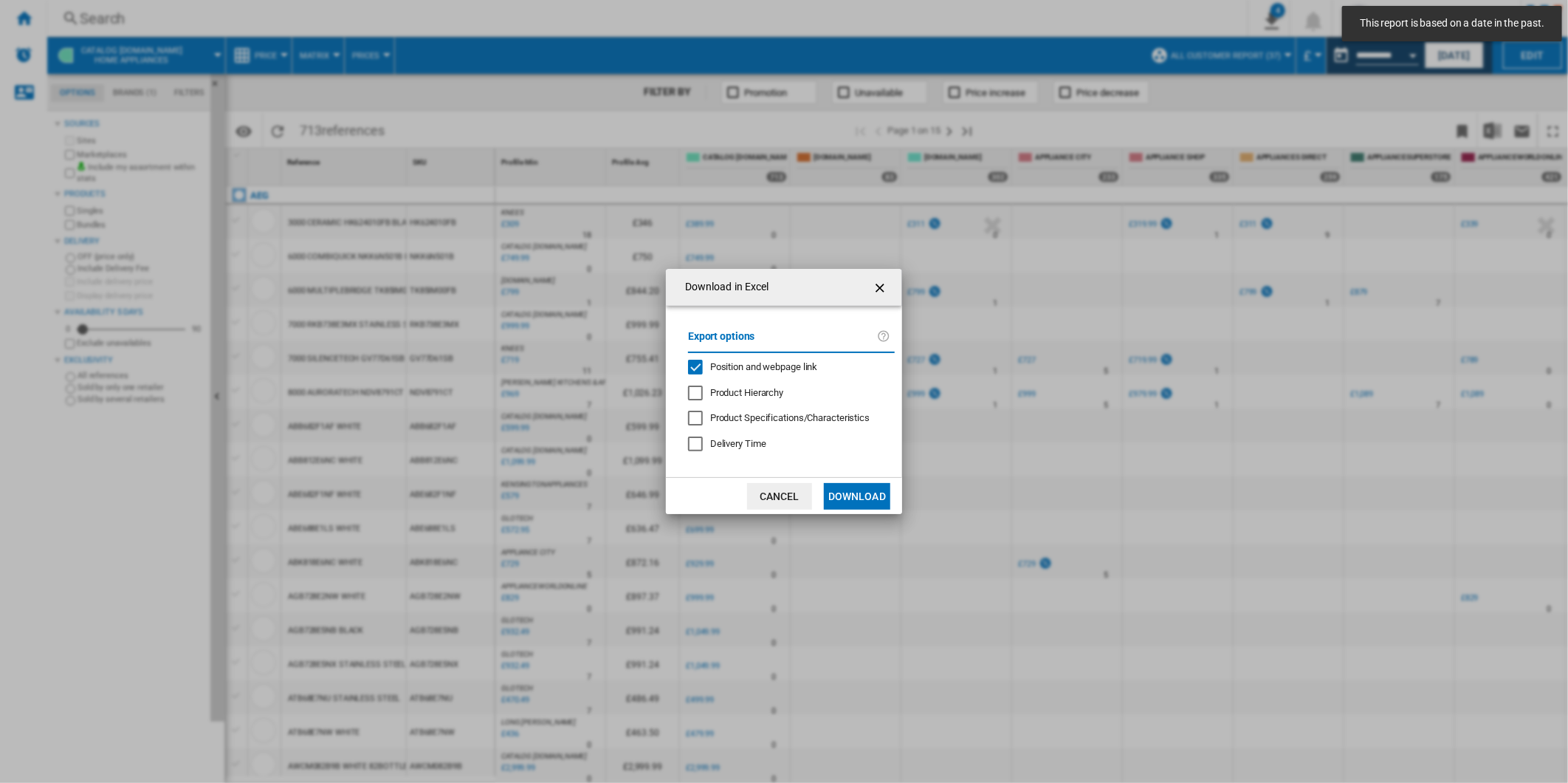
click at [781, 361] on span "Position and webpage link" at bounding box center [763, 366] width 108 height 11
click at [862, 493] on button "Download" at bounding box center [857, 495] width 66 height 26
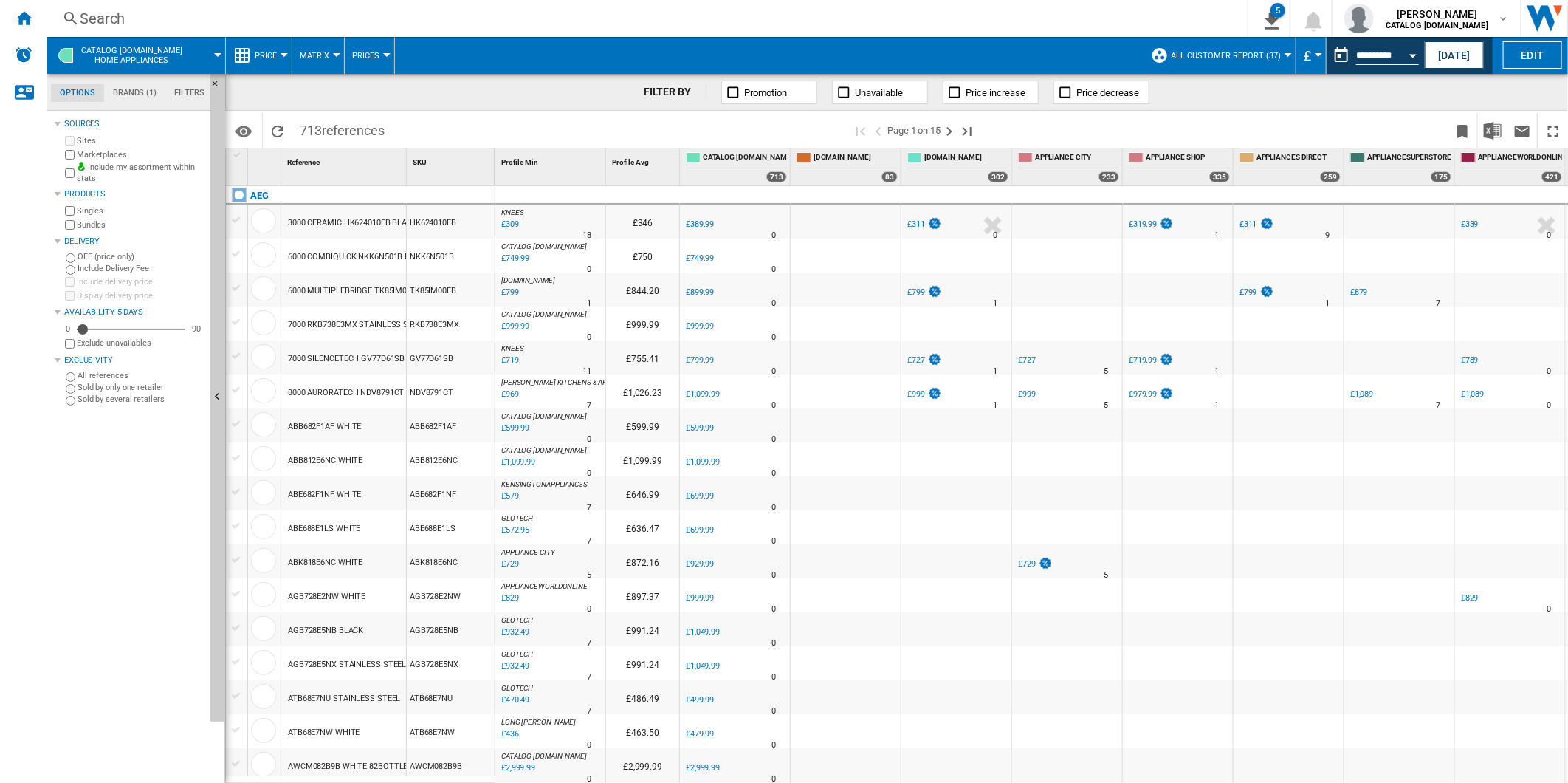
drag, startPoint x: 1094, startPoint y: 115, endPoint x: 1170, endPoint y: 108, distance: 76.3
click at [1094, 115] on span at bounding box center [1217, 130] width 460 height 35
click at [1336, 60] on button "This report is based on a date in the past." at bounding box center [1341, 55] width 30 height 30
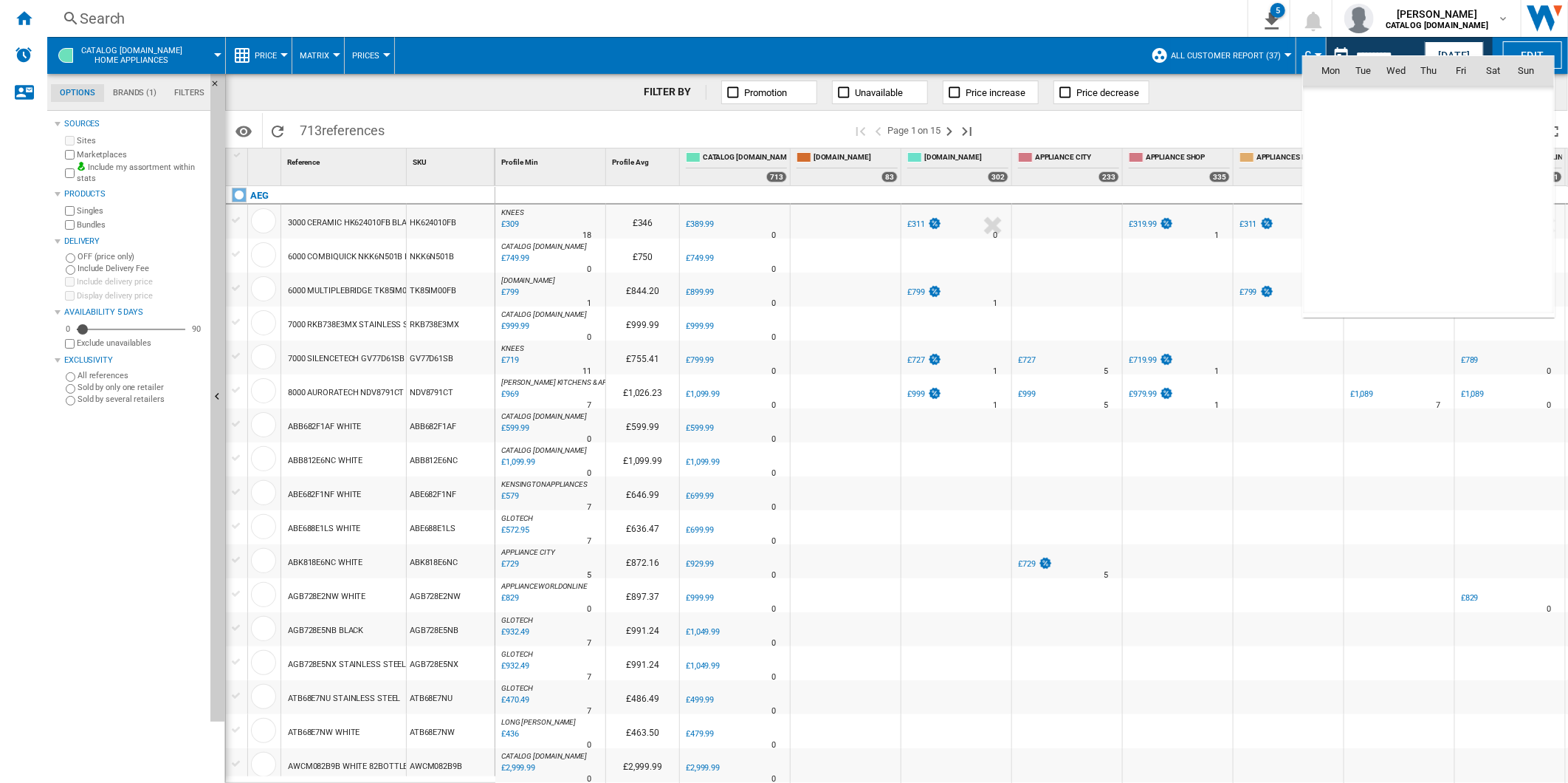
scroll to position [7044, 0]
click at [1370, 209] on span "19" at bounding box center [1363, 199] width 30 height 30
type input "**********"
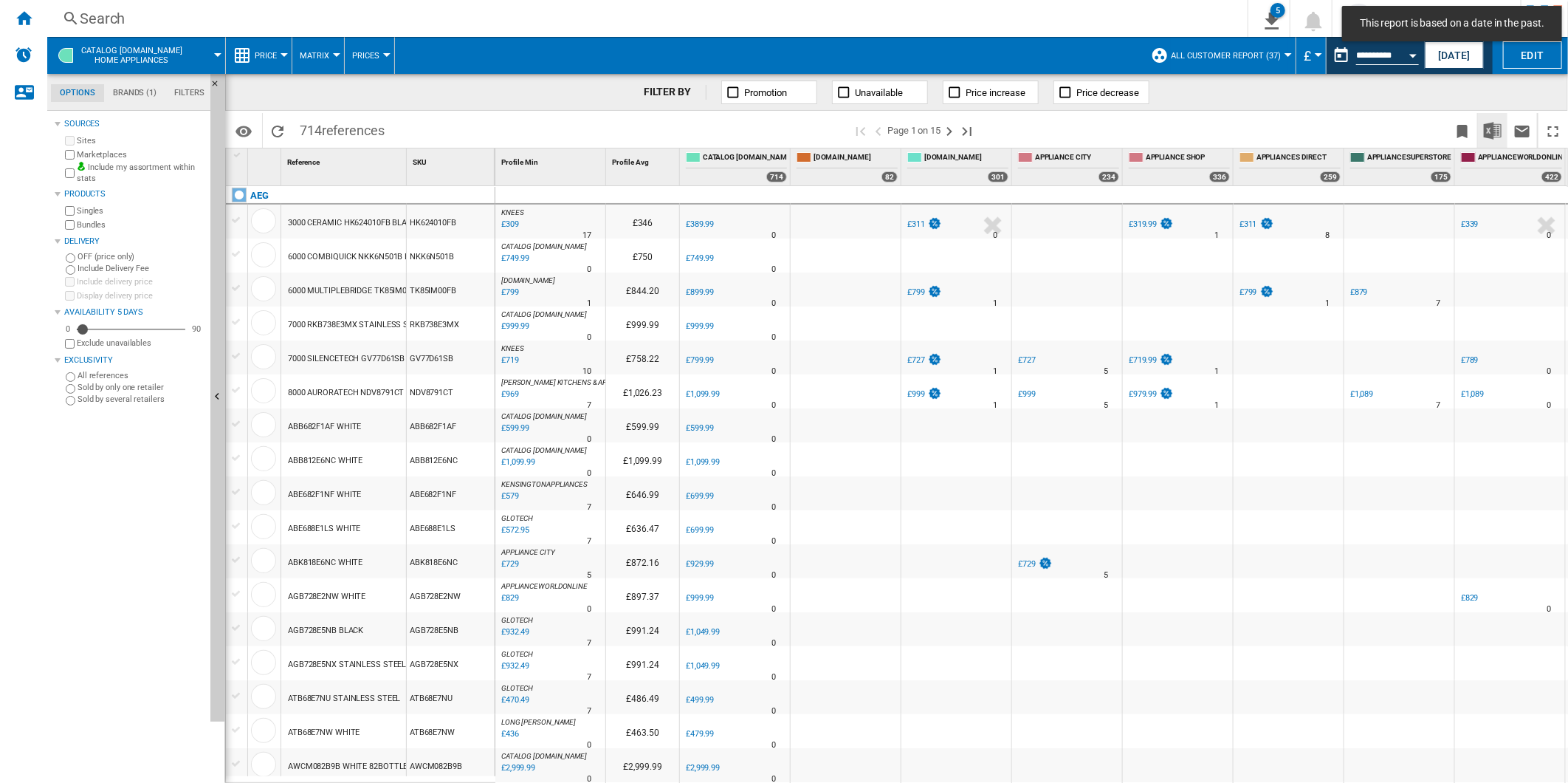
click at [1497, 128] on img "Download in Excel" at bounding box center [1493, 131] width 18 height 18
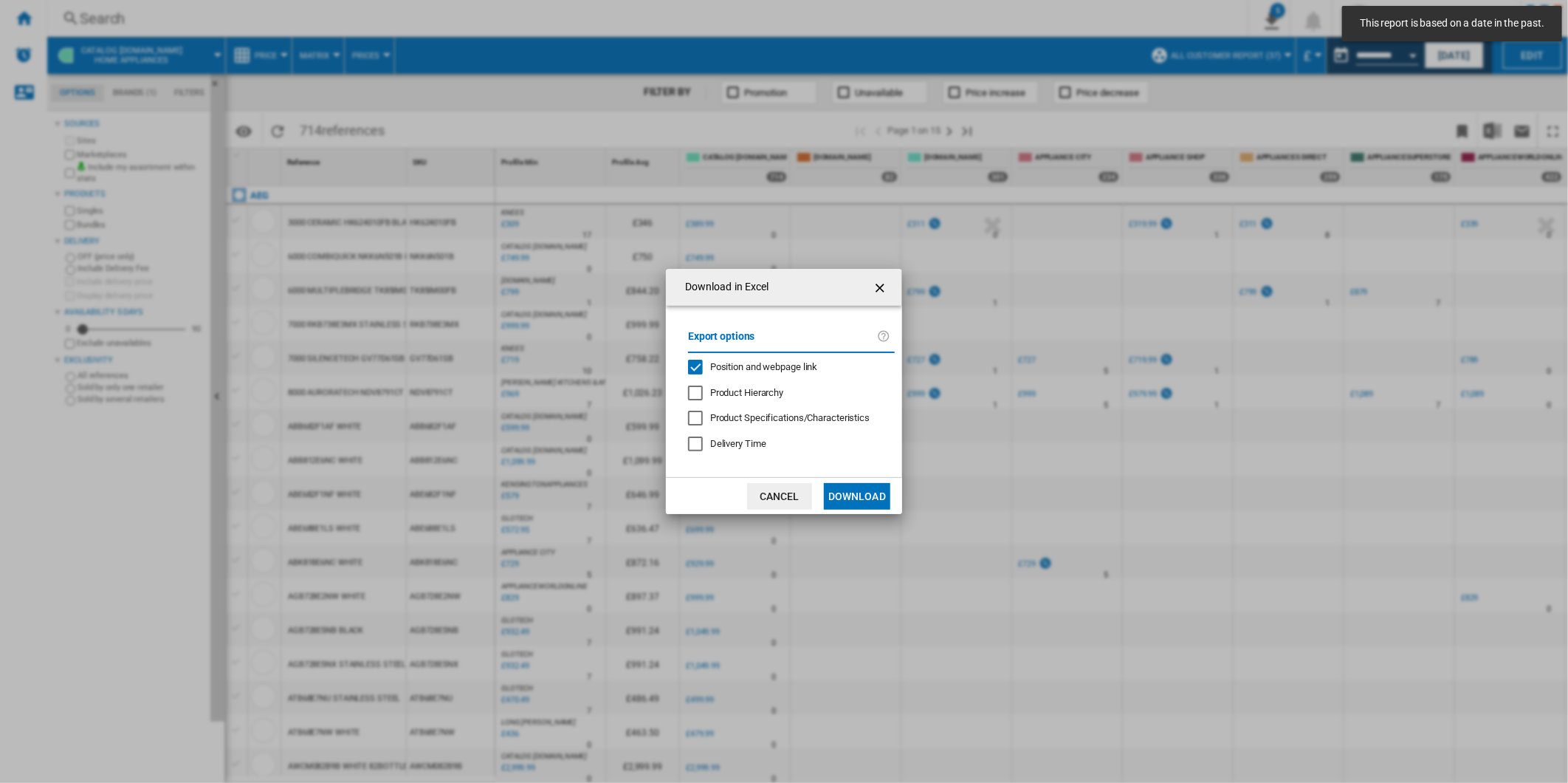
click at [768, 362] on span "Position and webpage link" at bounding box center [763, 366] width 108 height 11
click at [861, 495] on button "Download" at bounding box center [857, 495] width 66 height 26
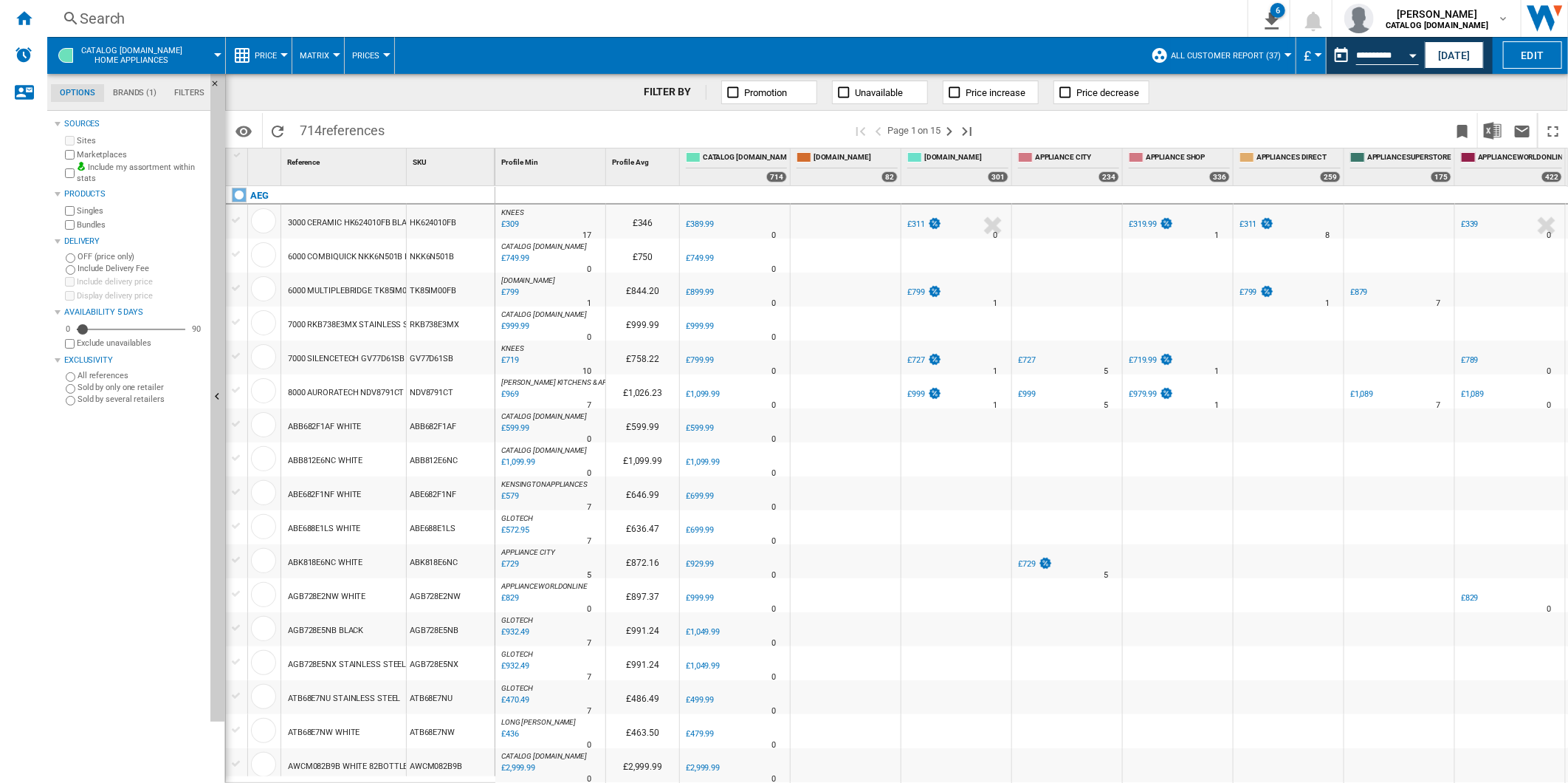
click at [1125, 120] on span at bounding box center [1217, 130] width 460 height 35
click at [1331, 62] on button "This report is based on a date in the past." at bounding box center [1341, 55] width 30 height 30
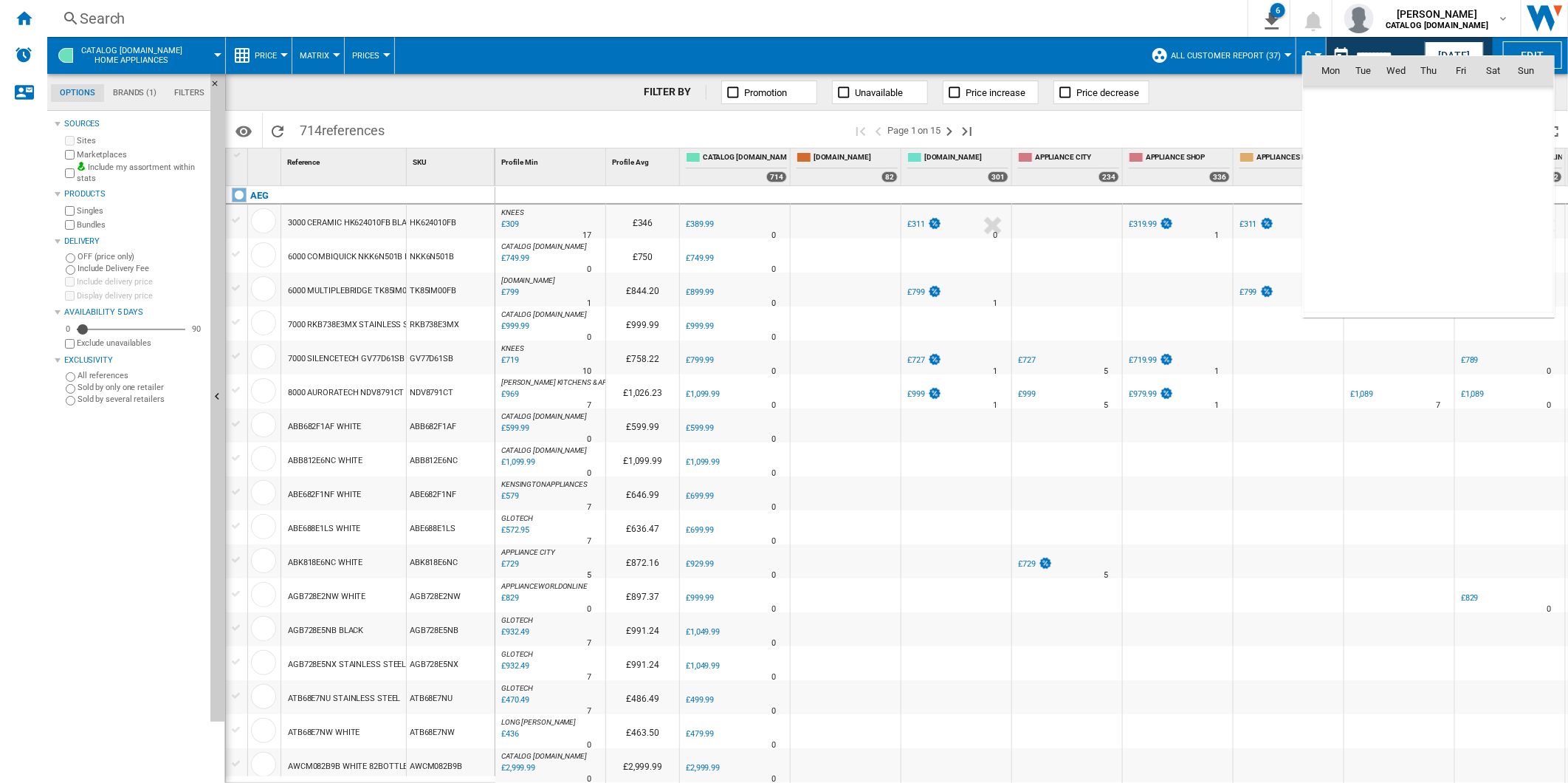
scroll to position [7044, 0]
click at [1392, 193] on span "20" at bounding box center [1396, 199] width 30 height 30
type input "**********"
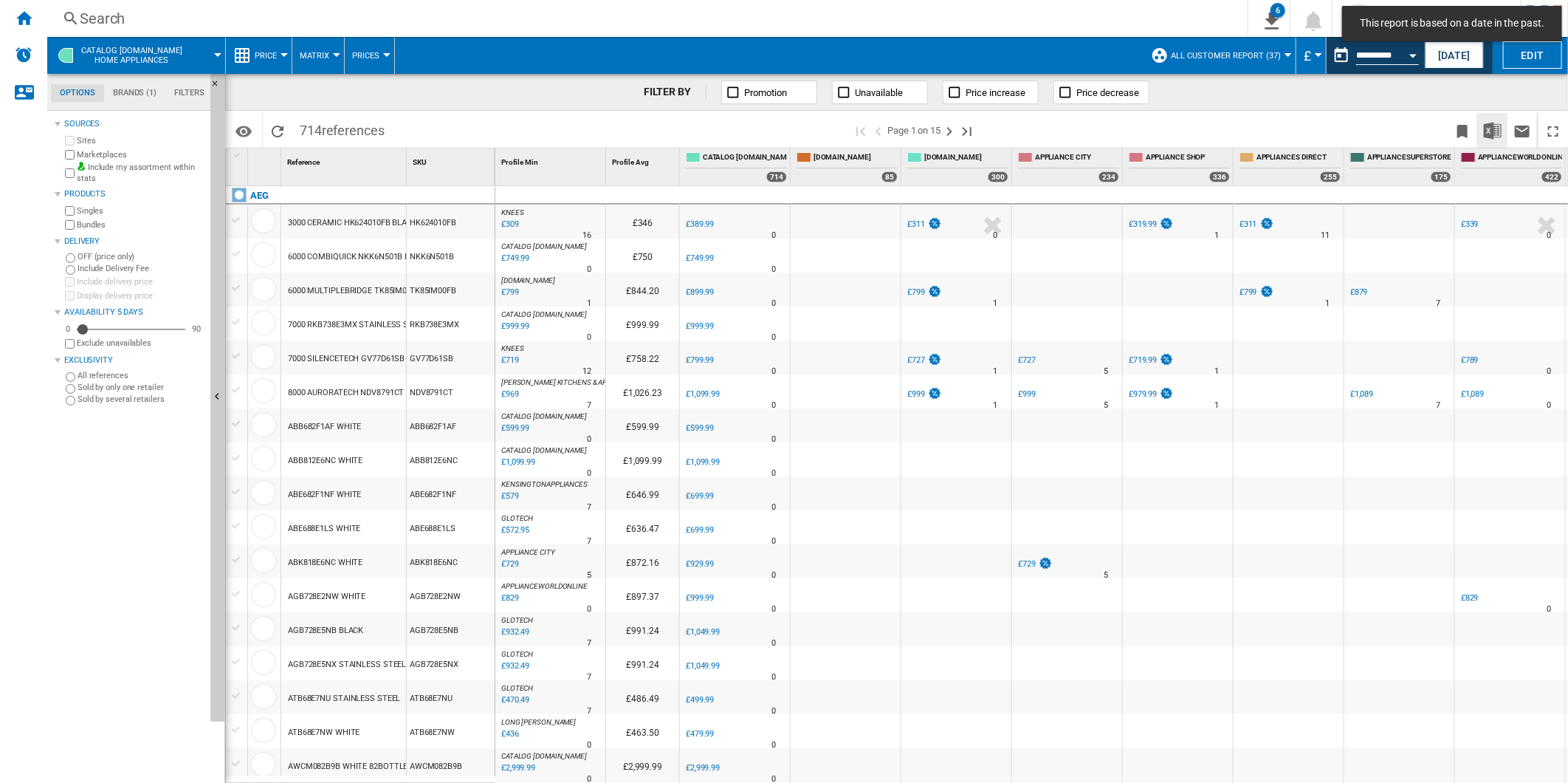
click at [1482, 131] on button "Download in Excel" at bounding box center [1493, 130] width 30 height 35
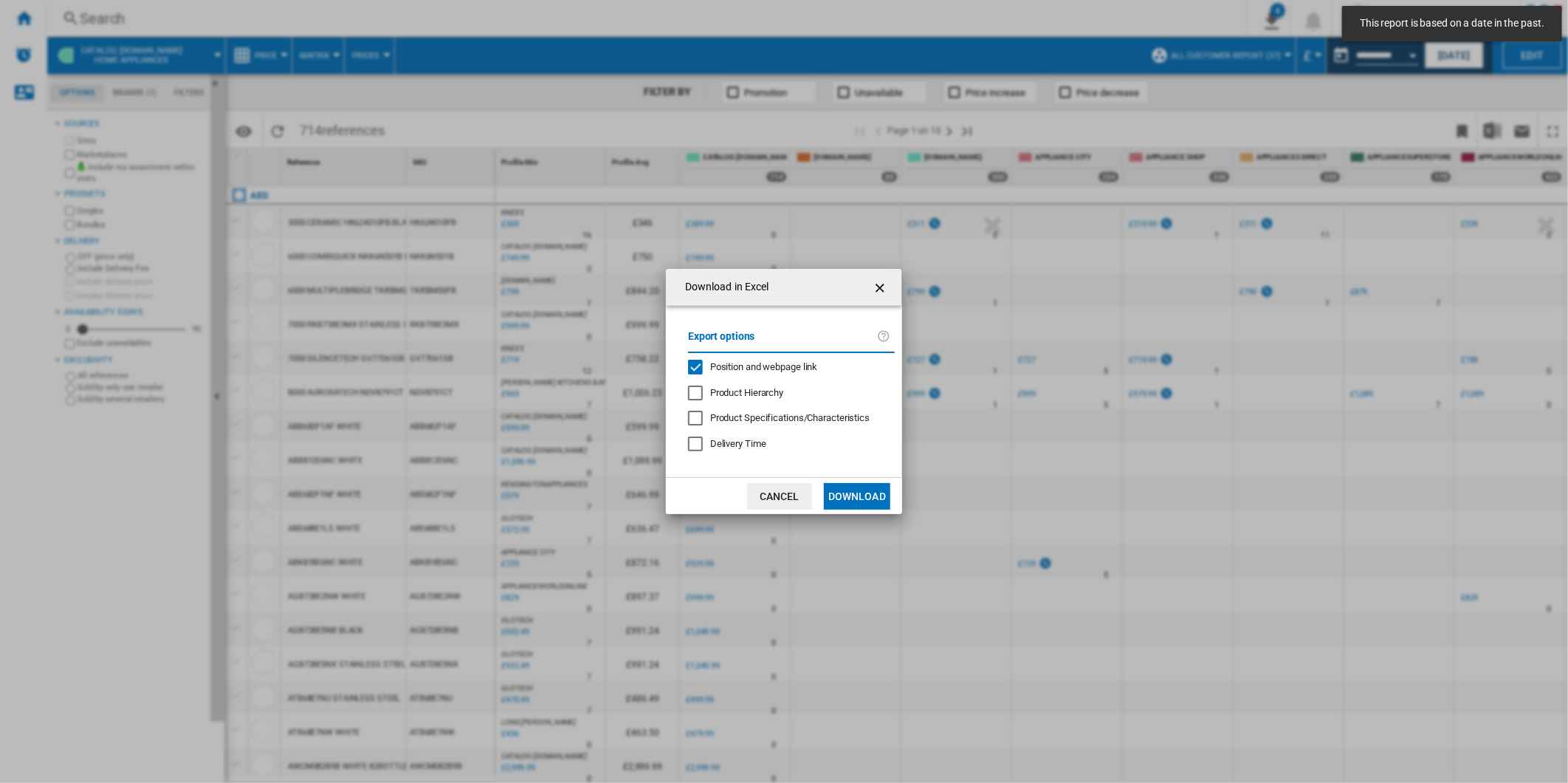
click at [789, 367] on span "Position and webpage link" at bounding box center [763, 366] width 108 height 11
click at [851, 477] on md-dialog-actions "Cancel Download" at bounding box center [784, 495] width 237 height 37
click at [850, 489] on button "Download" at bounding box center [857, 495] width 66 height 26
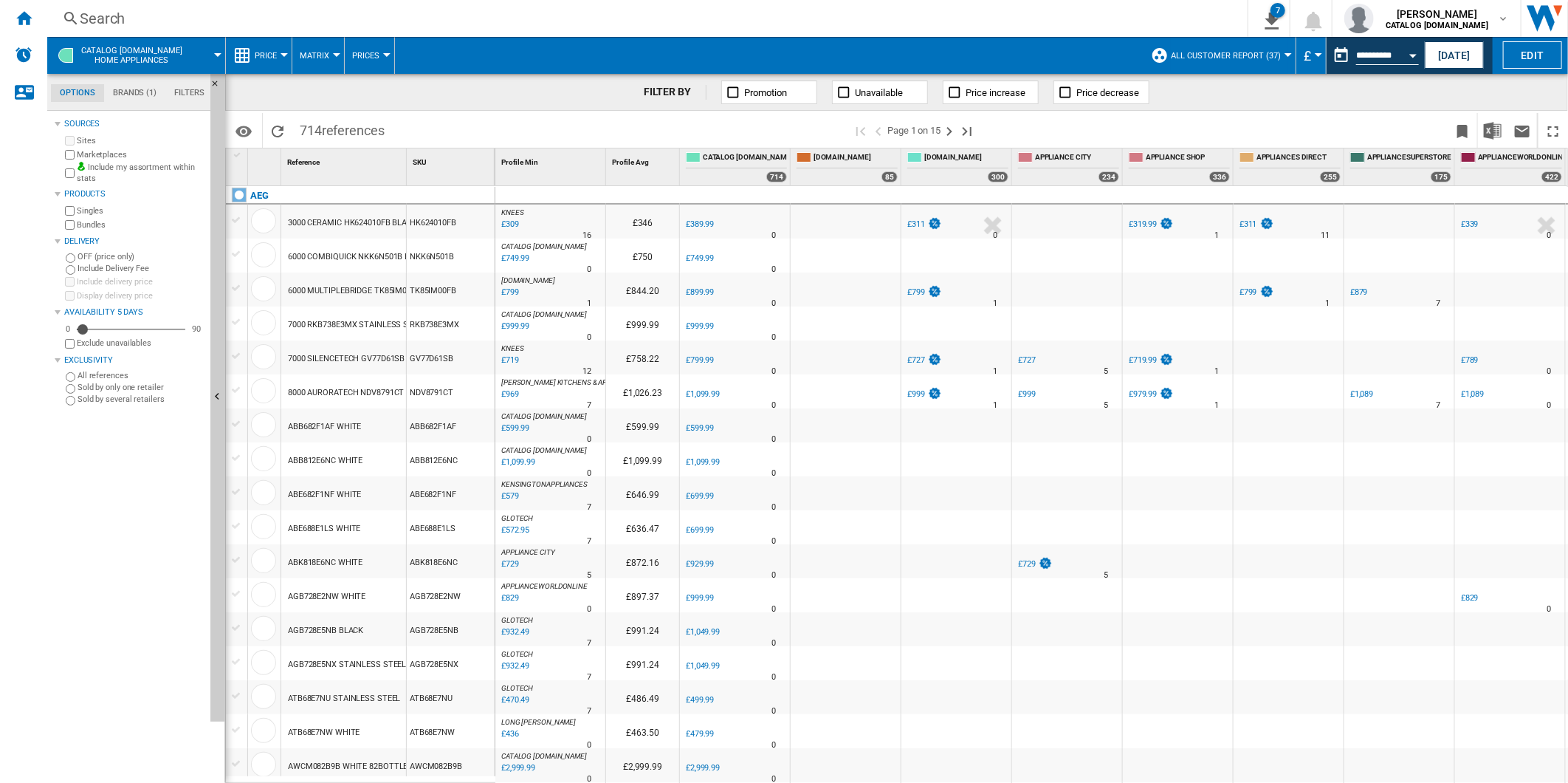
click at [1082, 124] on span at bounding box center [1217, 130] width 460 height 35
click at [1337, 56] on button "This report is based on a date in the past." at bounding box center [1341, 55] width 30 height 30
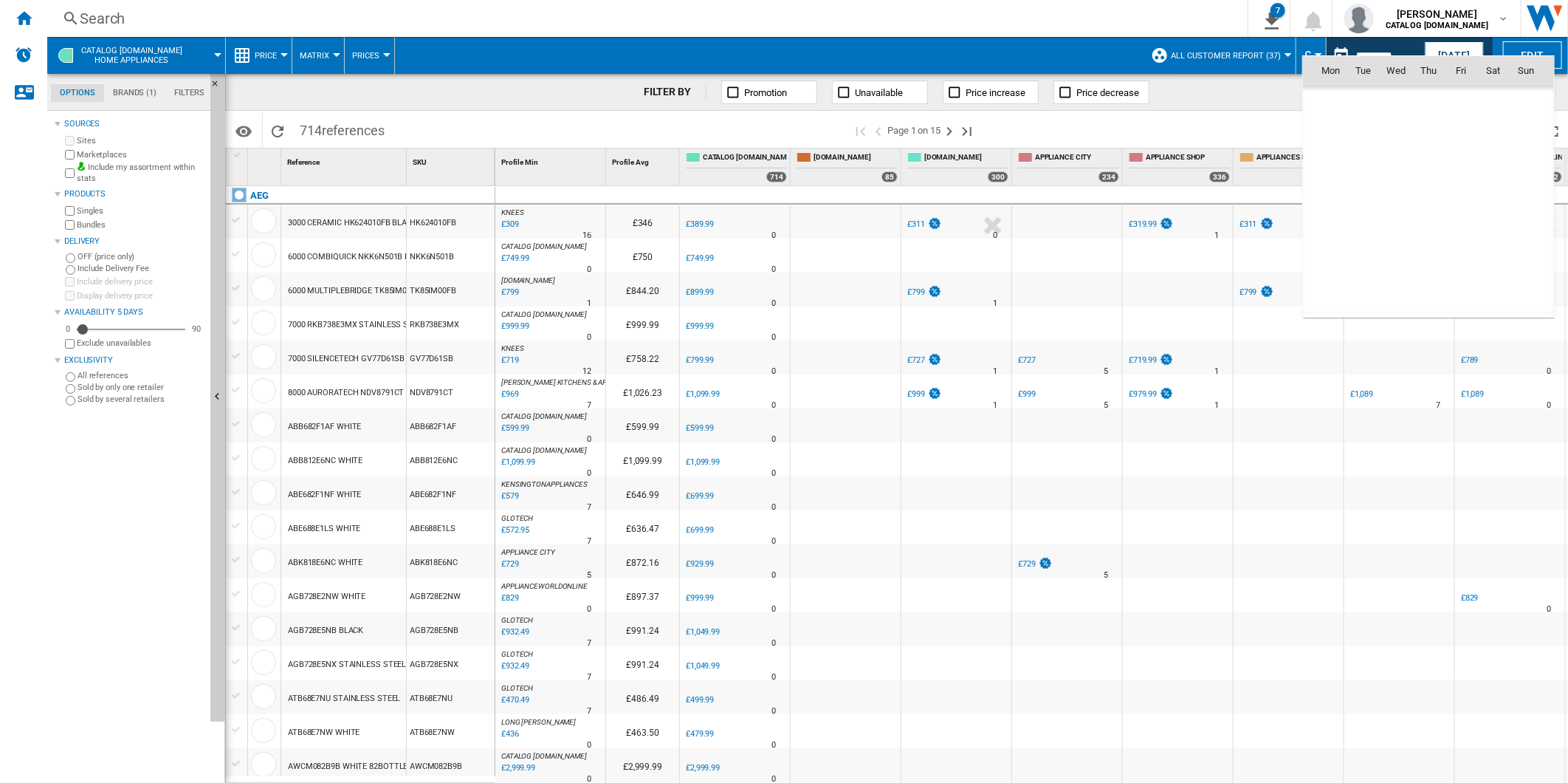
scroll to position [7044, 0]
drag, startPoint x: 1437, startPoint y: 203, endPoint x: 1376, endPoint y: 197, distance: 61.3
click at [1437, 202] on span "21" at bounding box center [1428, 199] width 30 height 30
type input "**********"
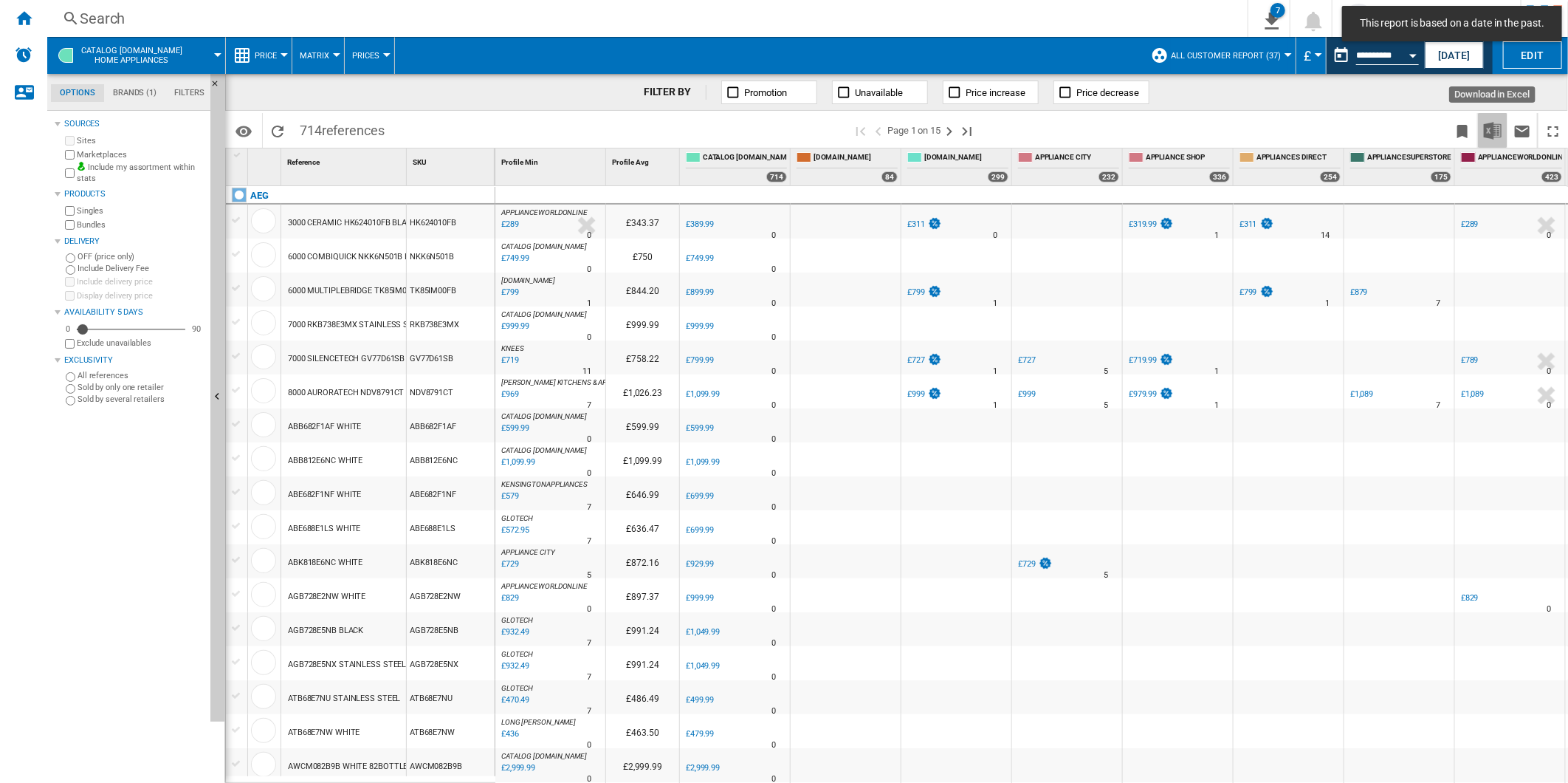
click at [1493, 131] on img "Download in Excel" at bounding box center [1493, 131] width 18 height 18
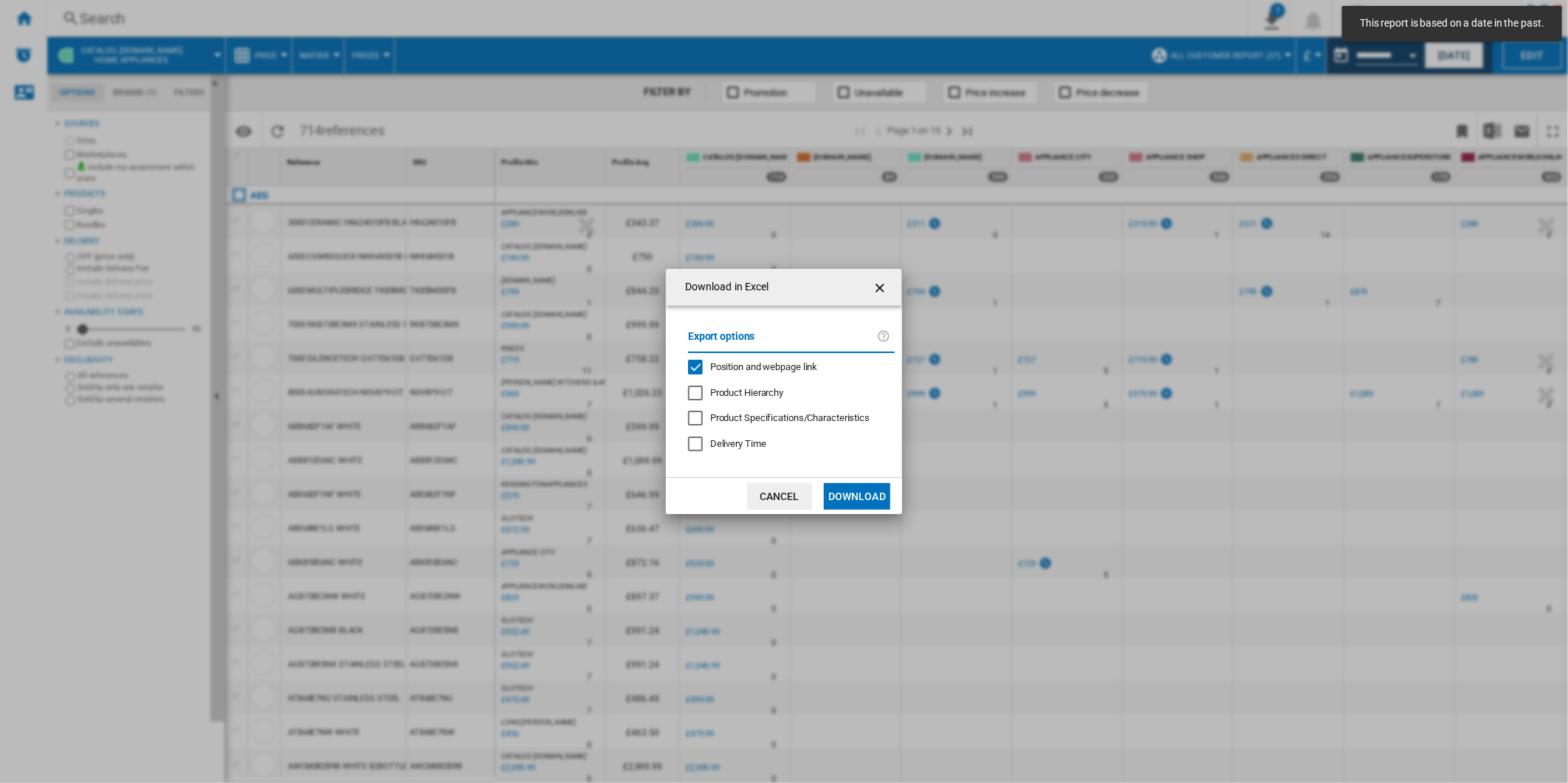
click at [740, 361] on span "Position and webpage link" at bounding box center [763, 366] width 108 height 11
click at [868, 495] on button "Download" at bounding box center [857, 495] width 66 height 26
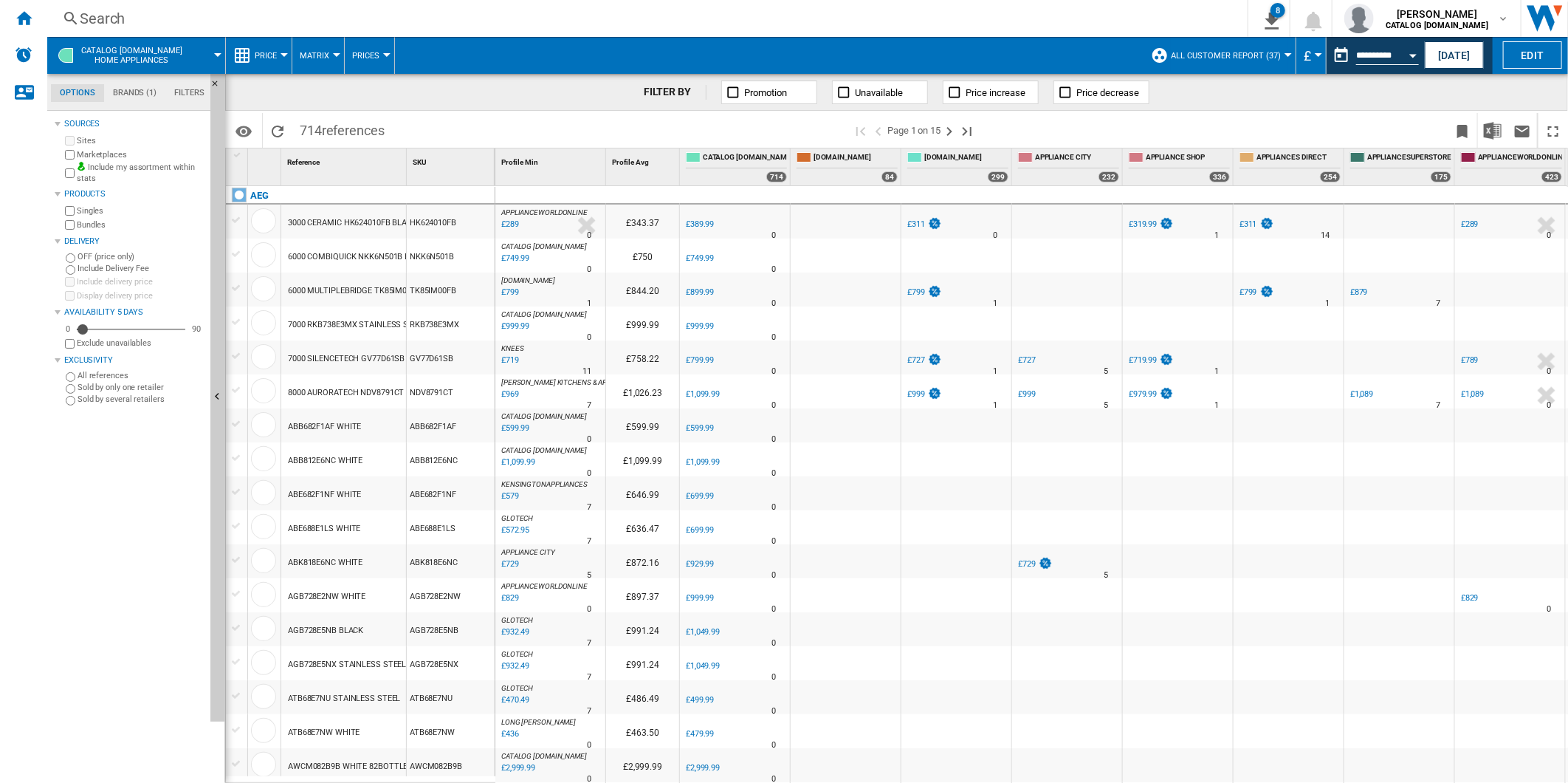
drag, startPoint x: 175, startPoint y: 516, endPoint x: 20, endPoint y: 529, distance: 155.5
click at [174, 515] on div "Sources Sites Marketplaces Include my assortment within stats Products Singles …" at bounding box center [129, 449] width 150 height 668
click at [754, 20] on div "Search" at bounding box center [644, 19] width 1130 height 20
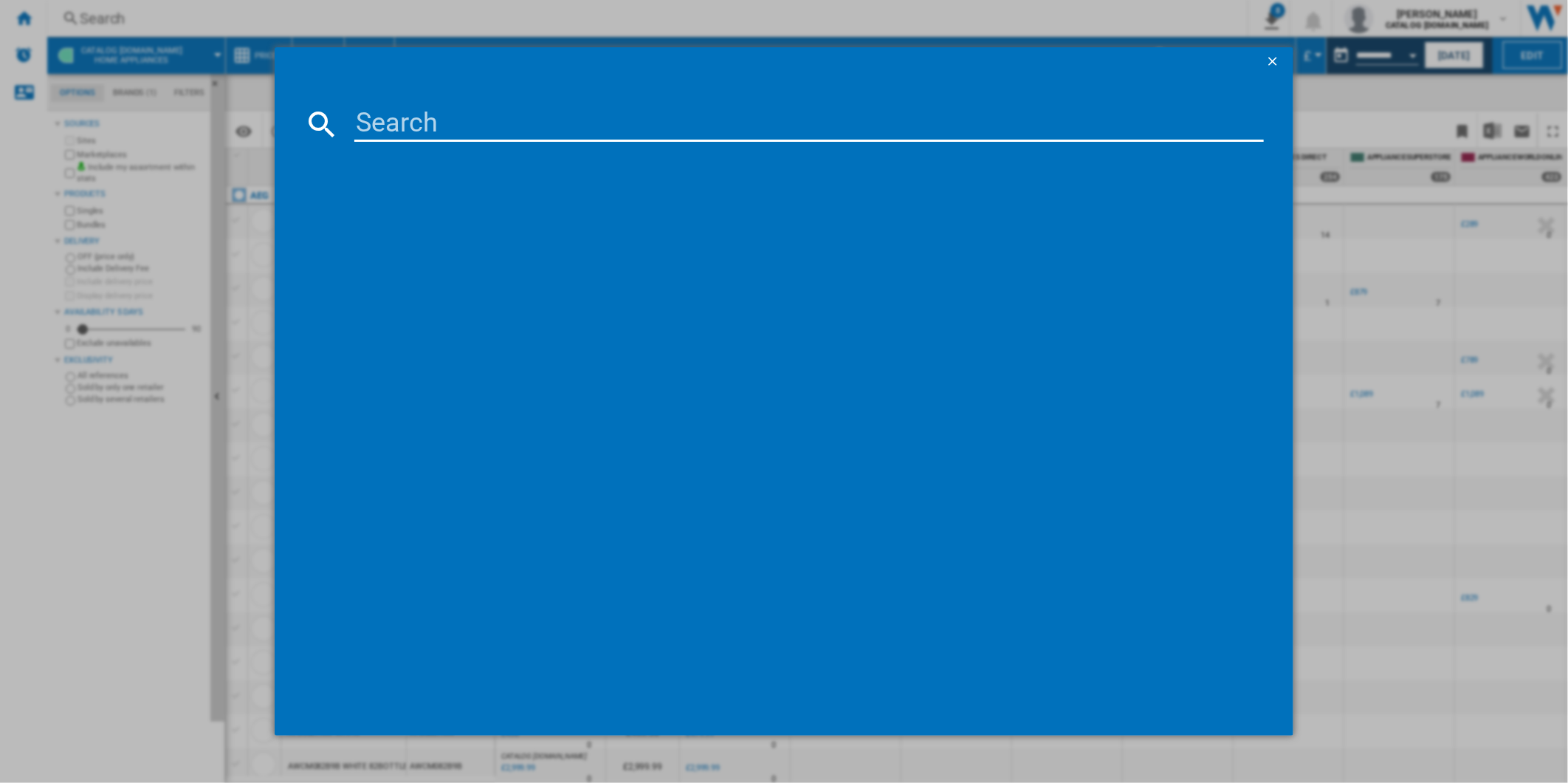
click at [610, 128] on input at bounding box center [809, 124] width 910 height 36
type input "SO64IA0SCB"
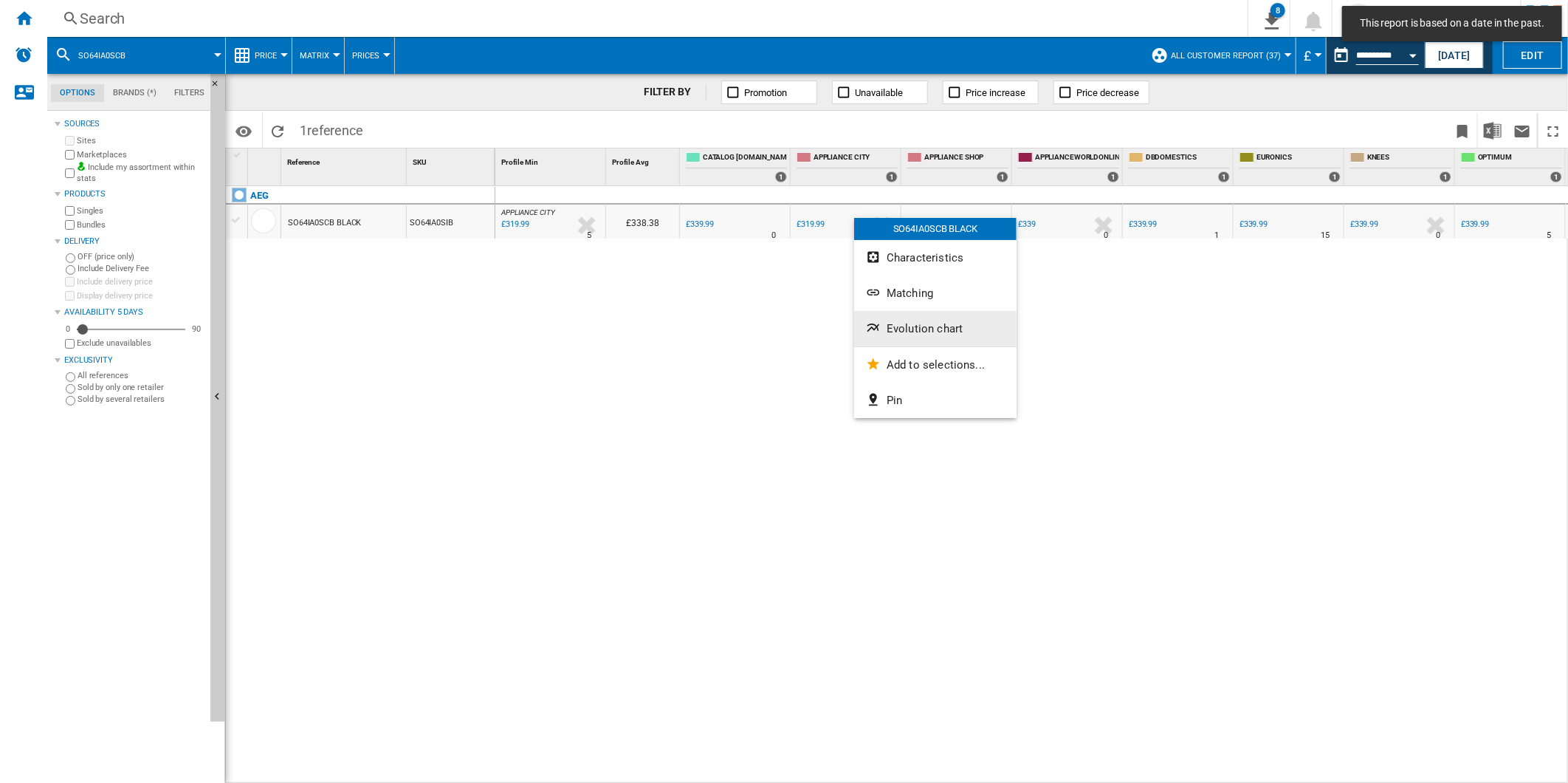
click at [891, 327] on span "Evolution chart" at bounding box center [924, 329] width 76 height 14
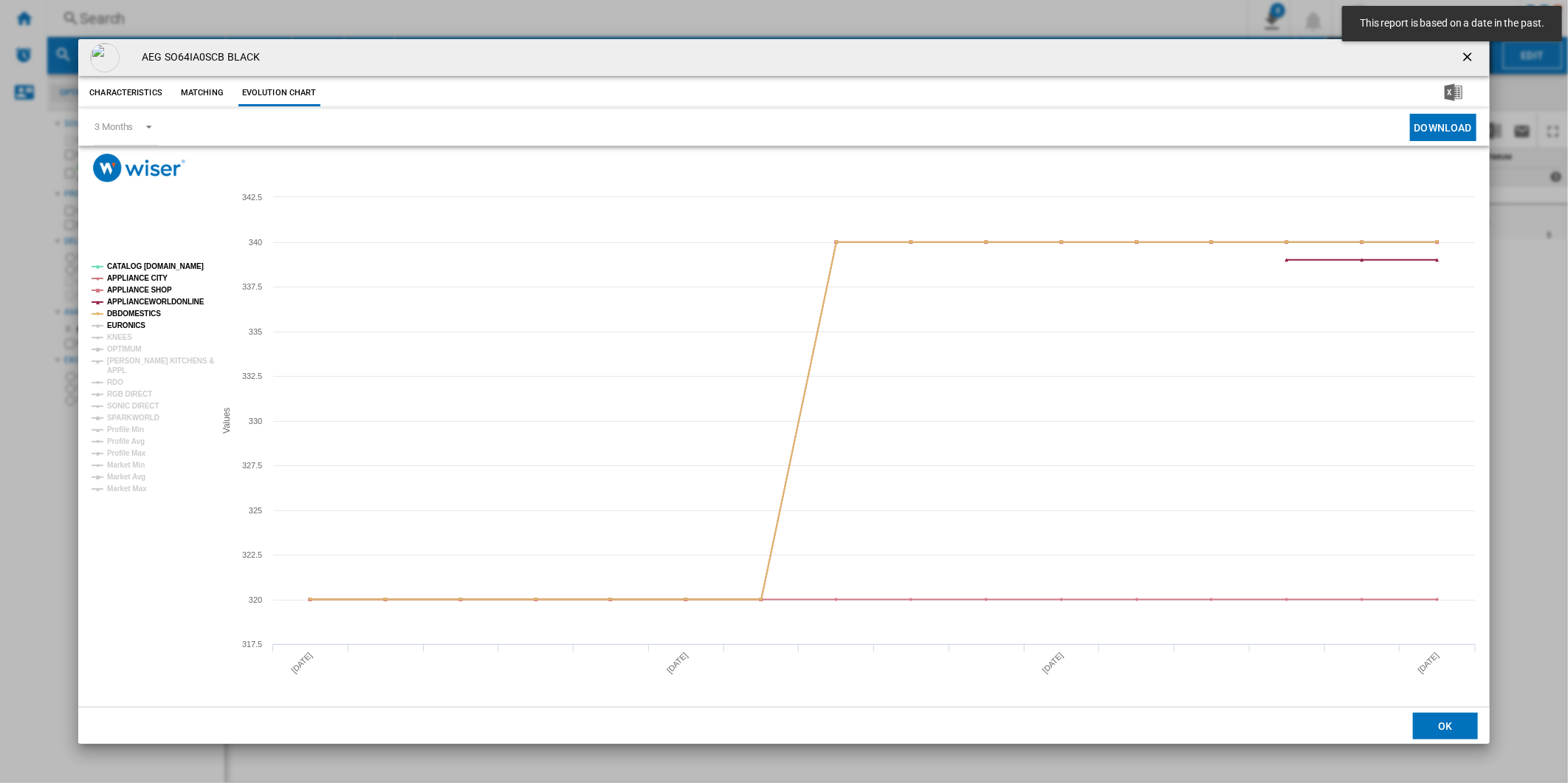
click at [135, 322] on tspan "EURONICS" at bounding box center [126, 326] width 38 height 8
click at [126, 333] on tspan "KNEES" at bounding box center [120, 338] width 25 height 8
click at [122, 349] on tspan "OPTIMUM" at bounding box center [124, 349] width 35 height 8
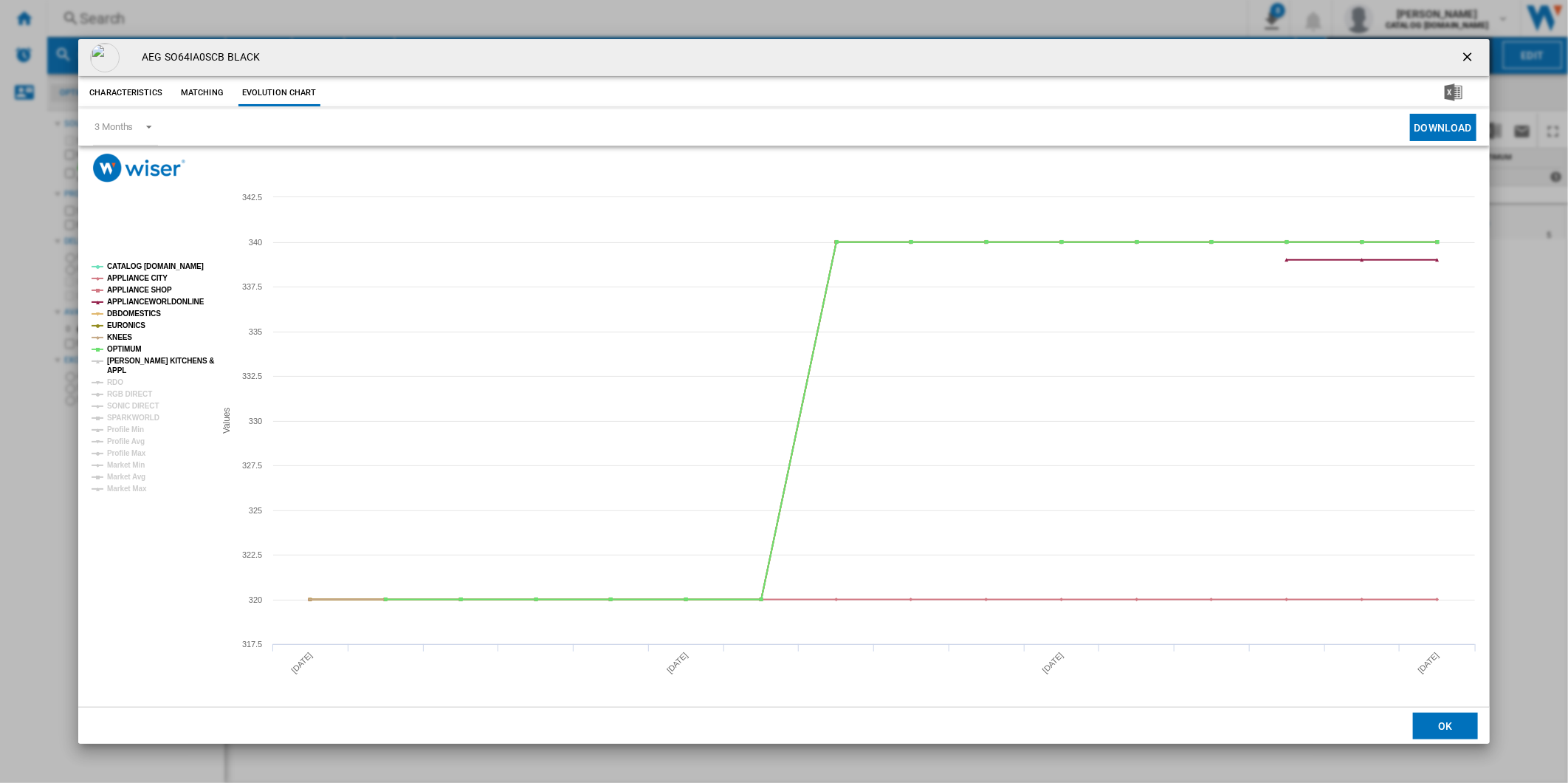
click at [128, 363] on tspan "[PERSON_NAME] KITCHENS &" at bounding box center [160, 361] width 107 height 8
click at [115, 383] on tspan "RDO" at bounding box center [114, 383] width 16 height 8
click at [122, 395] on tspan "RGB DIRECT" at bounding box center [129, 394] width 45 height 8
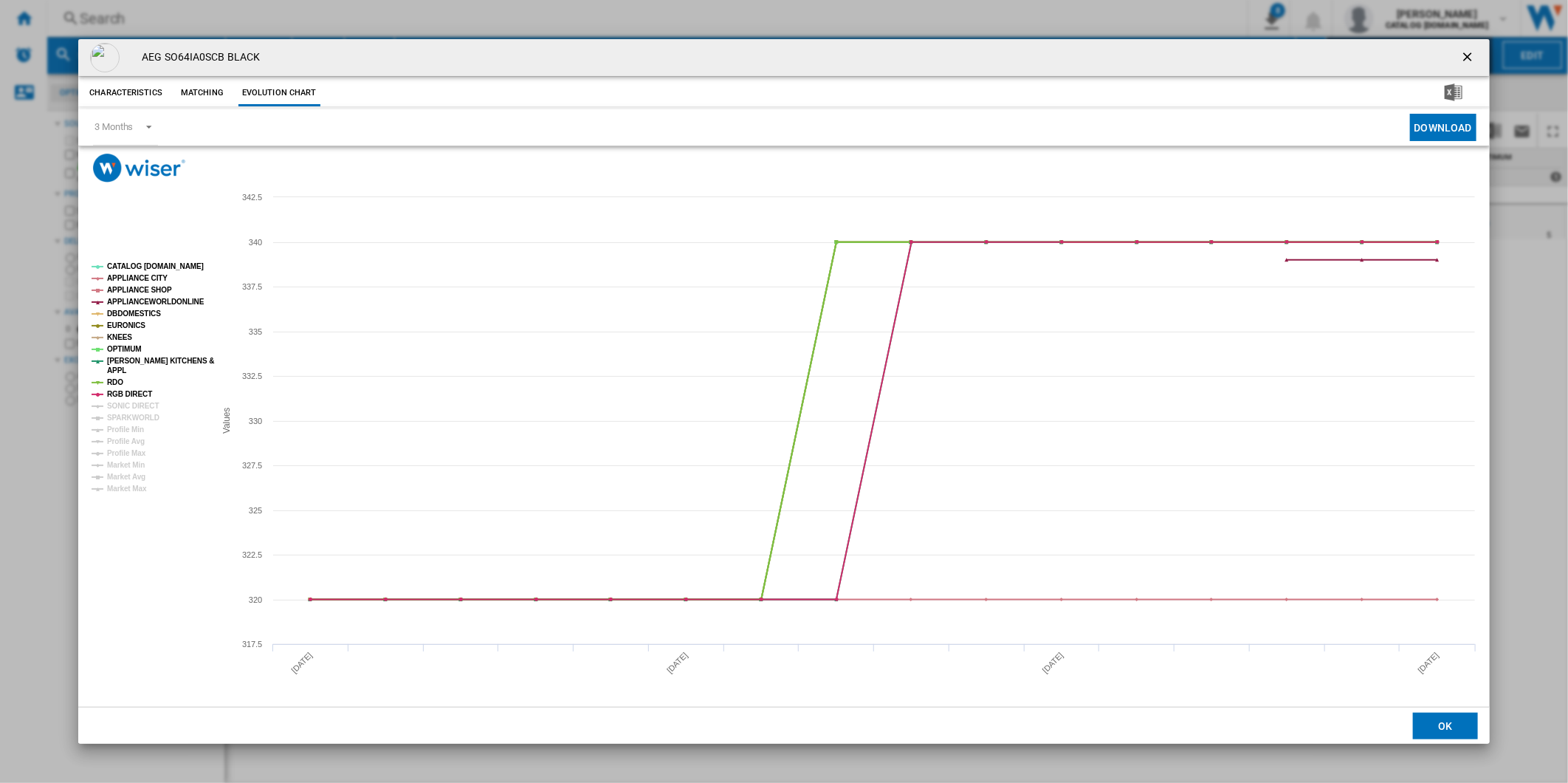
click at [123, 402] on tspan "SONIC DIRECT" at bounding box center [132, 406] width 52 height 8
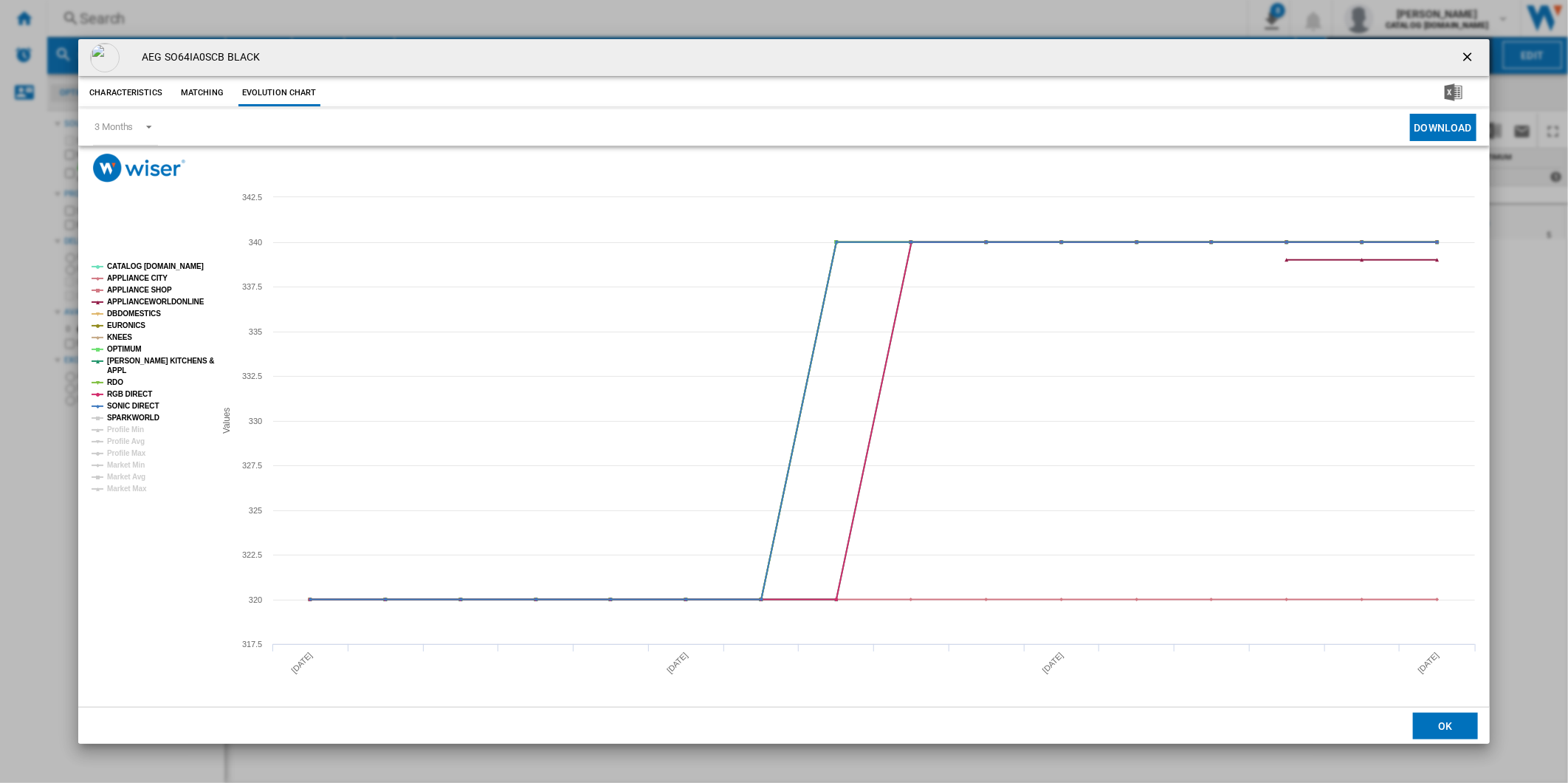
click at [122, 415] on tspan "SPARKWORLD" at bounding box center [133, 417] width 53 height 8
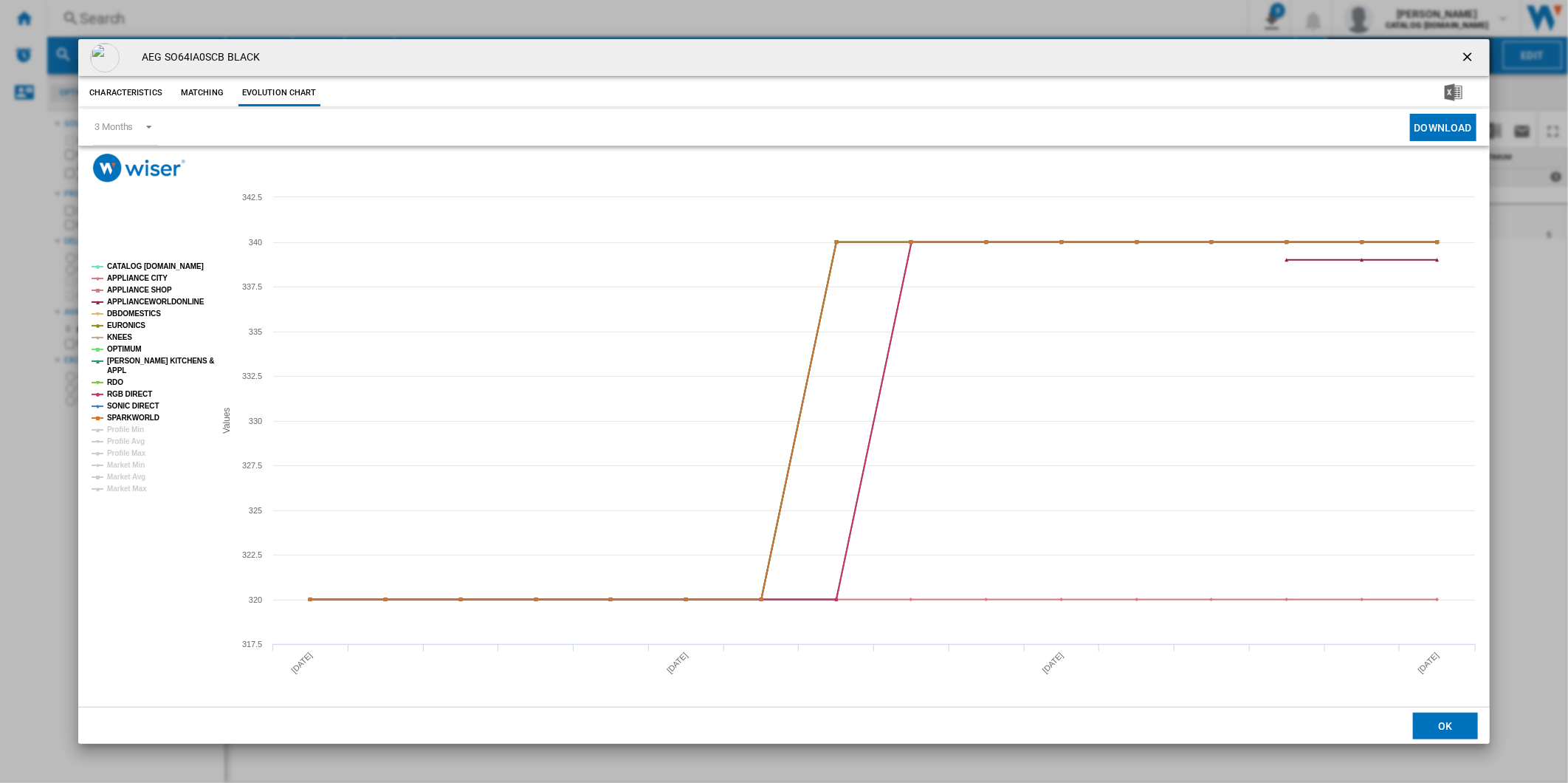
click at [155, 265] on tspan "CATALOG [DOMAIN_NAME]" at bounding box center [155, 266] width 97 height 8
drag, startPoint x: 1465, startPoint y: 52, endPoint x: 1450, endPoint y: 62, distance: 18.0
click at [1465, 52] on ng-md-icon "getI18NText('BUTTONS.CLOSE_DIALOG')" at bounding box center [1469, 58] width 18 height 18
